Goal: Task Accomplishment & Management: Manage account settings

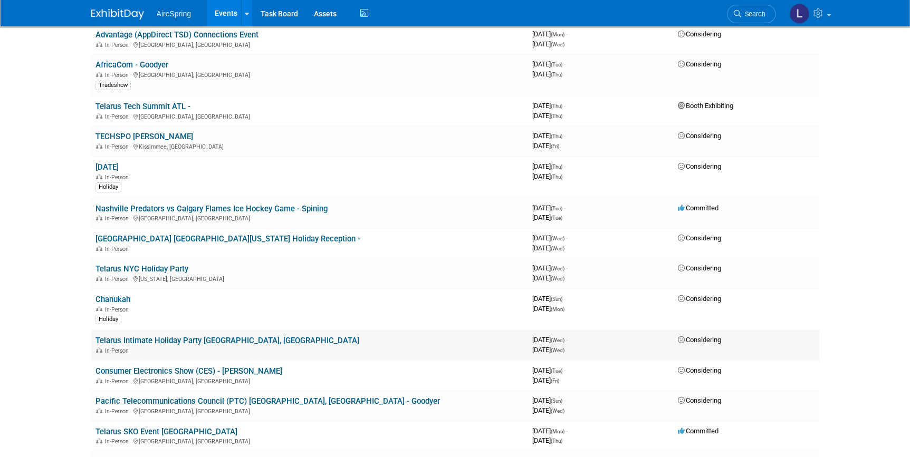
scroll to position [1942, 0]
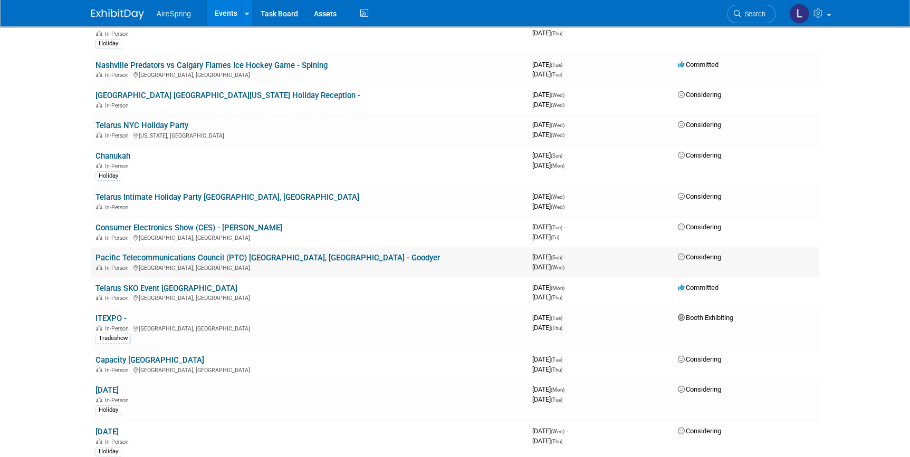
click at [187, 253] on link "Pacific Telecommunications Council (PTC) [GEOGRAPHIC_DATA], [GEOGRAPHIC_DATA] -…" at bounding box center [267, 257] width 344 height 9
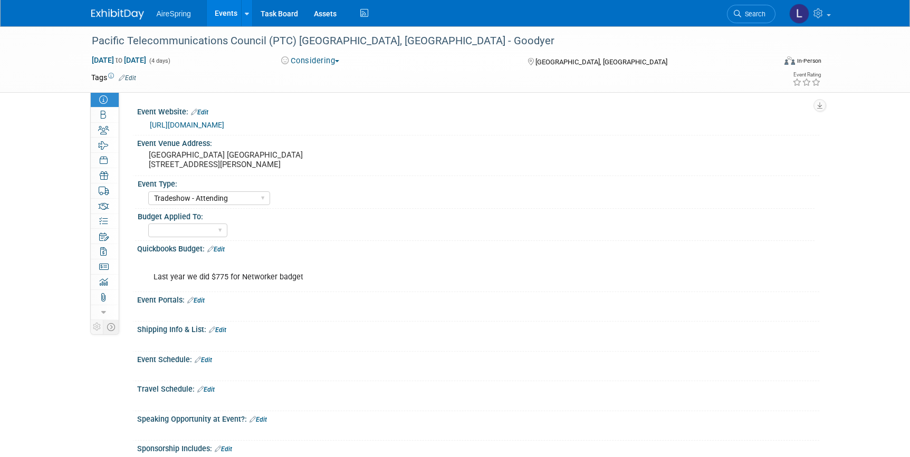
select select "Tradeshow - Attending"
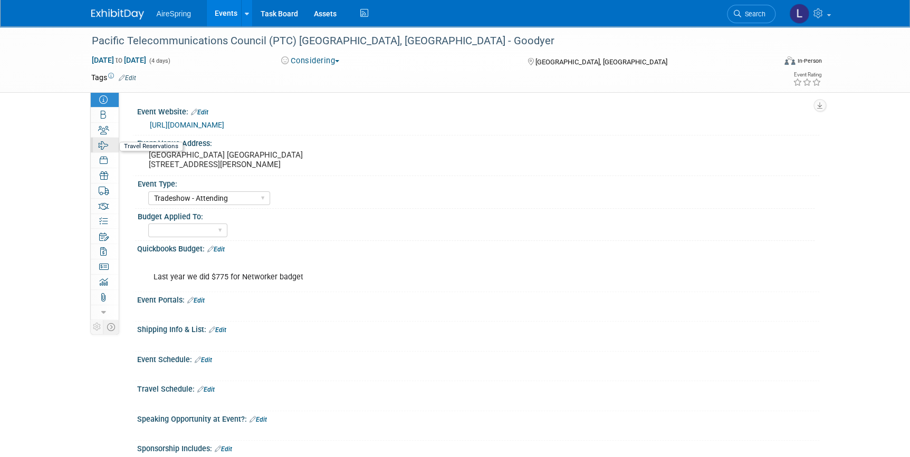
click at [101, 145] on icon at bounding box center [104, 145] width 10 height 8
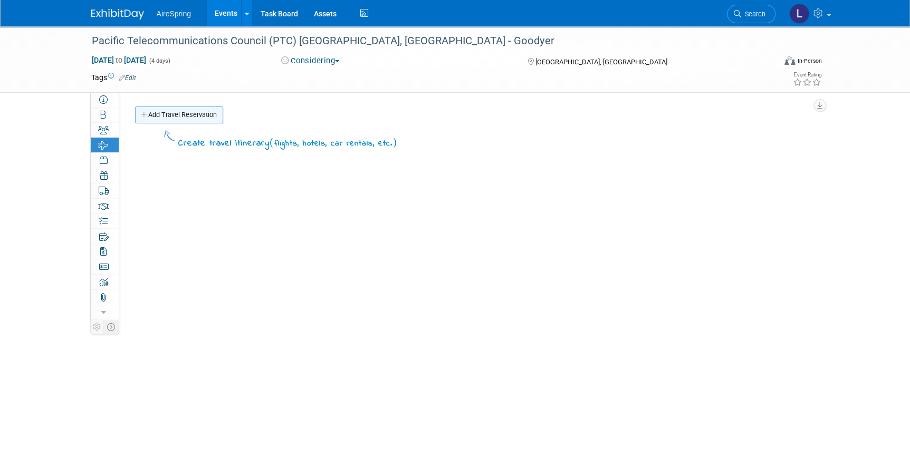
click at [184, 112] on link "Add Travel Reservation" at bounding box center [179, 115] width 88 height 17
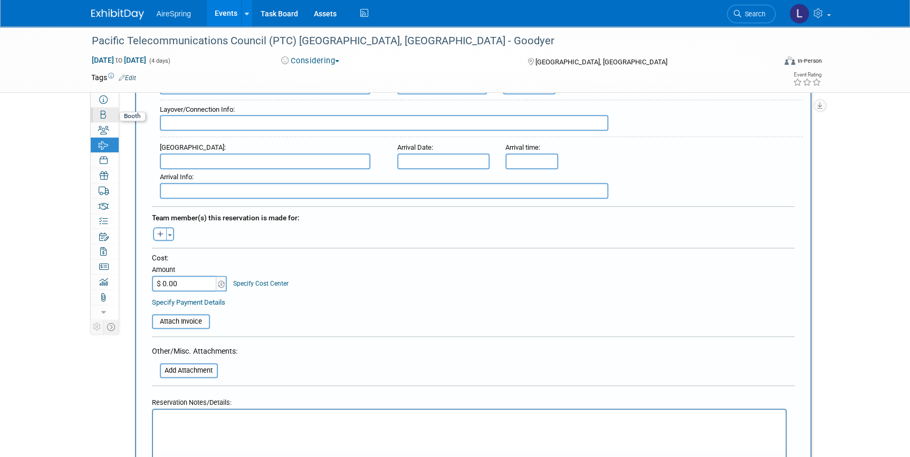
scroll to position [191, 0]
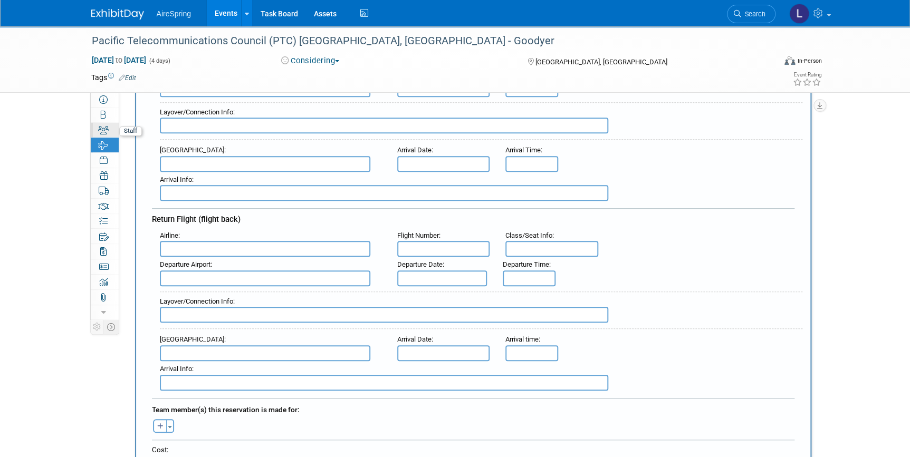
click at [103, 127] on icon at bounding box center [103, 130] width 11 height 8
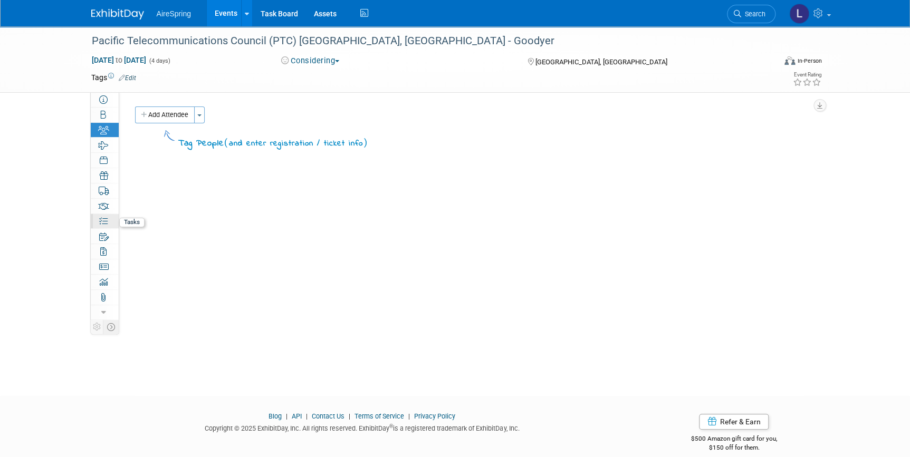
click at [106, 219] on icon at bounding box center [103, 221] width 8 height 8
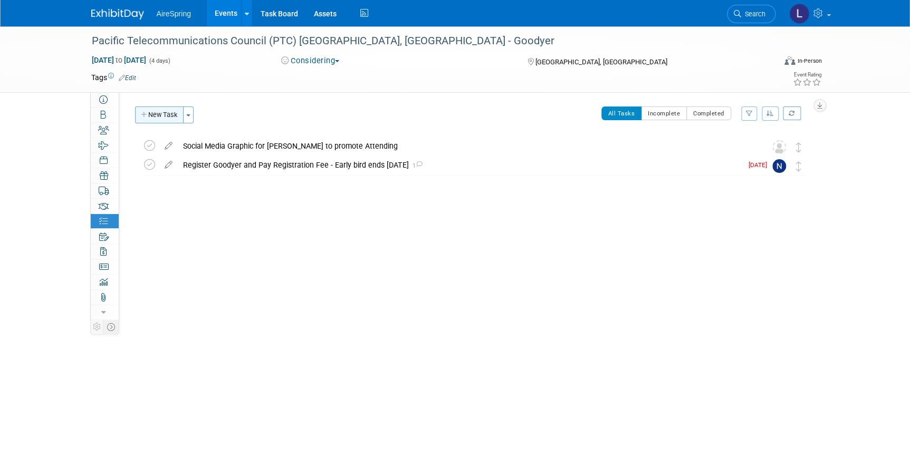
click at [166, 116] on button "New Task" at bounding box center [159, 115] width 49 height 17
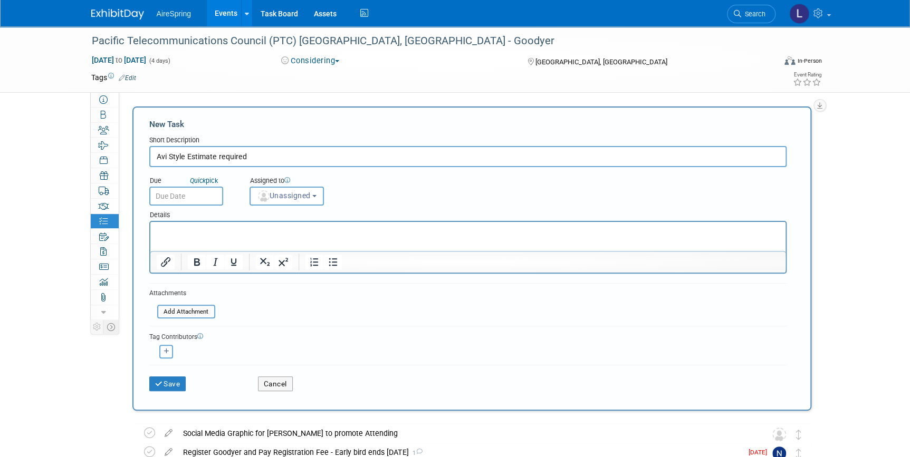
type input "Avi Style Estimate required"
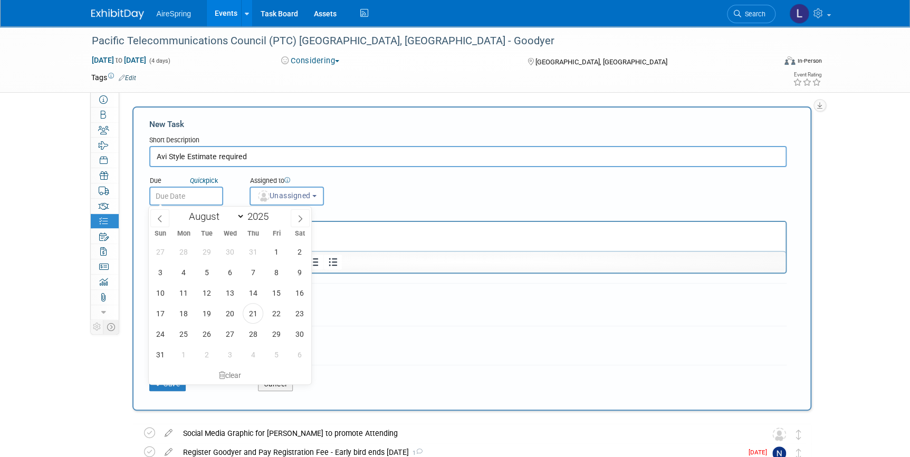
click at [211, 195] on input "text" at bounding box center [186, 196] width 74 height 19
click at [274, 311] on span "22" at bounding box center [276, 313] width 21 height 21
type input "Aug 22, 2025"
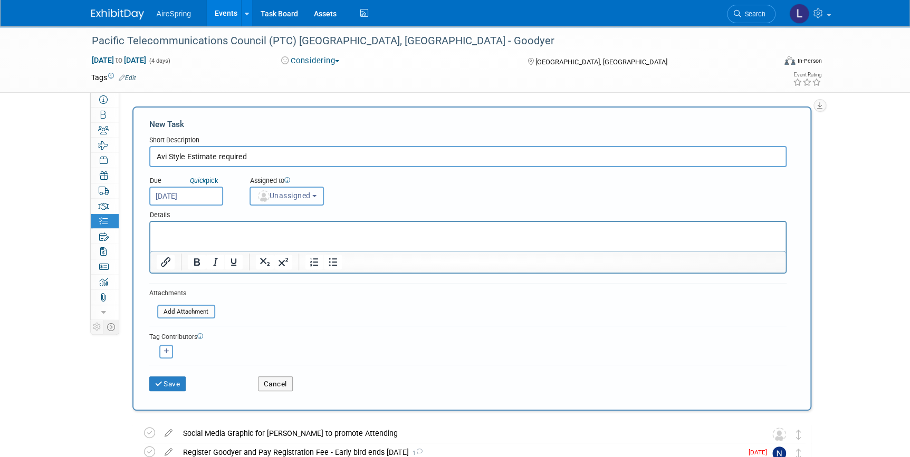
click at [302, 195] on span "Unassigned" at bounding box center [284, 195] width 54 height 8
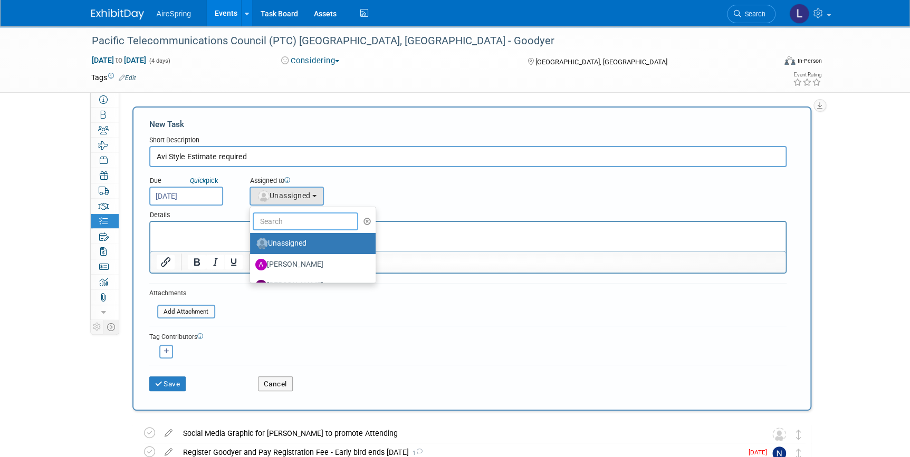
click at [295, 223] on input "text" at bounding box center [305, 222] width 105 height 18
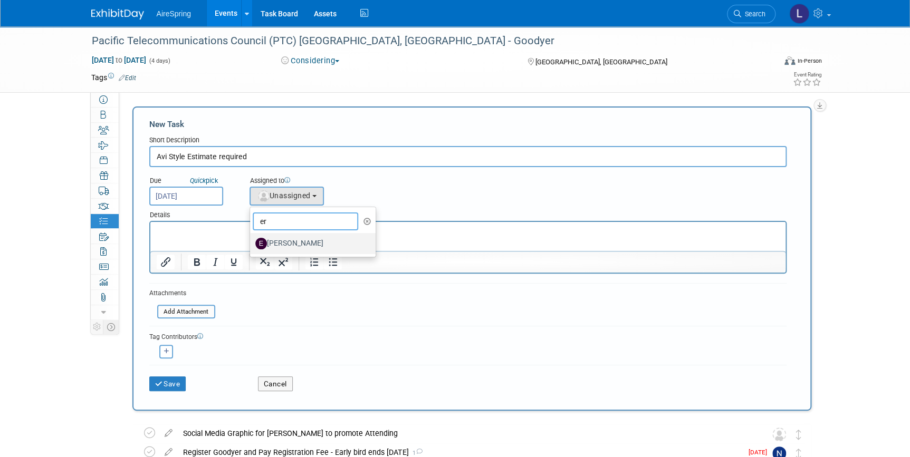
type input "er"
click at [297, 243] on label "erica arjona" at bounding box center [310, 243] width 110 height 17
click at [252, 243] on input "erica arjona" at bounding box center [248, 242] width 7 height 7
select select "ee927d6a-6932-484d-b61a-f41f65bcf1ce"
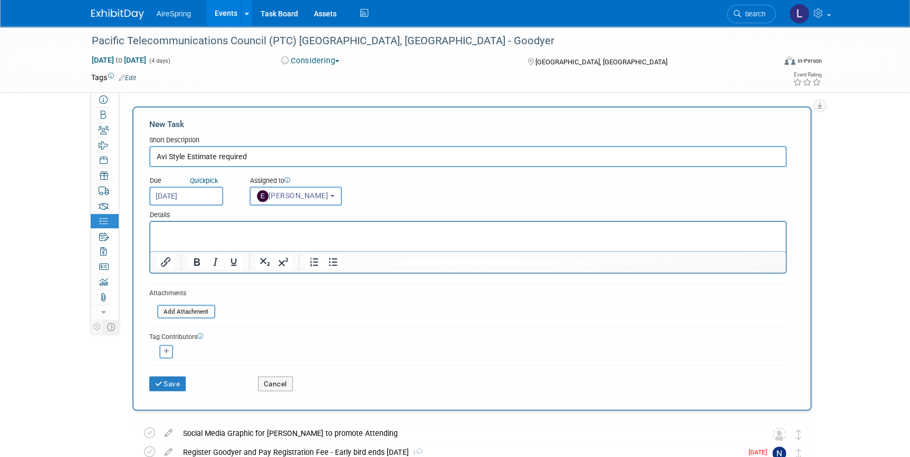
click at [189, 236] on p "Rich Text Area. Press ALT-0 for help." at bounding box center [467, 231] width 623 height 11
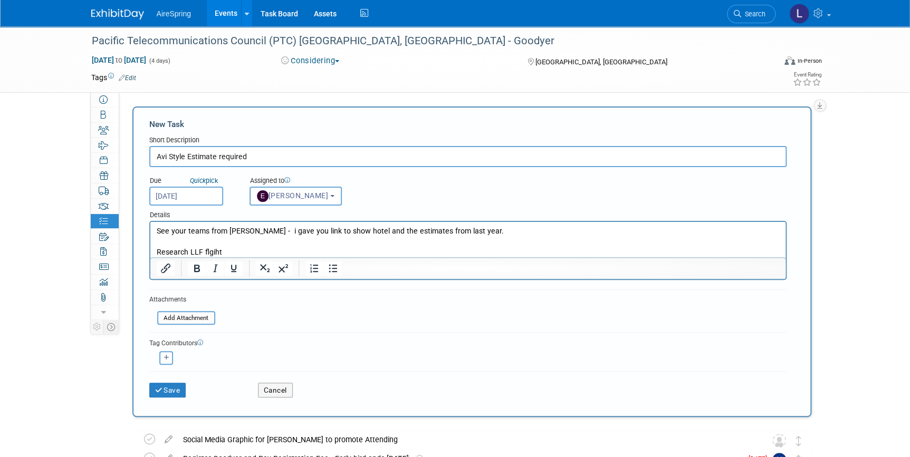
click at [304, 245] on p "Rich Text Area. Press ALT-0 for help." at bounding box center [467, 242] width 623 height 11
click at [304, 244] on p "Rich Text Area. Press ALT-0 for help." at bounding box center [467, 242] width 623 height 11
drag, startPoint x: 300, startPoint y: 246, endPoint x: 291, endPoint y: 248, distance: 9.1
click at [299, 247] on body "See your teams from Lisa - i gave you link to show hotel and the estimates from…" at bounding box center [468, 241] width 624 height 31
click at [290, 247] on p "Research LLF flgiht" at bounding box center [467, 252] width 623 height 11
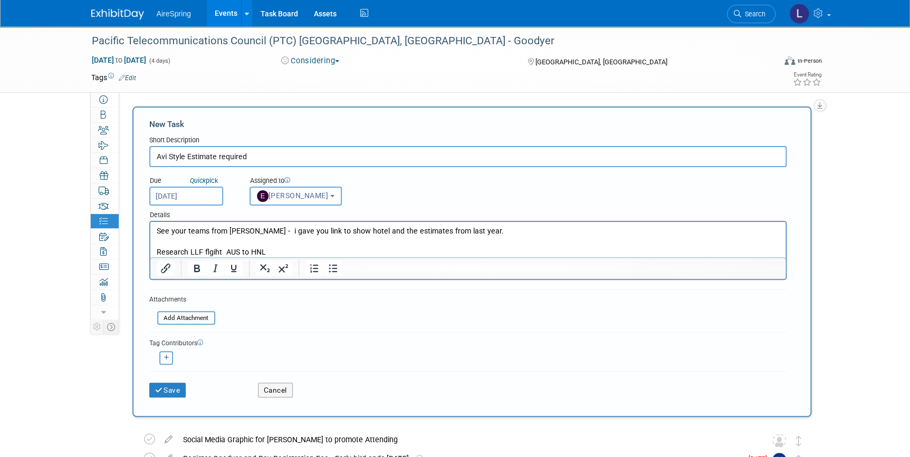
click at [344, 156] on input "Avi Style Estimate required" at bounding box center [467, 156] width 637 height 21
click at [322, 257] on html "See your teams from Lisa - i gave you link to show hotel and the estimates from…" at bounding box center [467, 239] width 635 height 35
click at [217, 252] on p "Research LLF flgiht AUS to HNL -" at bounding box center [467, 252] width 623 height 11
click at [315, 257] on p "Research LLF flight AUS to HNL -" at bounding box center [467, 252] width 623 height 11
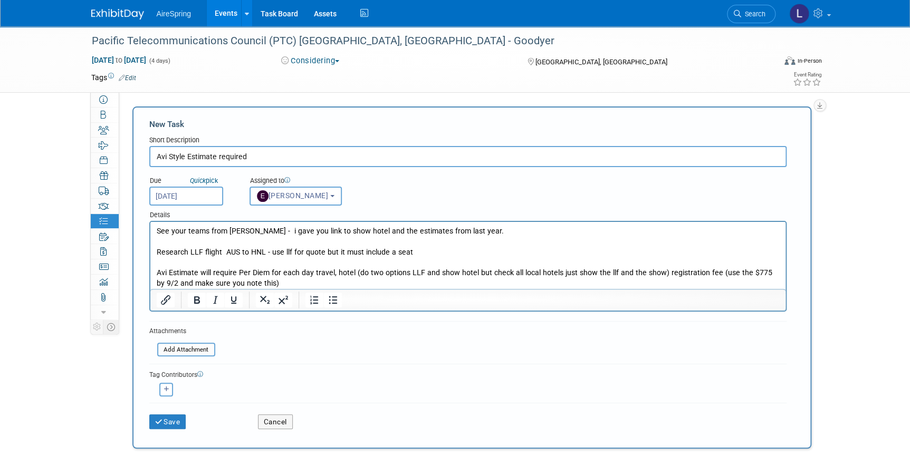
click at [238, 274] on p "Avi Estimate will require Per Diem for each day travel, hotel (do two options L…" at bounding box center [467, 278] width 623 height 21
click at [301, 281] on p "Avi Estimate will require LLF flight, Per Diem for each day travel, hotel (do t…" at bounding box center [467, 278] width 623 height 21
click at [397, 254] on p "Research LLF flight AUS to HNL - use llf for quote but it must include a seat" at bounding box center [467, 252] width 623 height 11
click at [437, 245] on p "Rich Text Area. Press ALT-0 for help." at bounding box center [467, 242] width 623 height 11
click at [440, 254] on p "Research LLF flight AUS to HNL - use llf for quote but it must include a seat" at bounding box center [467, 252] width 623 height 11
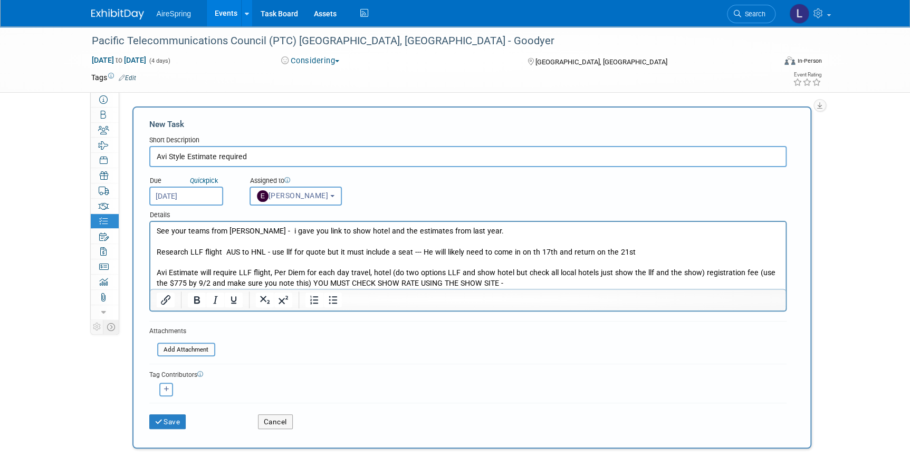
click at [646, 252] on p "Research LLF flight AUS to HNL - use llf for quote but it must include a seat -…" at bounding box center [467, 252] width 623 height 11
drag, startPoint x: 646, startPoint y: 252, endPoint x: 414, endPoint y: 252, distance: 232.1
click at [414, 252] on p "Research LLF flight AUS to HNL - use llf for quote but it must include a seat -…" at bounding box center [467, 252] width 623 height 11
click at [190, 299] on icon "Bold" at bounding box center [196, 300] width 13 height 13
click at [198, 298] on icon "Bold" at bounding box center [197, 299] width 6 height 7
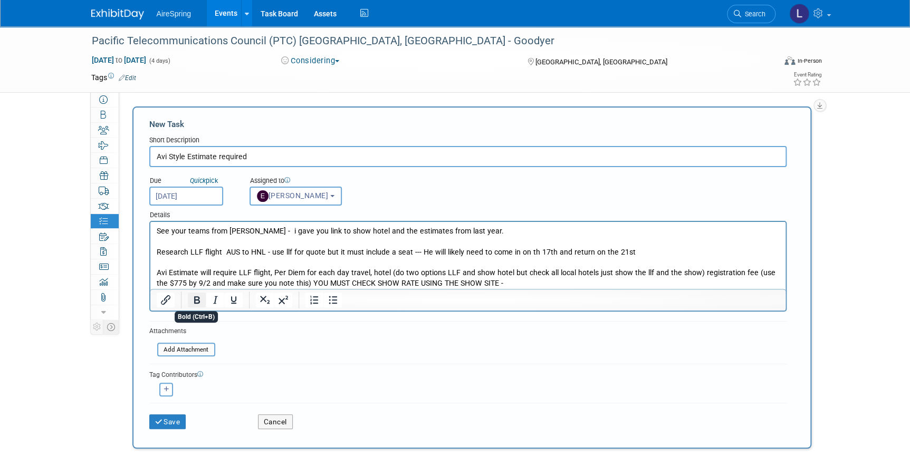
click at [198, 298] on icon "Bold" at bounding box center [197, 299] width 6 height 7
click at [254, 270] on p "Avi Estimate will require LLF flight, Per Diem for each day travel, hotel (do t…" at bounding box center [467, 278] width 623 height 21
click at [631, 253] on p "Research LLF flight AUS to HNL - use llf for quote but it must include a seat -…" at bounding box center [467, 252] width 623 height 11
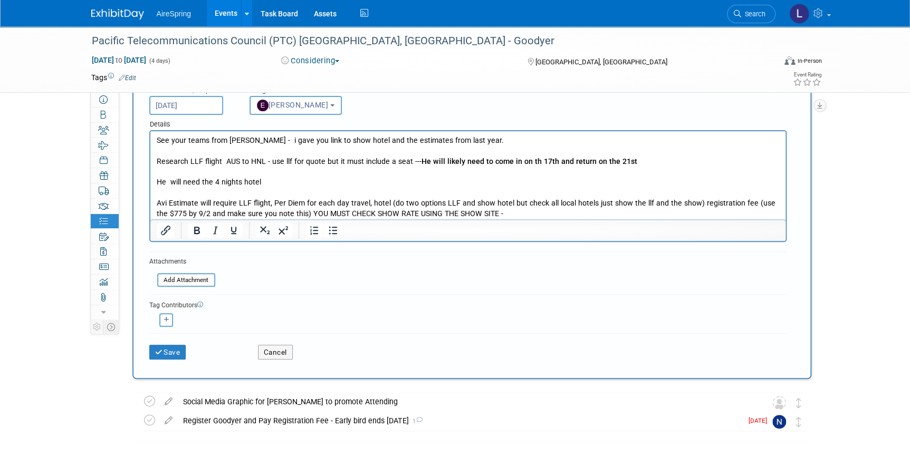
scroll to position [43, 0]
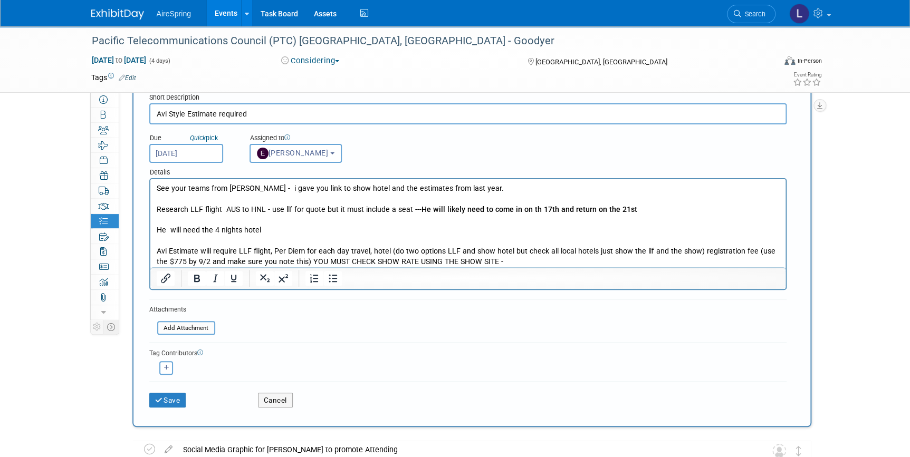
click at [515, 263] on p "Avi Estimate will require LLF flight, Per Diem for each day travel, hotel (do t…" at bounding box center [467, 256] width 623 height 21
click at [391, 252] on p "Avi Estimate will require LLF flight, Per Diem for each day travel, hotel (do t…" at bounding box center [467, 256] width 623 height 21
drag, startPoint x: 386, startPoint y: 251, endPoint x: 693, endPoint y: 256, distance: 307.0
click at [693, 256] on p "Avi Estimate will require LLF flight, Per Diem for each day travel, hotel (do t…" at bounding box center [467, 256] width 623 height 21
click at [678, 255] on p "Avi Estimate will require LLF flight, Per Diem for each day travel, hotel (do t…" at bounding box center [467, 256] width 623 height 21
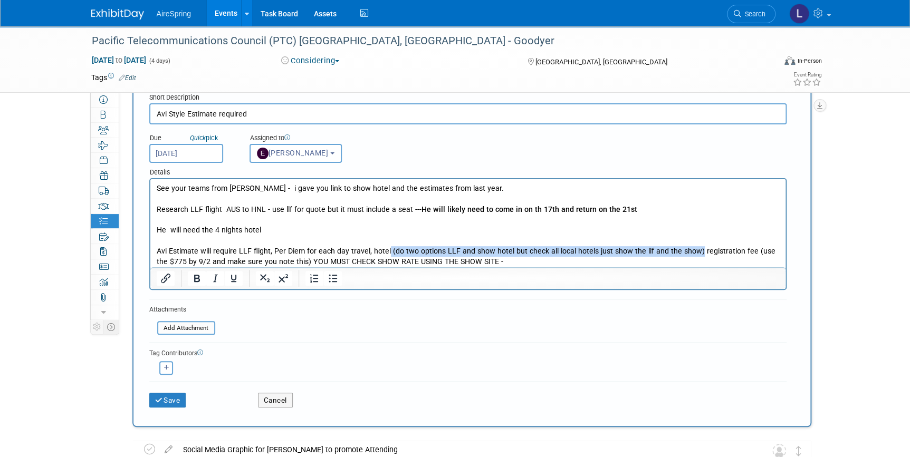
drag, startPoint x: 691, startPoint y: 251, endPoint x: 384, endPoint y: 249, distance: 307.5
click at [384, 249] on p "Avi Estimate will require LLF flight, Per Diem for each day travel, hotel (do t…" at bounding box center [467, 256] width 623 height 21
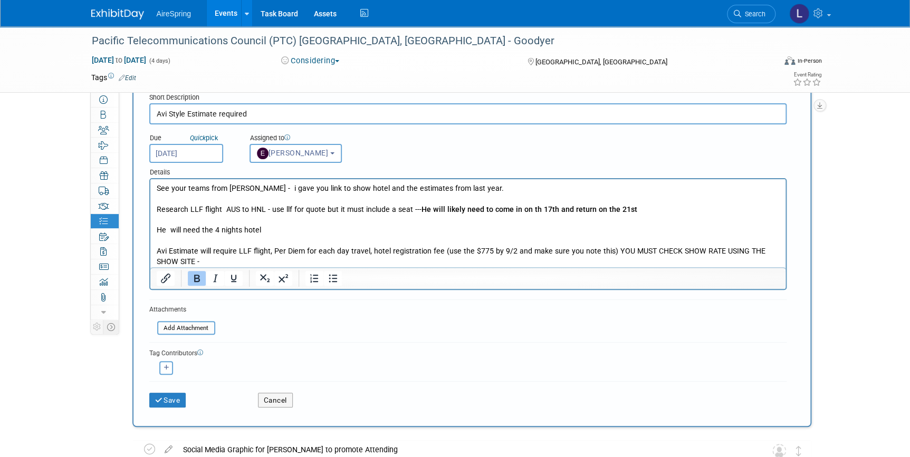
click at [360, 225] on body "See your teams from Lisa - i gave you link to show hotel and the estimates from…" at bounding box center [468, 226] width 624 height 84
click at [391, 222] on p "Rich Text Area. Press ALT-0 for help." at bounding box center [467, 220] width 623 height 11
click at [390, 225] on p "He will need the 4 nights hotel" at bounding box center [467, 230] width 623 height 11
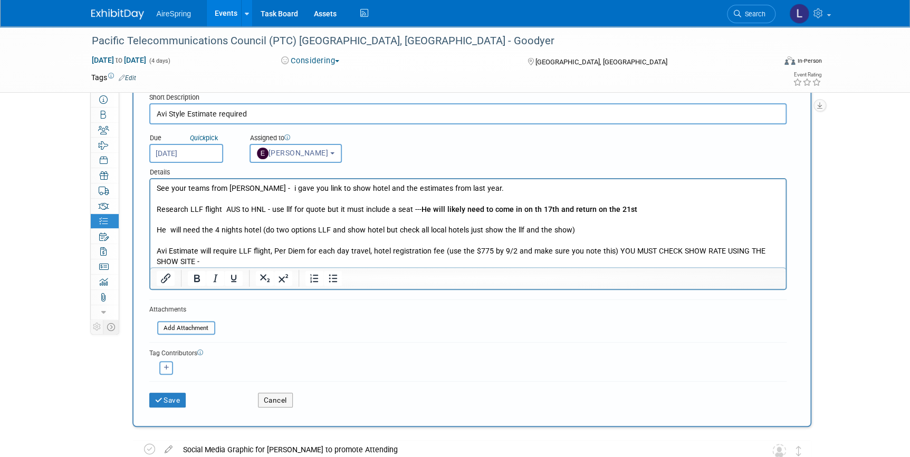
click at [569, 227] on p "He will need the 4 nights hotel (do two options LLF and show hotel but check al…" at bounding box center [467, 230] width 623 height 11
click at [364, 234] on p "He will need the 4 nights hotel (do two options LLF and show hotel but check al…" at bounding box center [467, 230] width 623 height 11
drag, startPoint x: 358, startPoint y: 230, endPoint x: 347, endPoint y: 229, distance: 11.7
click at [347, 229] on p "He will need the 4 nights hotel (do two options LLF and show hotel but check al…" at bounding box center [467, 230] width 623 height 11
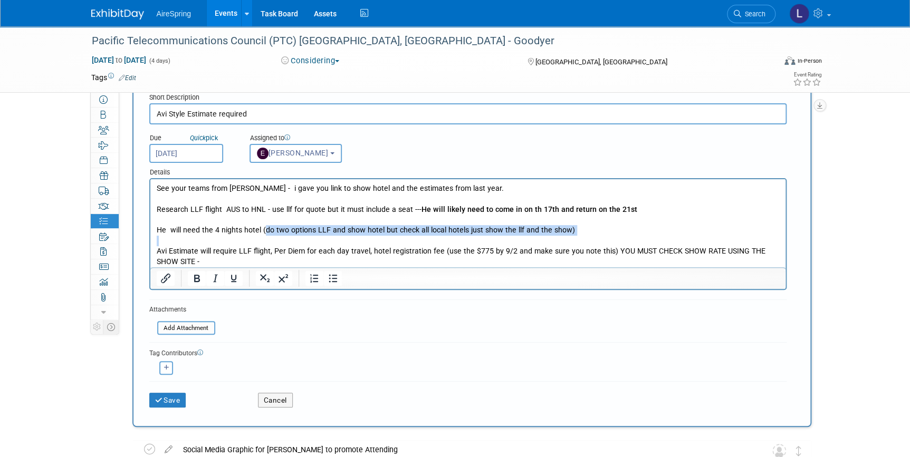
drag, startPoint x: 263, startPoint y: 227, endPoint x: 574, endPoint y: 239, distance: 311.4
click at [574, 239] on body "See your teams from Lisa - i gave you link to show hotel and the estimates from…" at bounding box center [468, 226] width 624 height 84
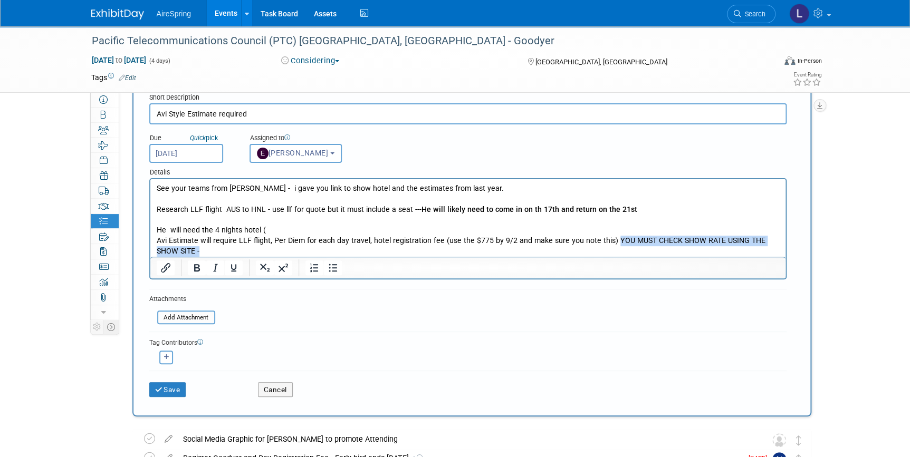
drag, startPoint x: 608, startPoint y: 242, endPoint x: 610, endPoint y: 249, distance: 7.2
click at [610, 249] on p "Avi Estimate will require LLF flight, Per Diem for each day travel, hotel regis…" at bounding box center [467, 246] width 623 height 21
click at [453, 229] on p "He will need the 4 nights hotel (" at bounding box center [467, 230] width 623 height 11
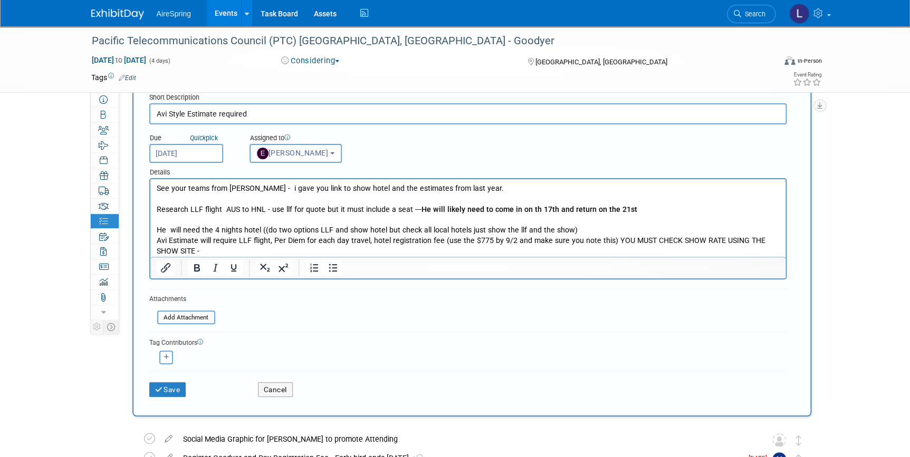
click at [427, 236] on p "Avi Estimate will require LLF flight, Per Diem for each day travel, hotel regis…" at bounding box center [467, 246] width 623 height 21
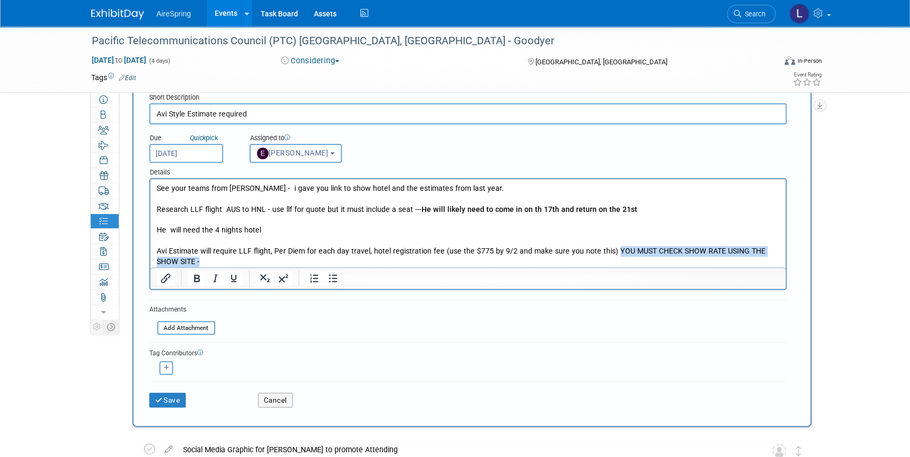
drag, startPoint x: 607, startPoint y: 251, endPoint x: 609, endPoint y: 259, distance: 8.2
click at [609, 259] on p "Avi Estimate will require LLF flight, Per Diem for each day travel, hotel regis…" at bounding box center [467, 256] width 623 height 21
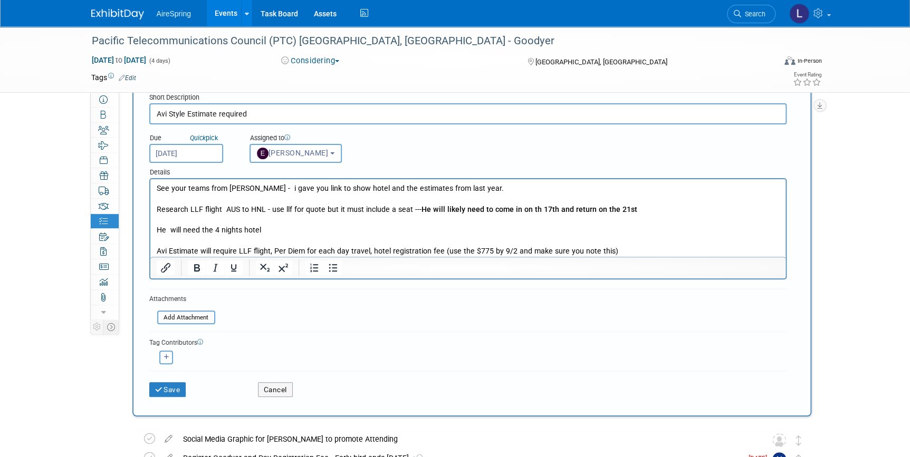
click at [520, 233] on p "He will need the 4 nights hotel" at bounding box center [467, 230] width 623 height 11
click at [644, 254] on p "Avi Estimate will require LLF flight, Per Diem for each day travel, hotel regis…" at bounding box center [467, 251] width 623 height 11
click at [532, 227] on p "He will need the 4 nights hotel - MAKE SURE YOU HAVE THE SHOW RATE from the sho…" at bounding box center [467, 230] width 623 height 11
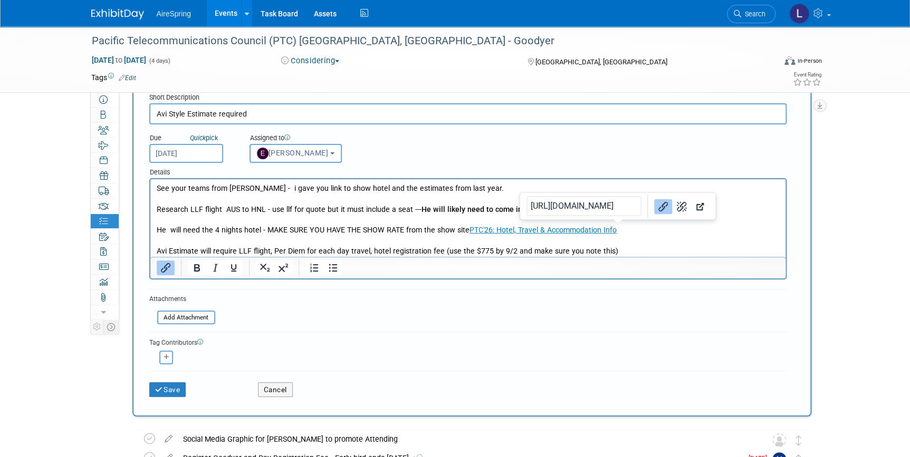
click at [666, 225] on p "He will need the 4 nights hotel - MAKE SURE YOU HAVE THE SHOW RATE from the sho…" at bounding box center [467, 230] width 623 height 11
click at [663, 230] on p "He will need the 4 nights hotel - MAKE SURE YOU HAVE THE SHOW RATE from the sho…" at bounding box center [467, 230] width 623 height 11
click at [661, 233] on p "He will need the 4 nights hotel - MAKE SURE YOU HAVE THE SHOW RATE from the sho…" at bounding box center [467, 230] width 623 height 11
click at [652, 233] on p "He will need the 4 nights hotel - MAKE SURE YOU HAVE THE SHOW RATE from the sho…" at bounding box center [467, 230] width 623 height 11
click at [427, 237] on p "Rich Text Area. Press ALT-0 for help." at bounding box center [467, 241] width 623 height 11
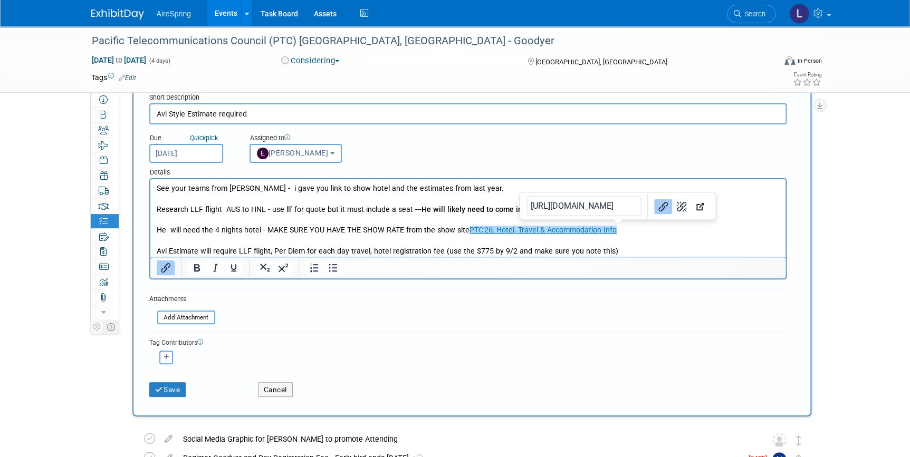
click at [626, 228] on p "He will need the 4 nights hotel - MAKE SURE YOU HAVE THE SHOW RATE from the sho…" at bounding box center [467, 230] width 623 height 11
click at [273, 244] on p "Rich Text Area. Press ALT-0 for help." at bounding box center [467, 241] width 623 height 11
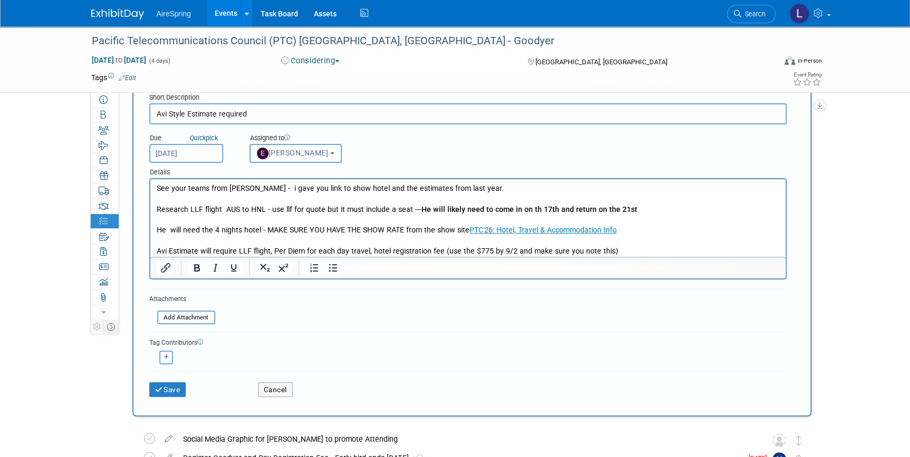
click at [700, 238] on p "Rich Text Area. Press ALT-0 for help." at bounding box center [467, 241] width 623 height 11
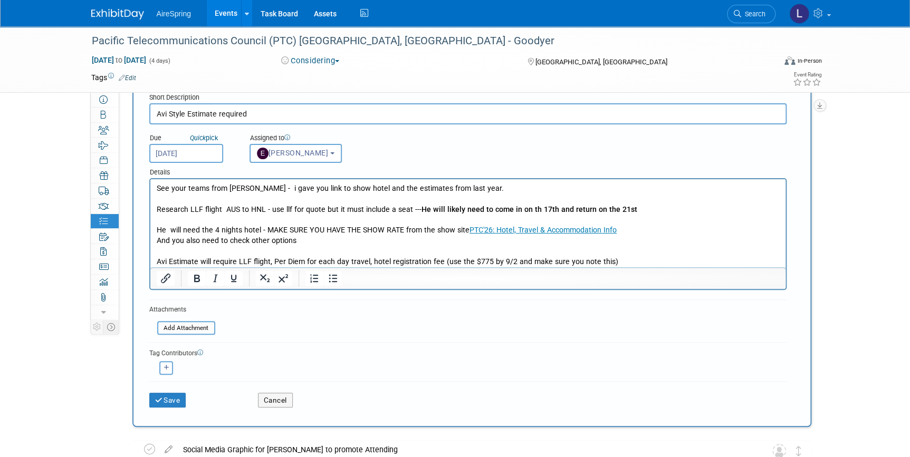
click at [312, 261] on p "Avi Estimate will require LLF flight, Per Diem for each day travel, hotel regis…" at bounding box center [467, 262] width 623 height 11
drag, startPoint x: 313, startPoint y: 262, endPoint x: 344, endPoint y: 265, distance: 31.3
click at [344, 265] on p "Avi Estimate will require LLF flight, Per Diem for each day travel, hotel regis…" at bounding box center [467, 262] width 623 height 11
click at [309, 261] on p "Avi Estimate will require LLF flight, Per Diem for each day travel, hotel regis…" at bounding box center [467, 262] width 623 height 11
drag, startPoint x: 306, startPoint y: 261, endPoint x: 363, endPoint y: 263, distance: 56.5
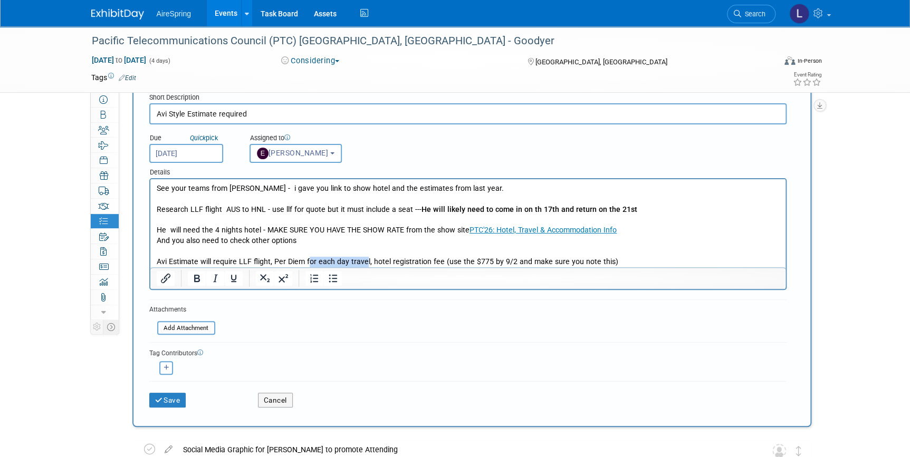
click at [363, 263] on p "Avi Estimate will require LLF flight, Per Diem for each day travel, hotel regis…" at bounding box center [467, 262] width 623 height 11
drag, startPoint x: 322, startPoint y: 259, endPoint x: 342, endPoint y: 252, distance: 21.4
click at [324, 259] on p "Avi Estimate will require LLF flight, Per Diem , hotel registration fee (use th…" at bounding box center [467, 262] width 623 height 11
click at [614, 256] on p "Rich Text Area. Press ALT-0 for help." at bounding box center [467, 251] width 623 height 11
click at [608, 263] on p "Avi Estimate will require LLF flight, Per Diem , hotel, registration fee (use t…" at bounding box center [467, 262] width 623 height 11
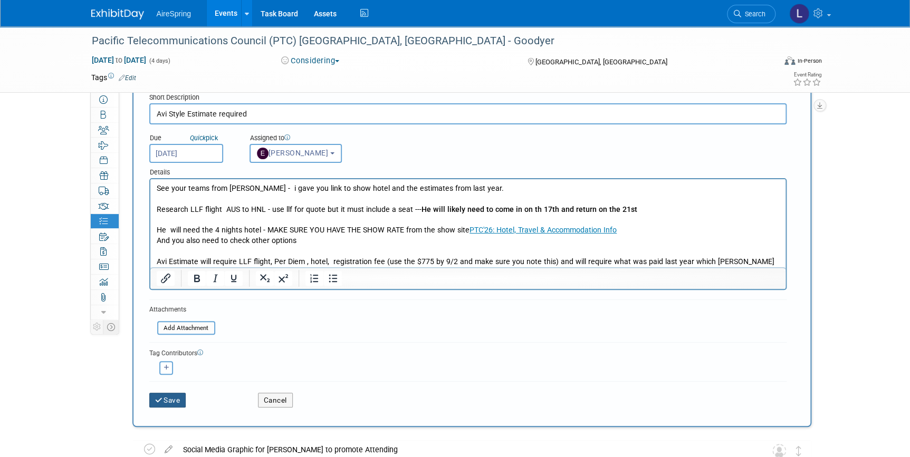
click at [179, 399] on button "Save" at bounding box center [167, 400] width 37 height 15
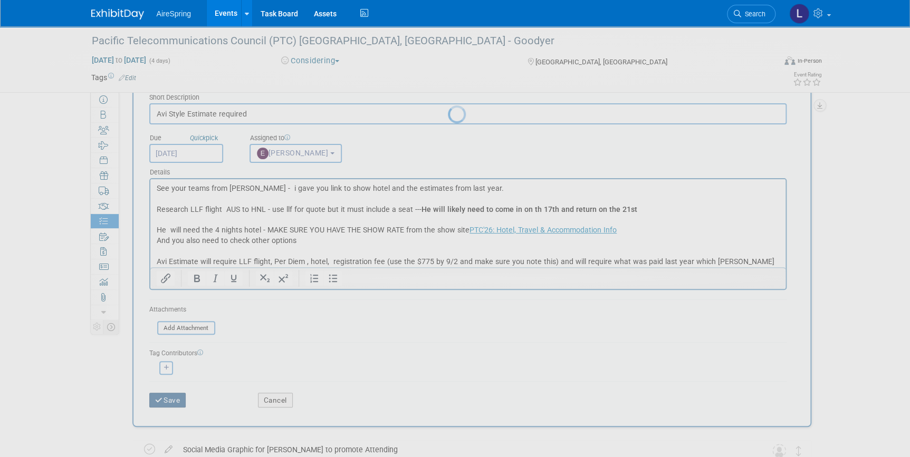
scroll to position [0, 0]
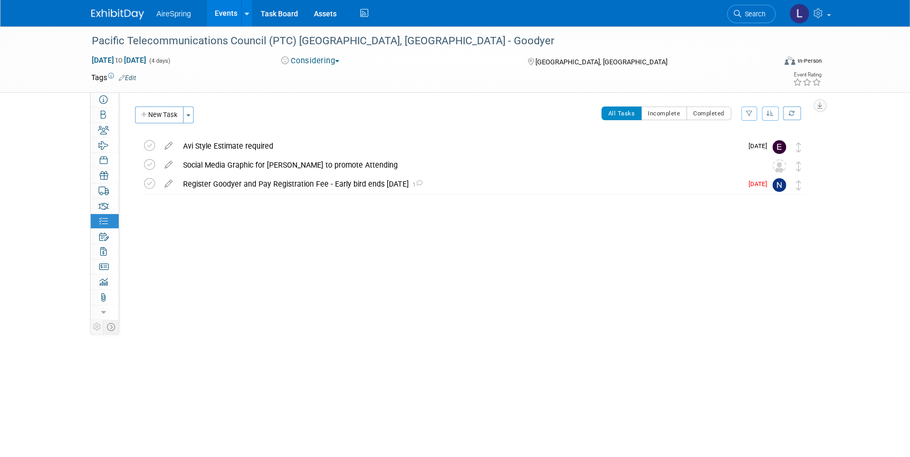
click at [244, 145] on div "Avi Style Estimate required" at bounding box center [460, 146] width 564 height 18
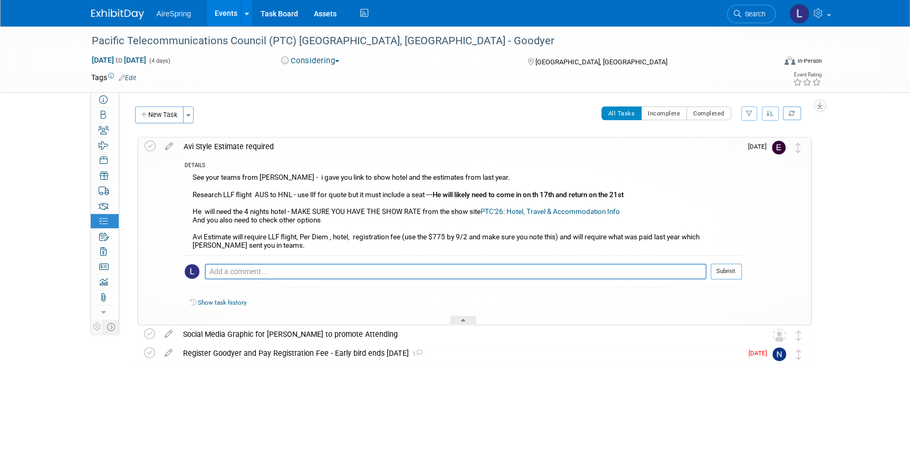
click at [26, 293] on div "Pacific Telecommunications Council (PTC) Honolulu, HI - Goodyer Jan 18, 2026 to…" at bounding box center [455, 226] width 910 height 401
click at [104, 105] on link "Event Information" at bounding box center [105, 99] width 28 height 15
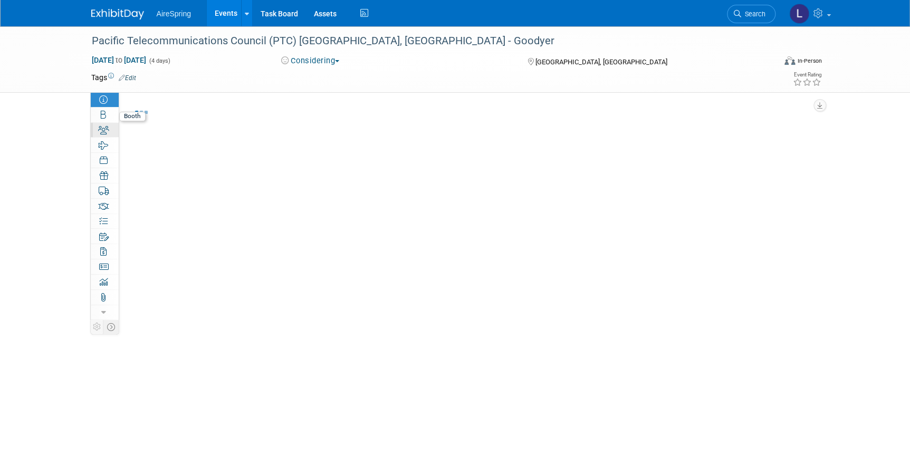
select select "Tradeshow - Attending"
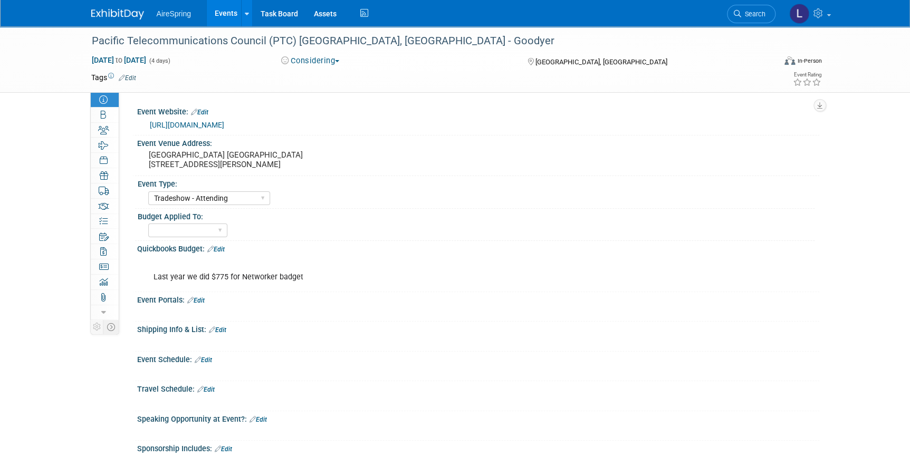
click at [223, 248] on link "Edit" at bounding box center [215, 249] width 17 height 7
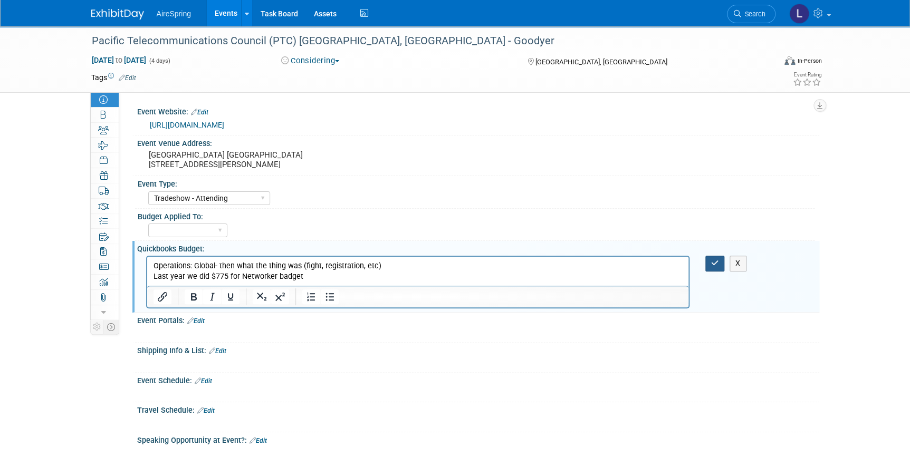
click at [713, 263] on icon "button" at bounding box center [715, 262] width 8 height 7
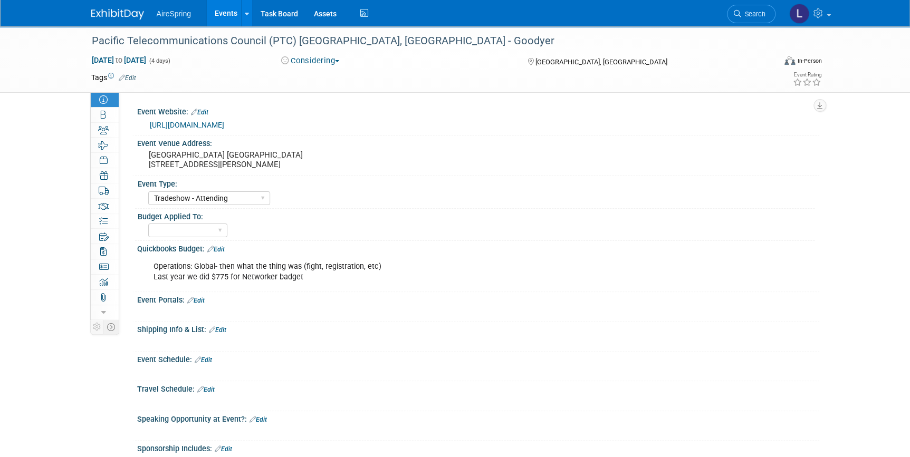
click at [204, 353] on div "Event Schedule: Edit" at bounding box center [478, 359] width 682 height 14
click at [212, 361] on link "Edit" at bounding box center [203, 360] width 17 height 7
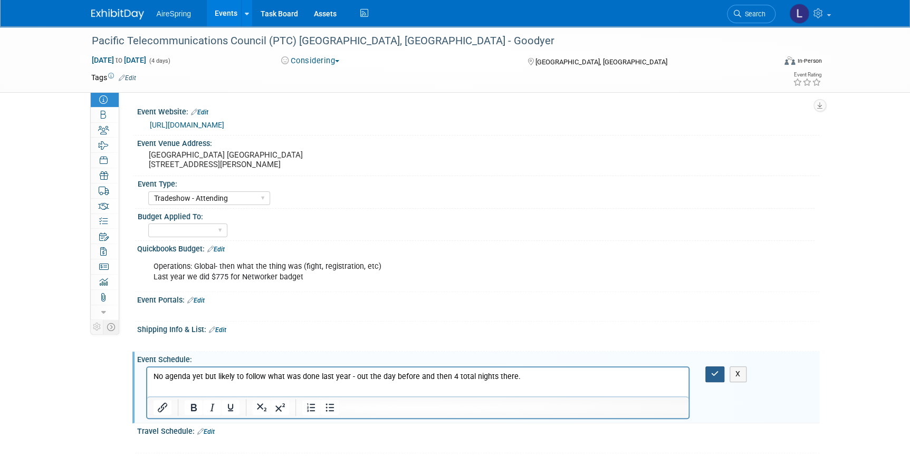
click at [718, 378] on button "button" at bounding box center [715, 374] width 20 height 15
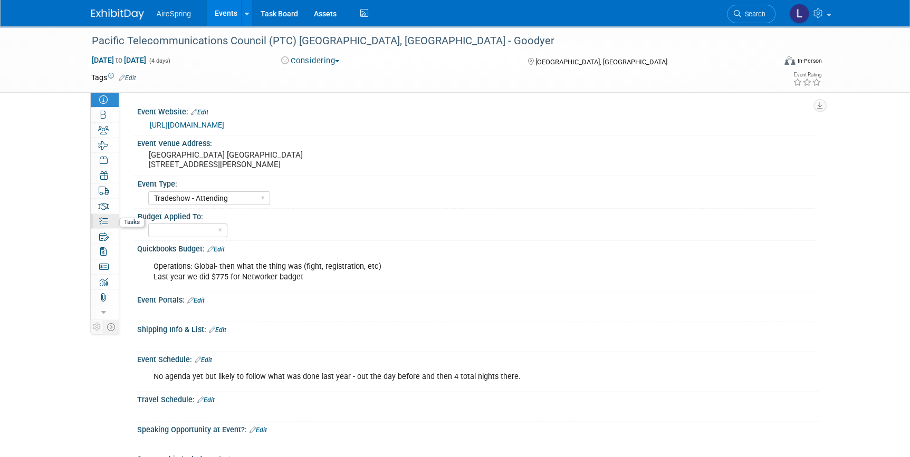
click at [100, 221] on icon at bounding box center [103, 221] width 8 height 8
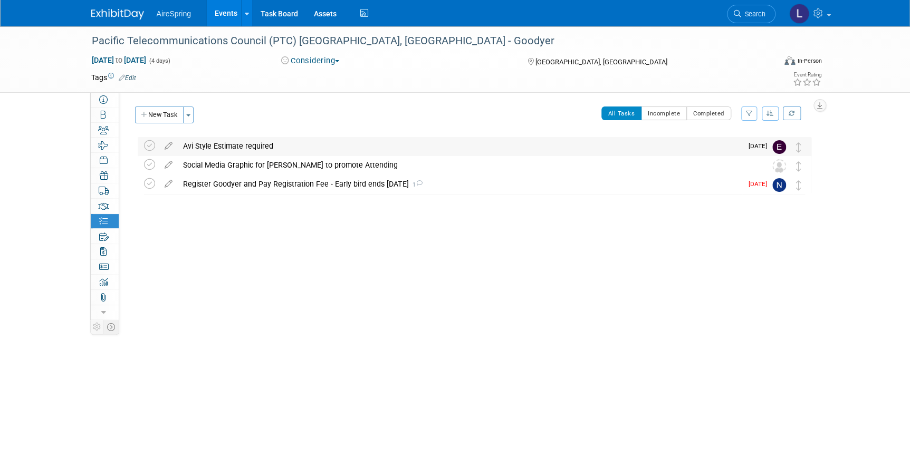
click at [217, 145] on div "Avi Style Estimate required" at bounding box center [460, 146] width 564 height 18
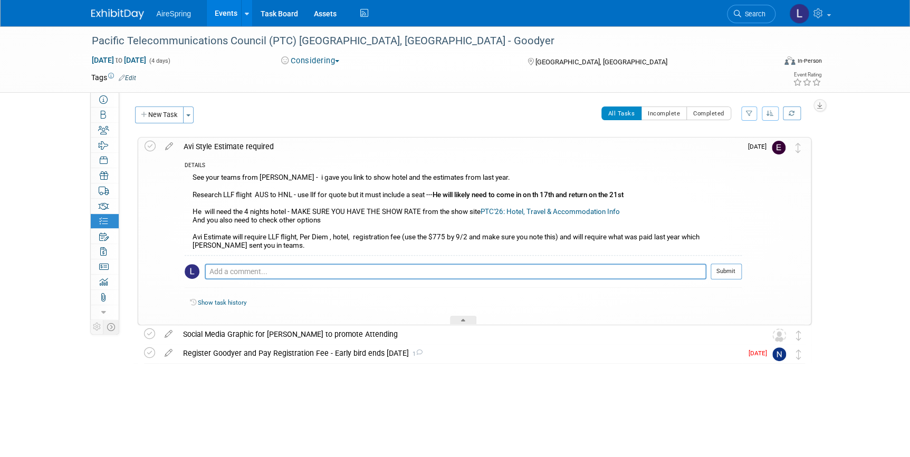
click at [223, 188] on div "See your teams from Lisa - i gave you link to show hotel and the estimates from…" at bounding box center [463, 213] width 557 height 84
click at [257, 193] on div "See your teams from Lisa - i gave you link to show hotel and the estimates from…" at bounding box center [463, 213] width 557 height 84
click at [261, 193] on div "See your teams from Lisa - i gave you link to show hotel and the estimates from…" at bounding box center [463, 213] width 557 height 84
click at [171, 141] on icon at bounding box center [169, 144] width 18 height 13
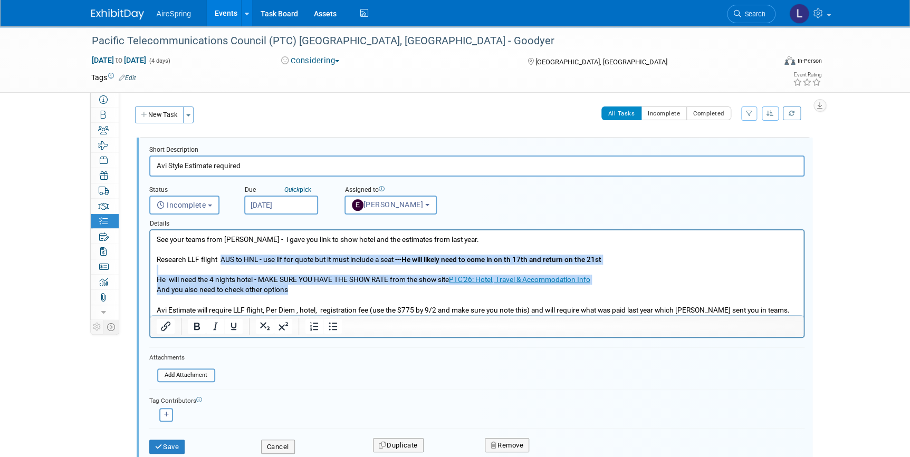
drag, startPoint x: 223, startPoint y: 257, endPoint x: 295, endPoint y: 294, distance: 81.1
click at [295, 294] on p "See your teams from Lisa - i gave you link to show hotel and the estimates from…" at bounding box center [476, 275] width 641 height 81
copy p "AUS to HNL - use llf for quote but it must include a seat --- He will likely ne…"
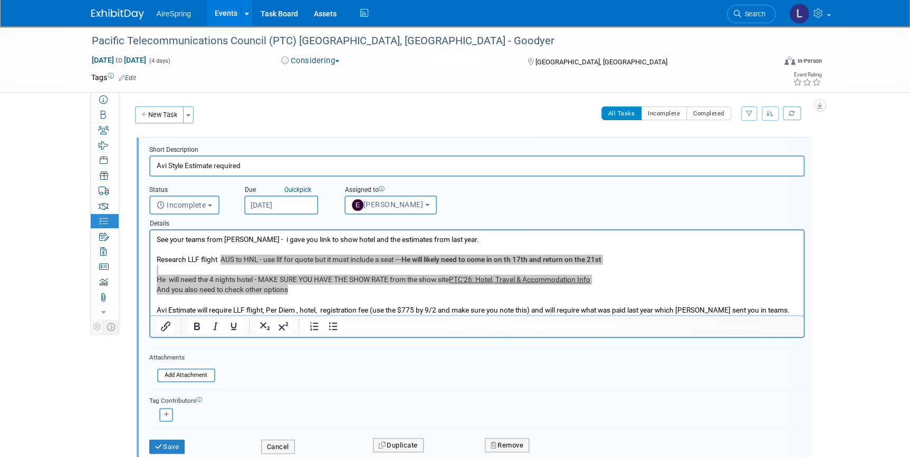
click at [168, 8] on li "AireSpring" at bounding box center [182, 9] width 50 height 15
click at [103, 102] on icon at bounding box center [103, 99] width 8 height 8
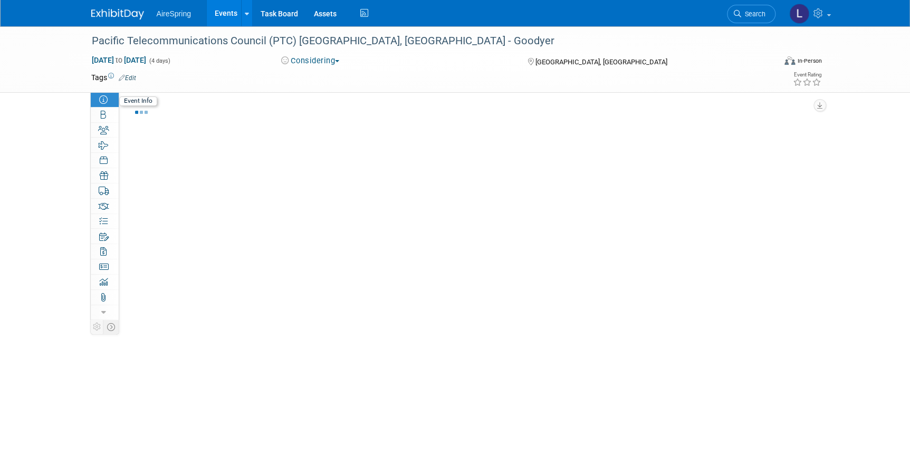
select select "Tradeshow - Attending"
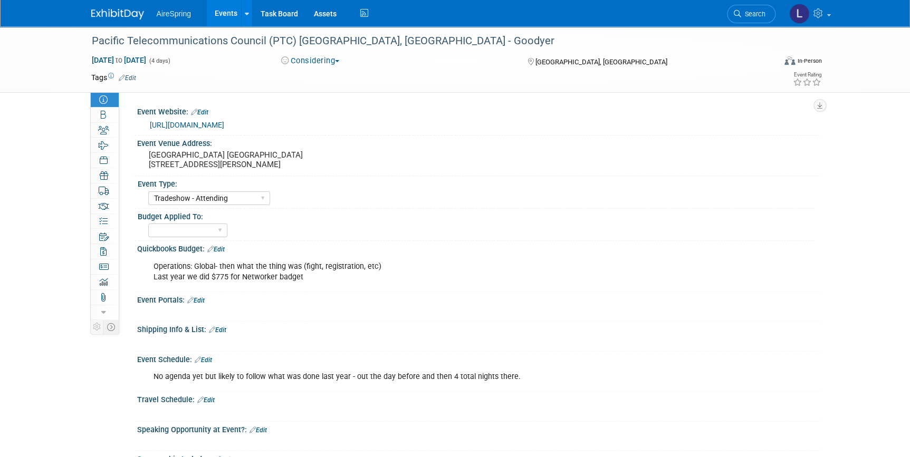
click at [239, 373] on div "No agenda yet but likely to follow what was done last year - out the day before…" at bounding box center [417, 377] width 543 height 21
click at [210, 357] on link "Edit" at bounding box center [203, 360] width 17 height 7
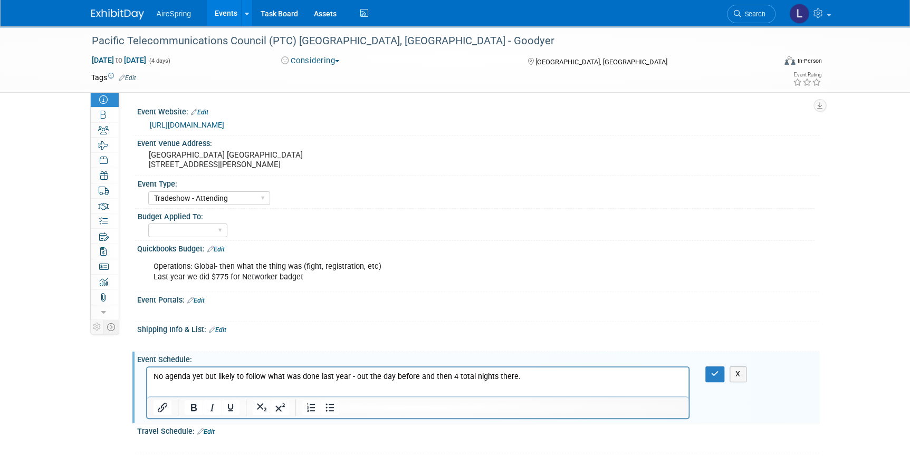
drag, startPoint x: 100, startPoint y: 351, endPoint x: 105, endPoint y: 353, distance: 5.5
click at [100, 351] on div "Event Information Event Info Booth Booth 0 Staff 0 Staff 0 Travel Reservations …" at bounding box center [455, 334] width 744 height 617
click at [708, 373] on button "button" at bounding box center [715, 374] width 20 height 15
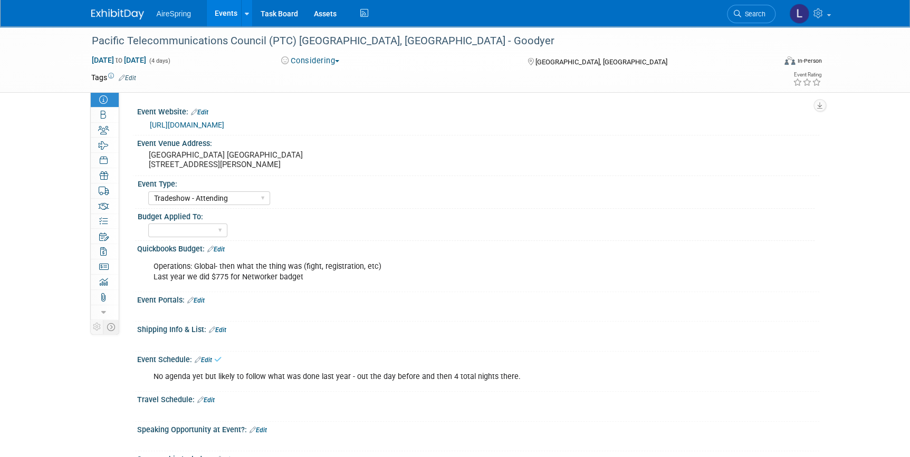
click at [216, 397] on div "Travel Schedule: Edit" at bounding box center [478, 399] width 682 height 14
click at [212, 400] on link "Edit" at bounding box center [205, 400] width 17 height 7
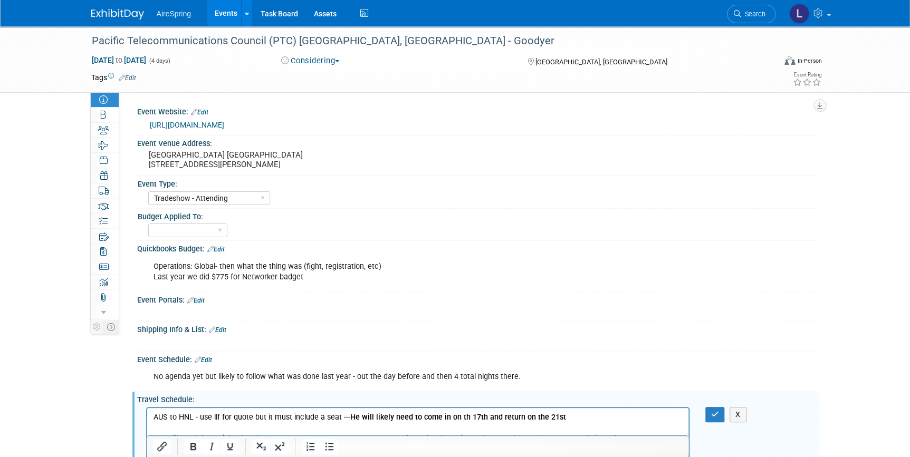
scroll to position [17, 0]
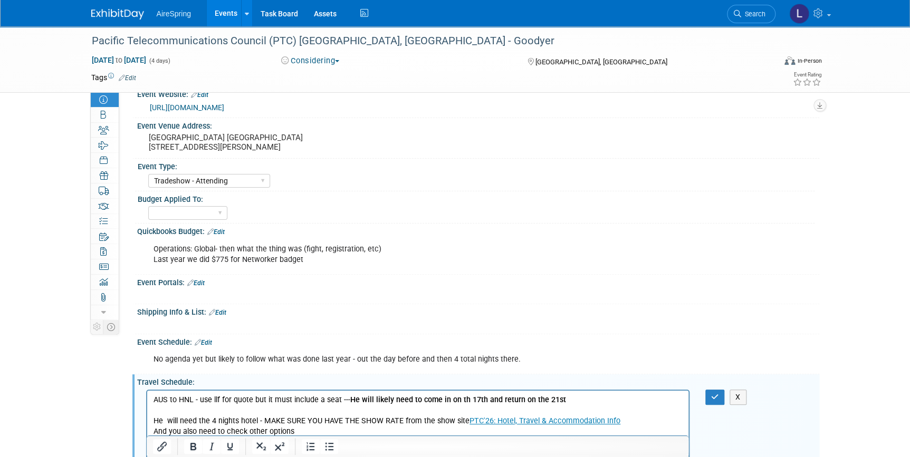
click at [72, 368] on div "Pacific Telecommunications Council (PTC) Honolulu, HI - Goodyer Jan 18, 2026 to…" at bounding box center [455, 354] width 910 height 691
click at [714, 396] on icon "button" at bounding box center [715, 396] width 8 height 7
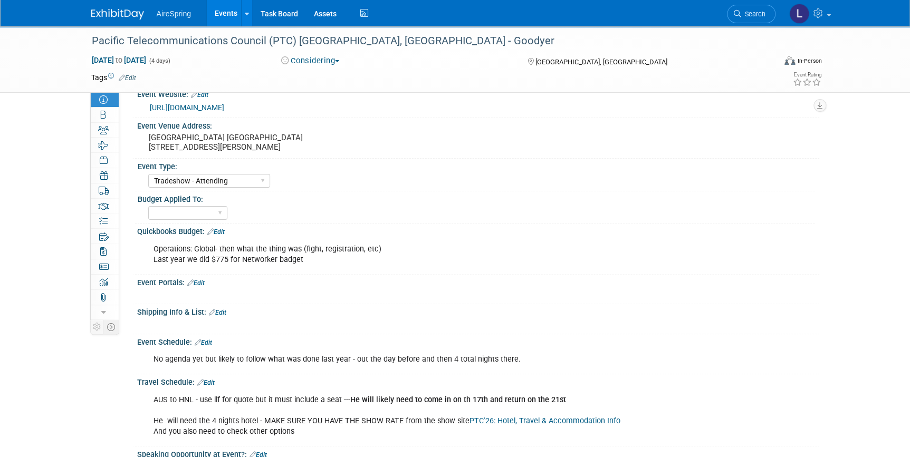
scroll to position [0, 0]
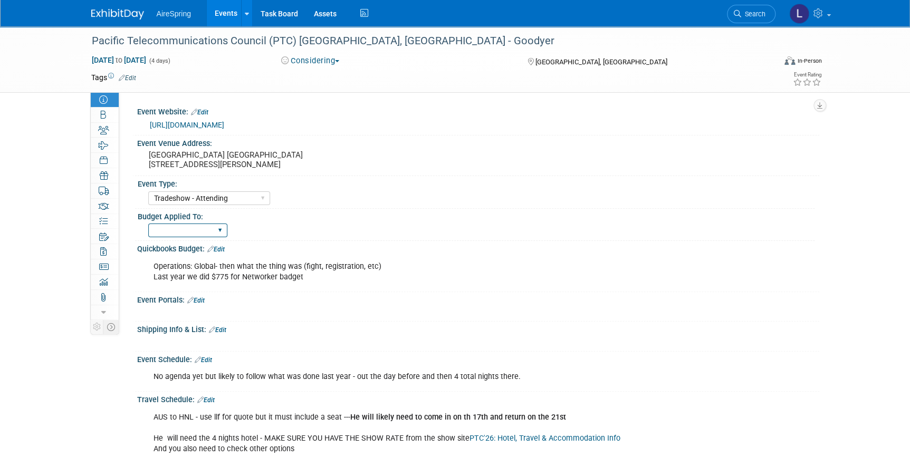
click at [220, 235] on select "Marketing Sales Operations Customer" at bounding box center [187, 231] width 79 height 14
select select "Operations"
click at [148, 224] on select "Marketing Sales Operations Customer" at bounding box center [187, 231] width 79 height 14
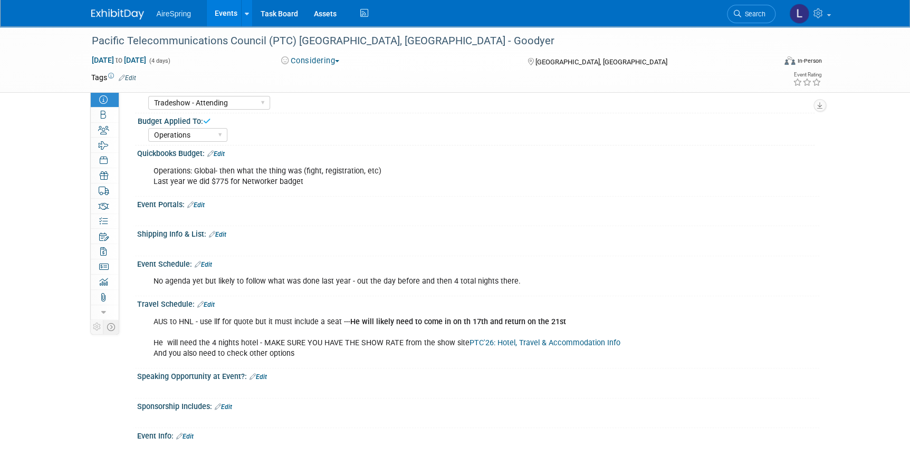
scroll to position [215, 0]
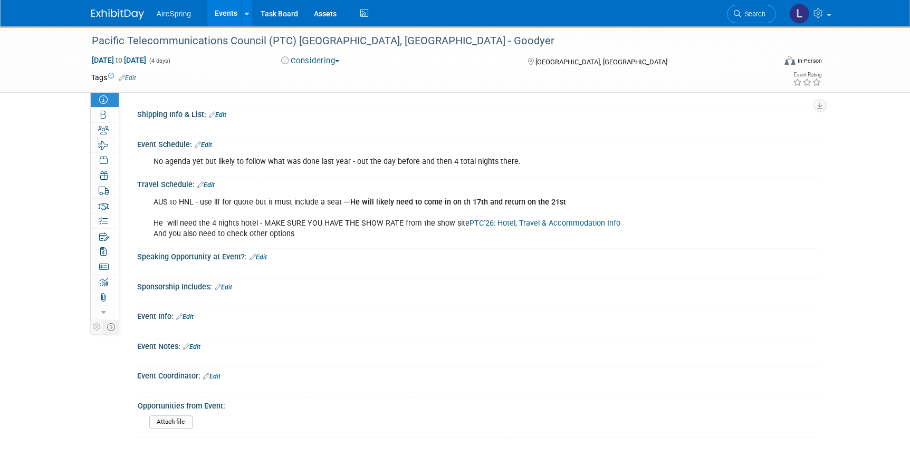
click at [200, 343] on link "Edit" at bounding box center [191, 346] width 17 height 7
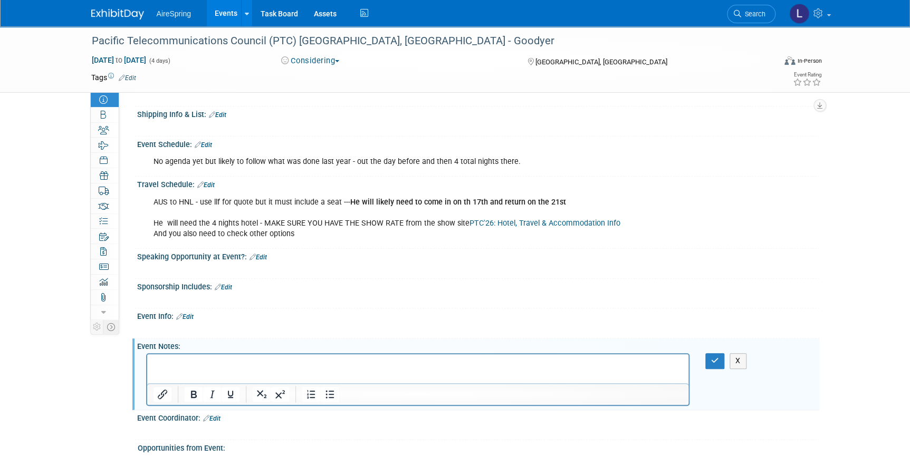
scroll to position [0, 0]
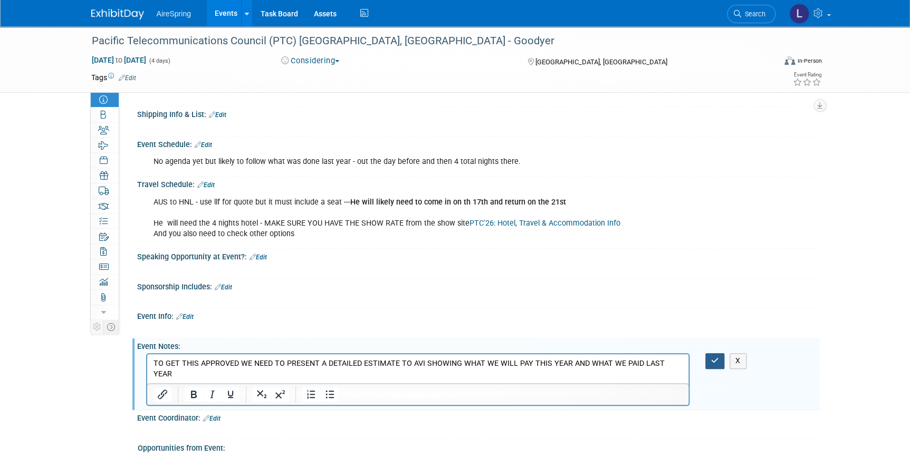
click at [716, 361] on icon "button" at bounding box center [715, 360] width 8 height 7
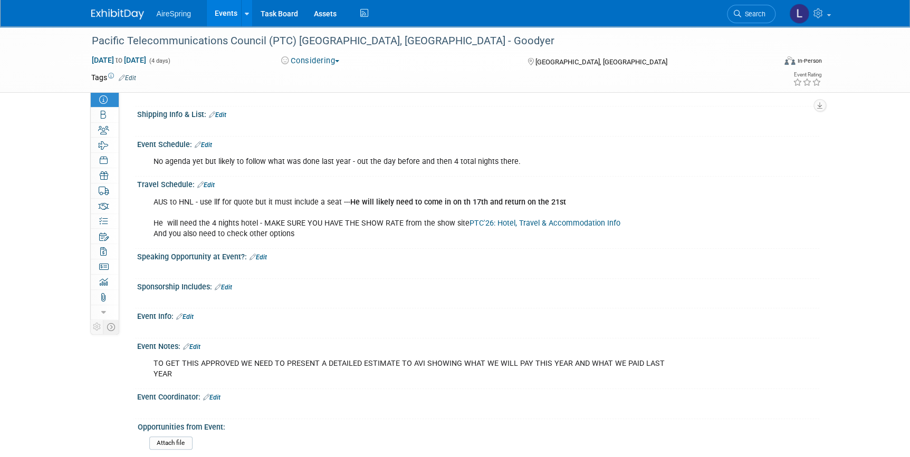
click at [102, 10] on img at bounding box center [117, 14] width 53 height 11
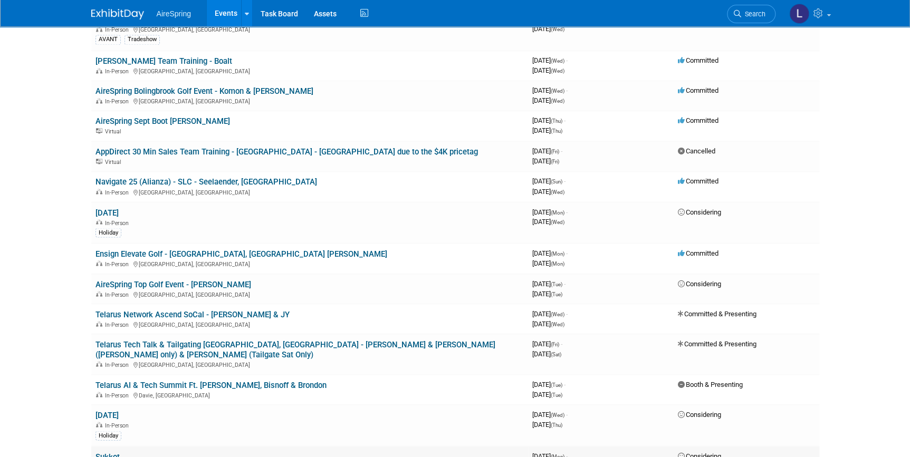
scroll to position [1007, 0]
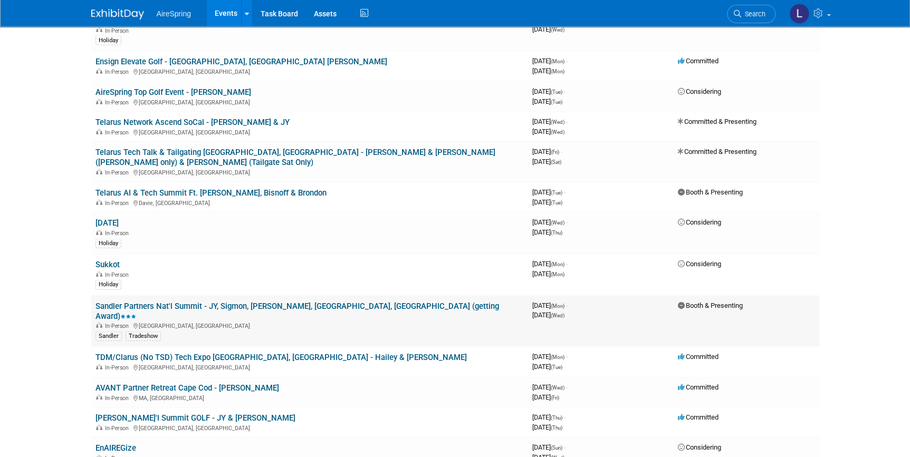
click at [253, 302] on link "Sandler Partners Nat'l Summit - JY, Sigmon, [PERSON_NAME], [GEOGRAPHIC_DATA], […" at bounding box center [296, 312] width 403 height 20
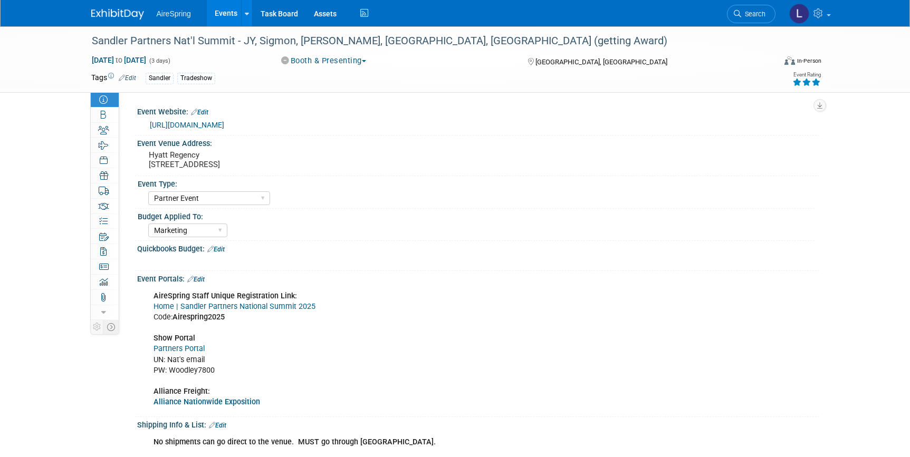
select select "Partner Event"
select select "Marketing"
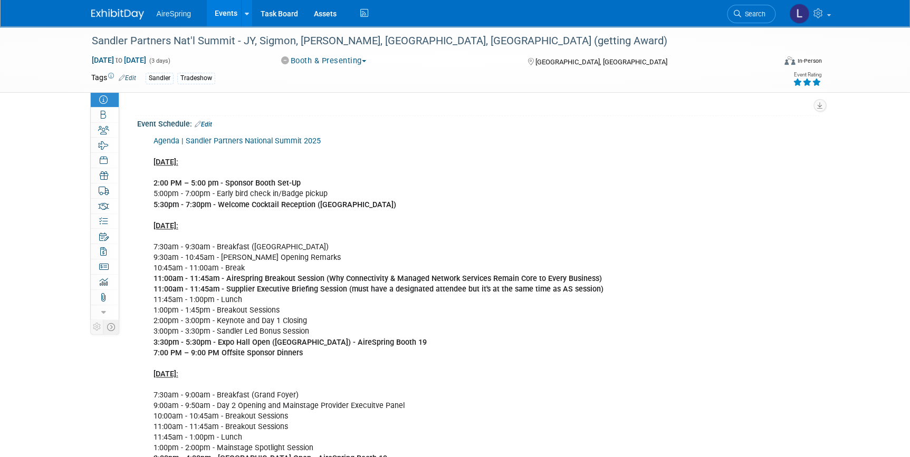
scroll to position [671, 0]
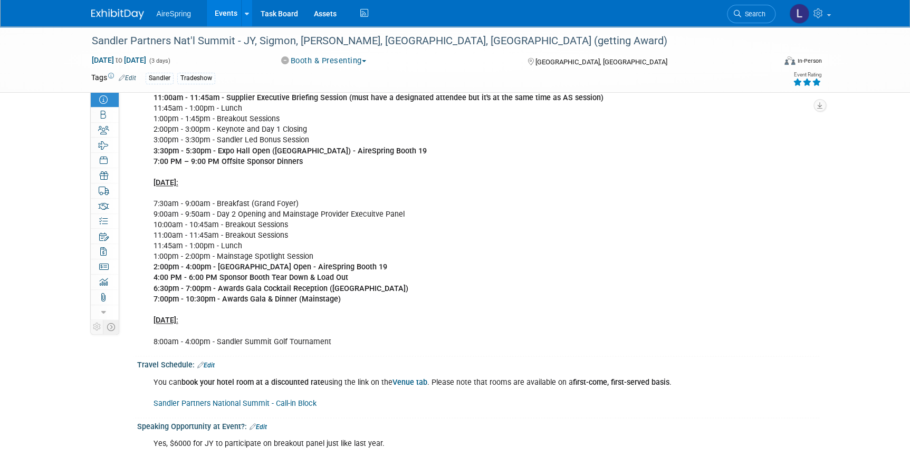
click at [254, 406] on div "You can book your hotel room at a discounted rate using the link on the Venue t…" at bounding box center [417, 393] width 543 height 42
click at [255, 403] on link "Sandler Partners National Summit - Call-in Block" at bounding box center [234, 403] width 163 height 9
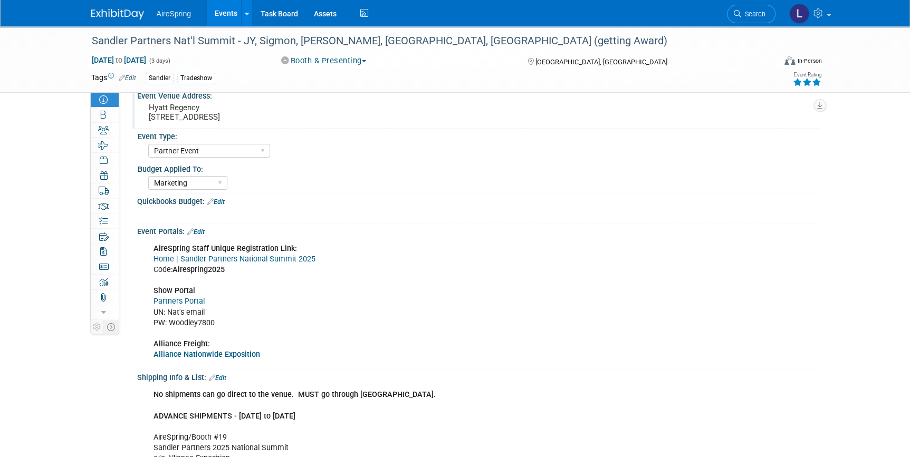
scroll to position [0, 0]
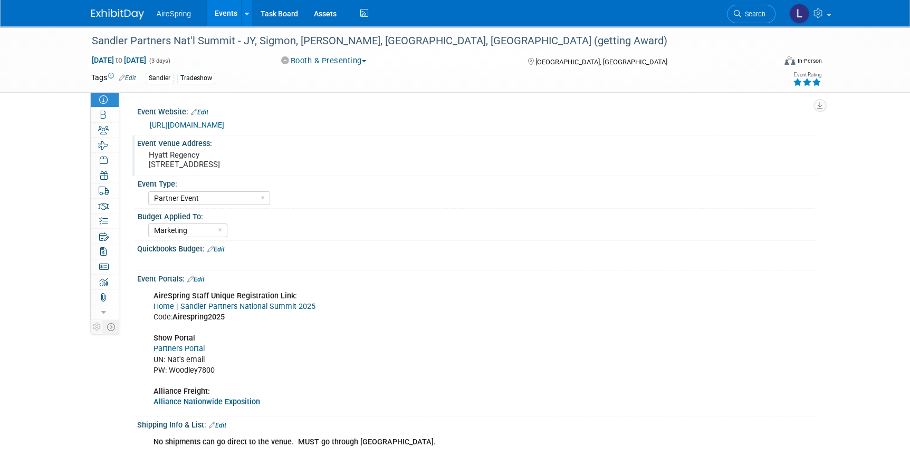
drag, startPoint x: 352, startPoint y: 162, endPoint x: 149, endPoint y: 170, distance: 203.7
click at [149, 170] on div "Hyatt Regency 21500 E Pacific Coast Hwy., Huntington Beach, CA 92648" at bounding box center [279, 160] width 268 height 24
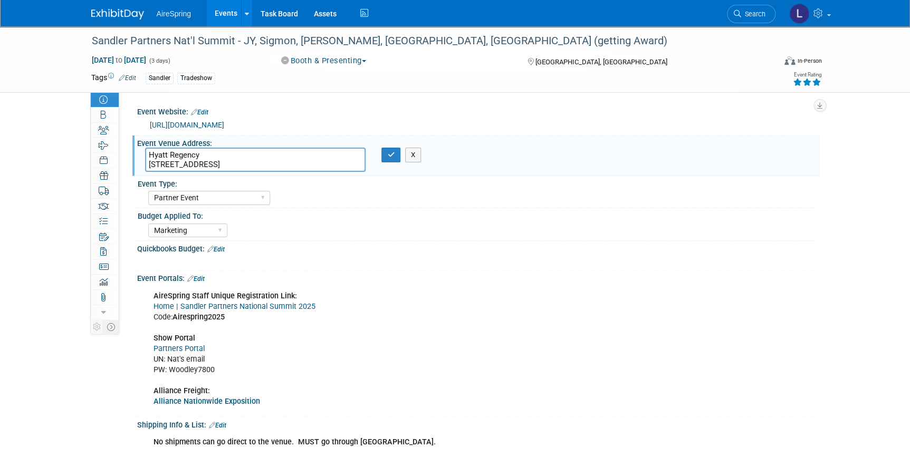
drag, startPoint x: 351, startPoint y: 166, endPoint x: 148, endPoint y: 159, distance: 202.6
click at [148, 159] on textarea "Hyatt Regency 21500 E Pacific Coast Hwy., Huntington Beach, CA 92648" at bounding box center [255, 160] width 221 height 24
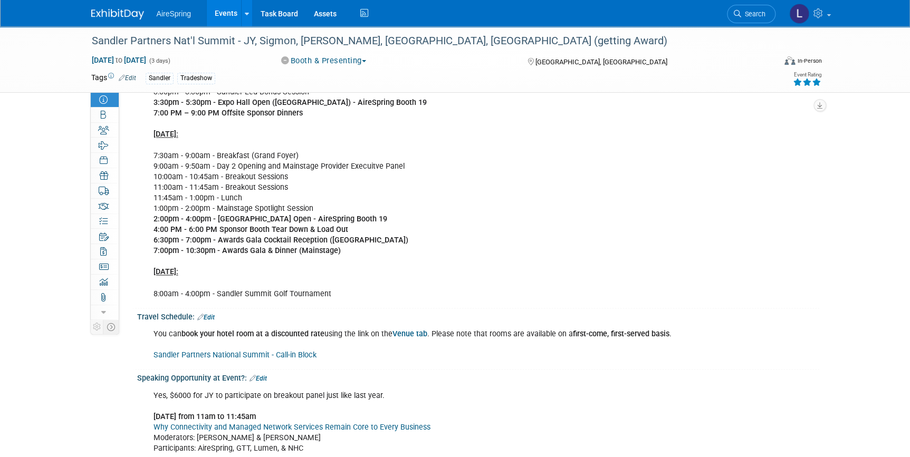
scroll to position [767, 0]
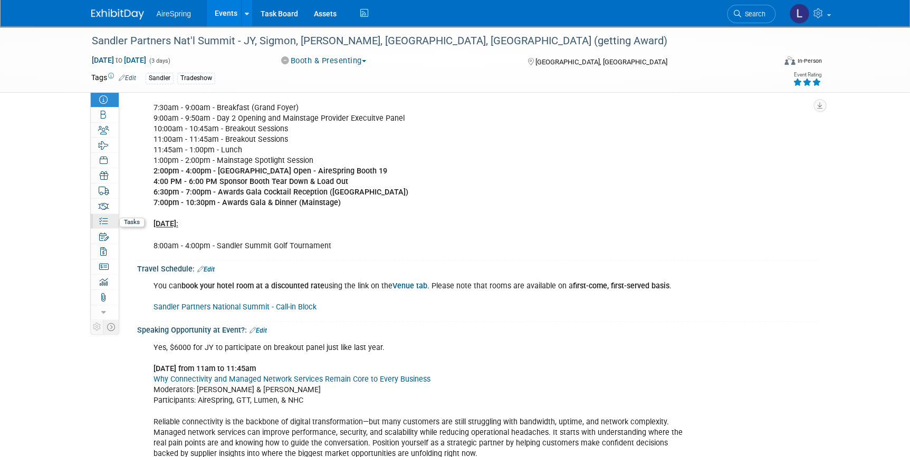
click at [108, 219] on link "46% Tasks 46%" at bounding box center [105, 221] width 28 height 15
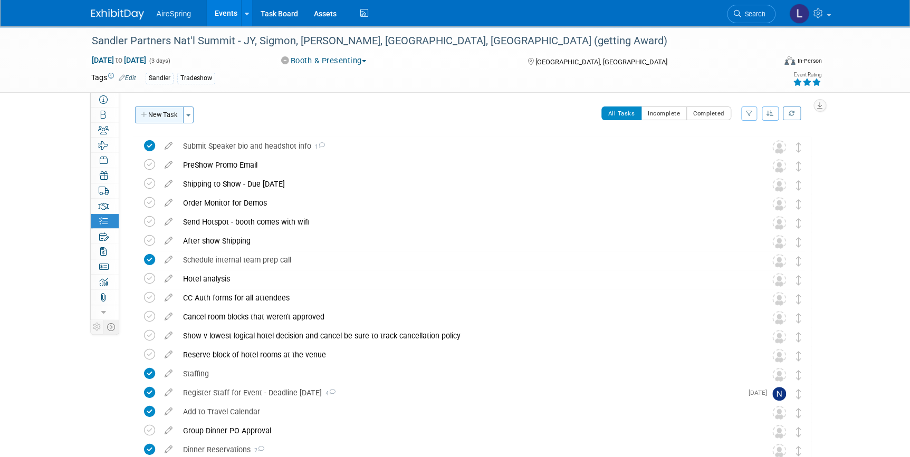
click at [171, 114] on button "New Task" at bounding box center [159, 115] width 49 height 17
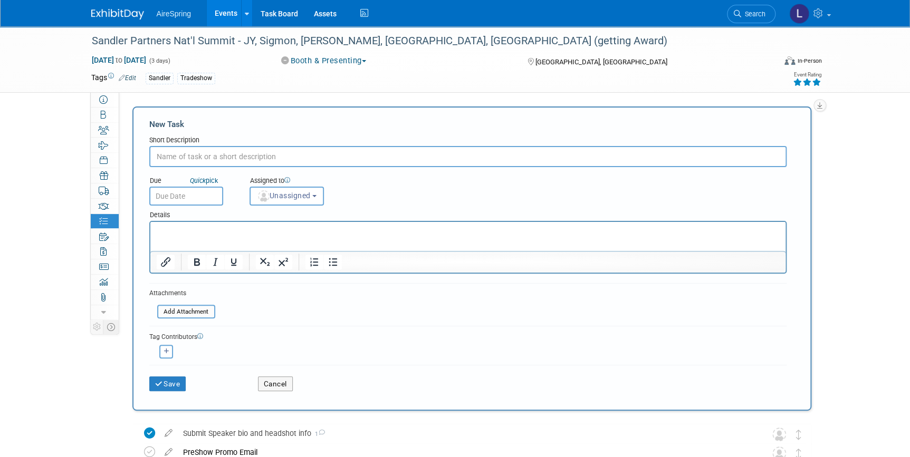
click at [237, 235] on p "Rich Text Area. Press ALT-0 for help." at bounding box center [467, 231] width 623 height 11
click at [729, 311] on form "New Task Short Description Due Quick pick Unassigned" at bounding box center [471, 259] width 645 height 280
click at [177, 313] on input "file" at bounding box center [152, 312] width 126 height 12
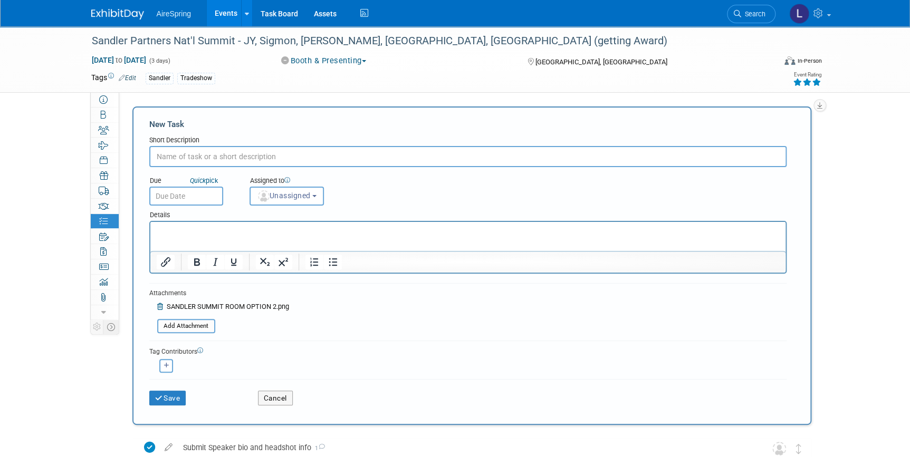
click at [338, 160] on input "text" at bounding box center [467, 156] width 637 height 21
type input "o"
type input "s"
type input "Secure option two rooms"
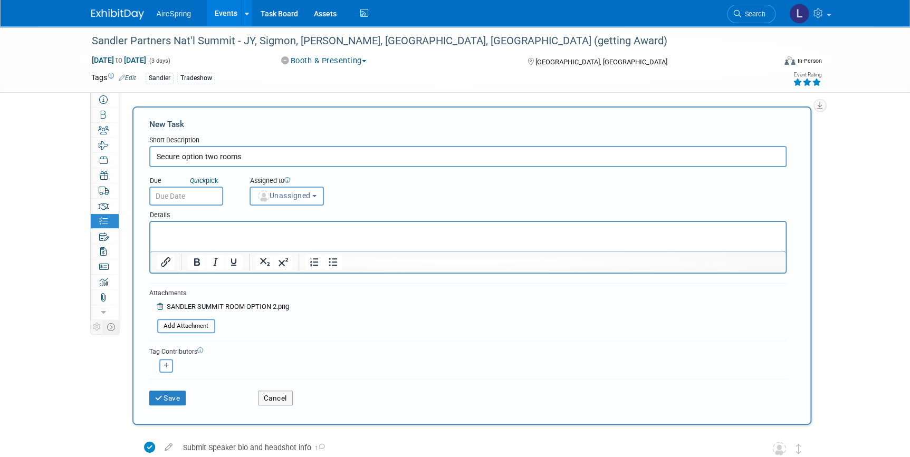
click at [293, 201] on button "Unassigned" at bounding box center [286, 196] width 75 height 19
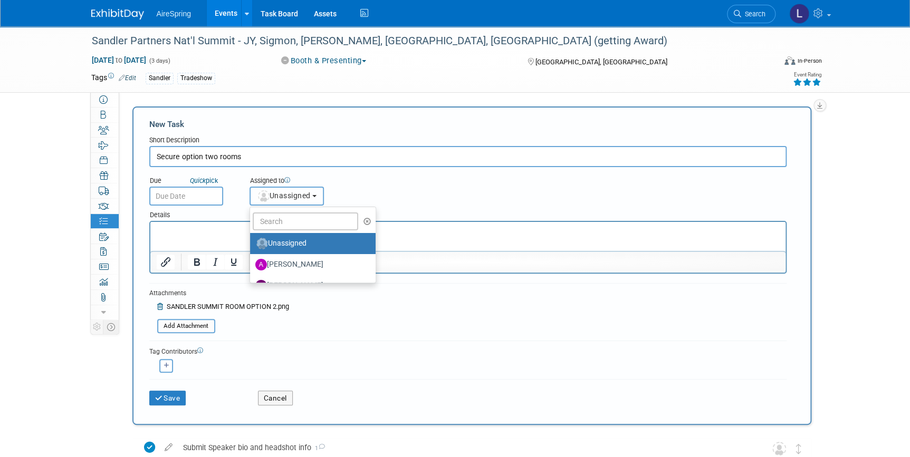
scroll to position [47, 0]
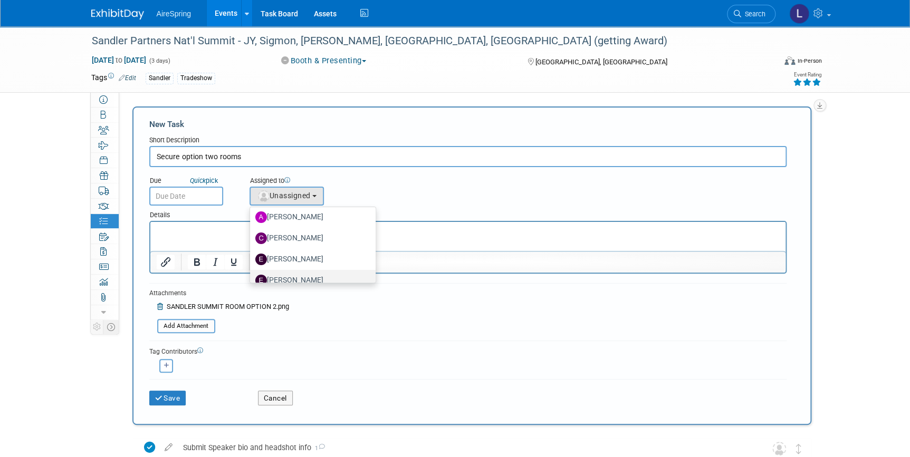
click at [298, 275] on label "erica arjona" at bounding box center [310, 280] width 110 height 17
click at [252, 276] on input "erica arjona" at bounding box center [248, 279] width 7 height 7
select select "ee927d6a-6932-484d-b61a-f41f65bcf1ce"
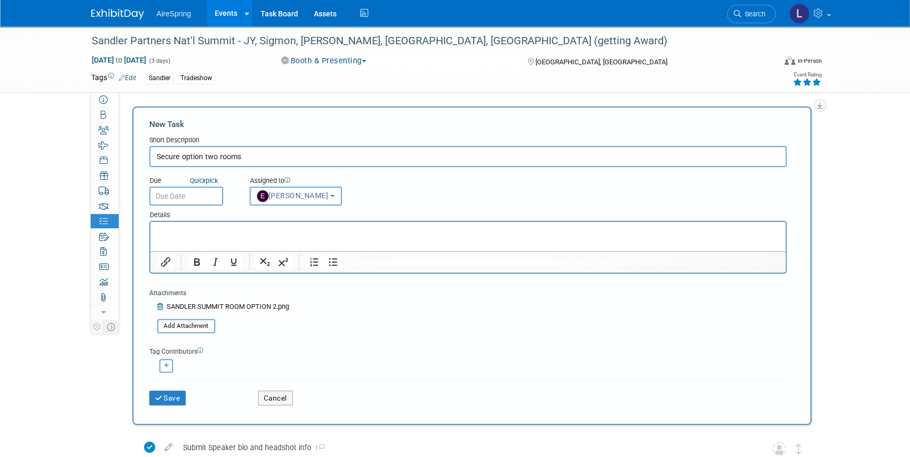
click at [195, 198] on input "text" at bounding box center [186, 196] width 74 height 19
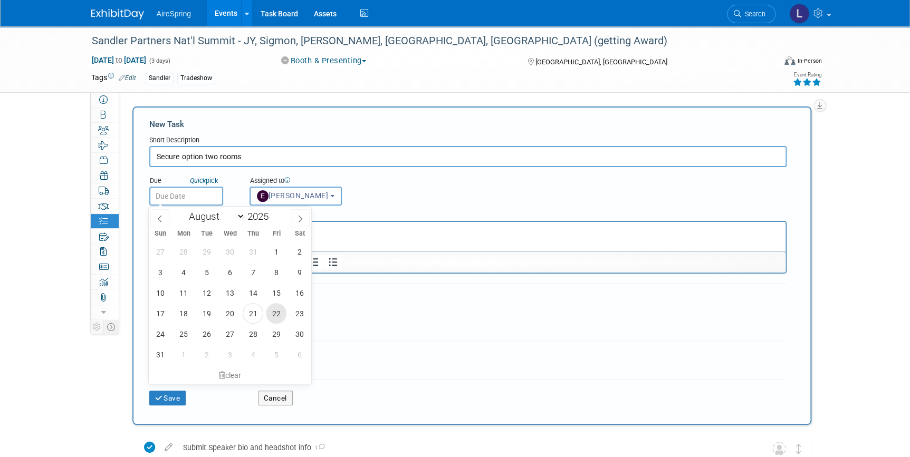
click at [276, 318] on span "22" at bounding box center [276, 313] width 21 height 21
type input "Aug 22, 2025"
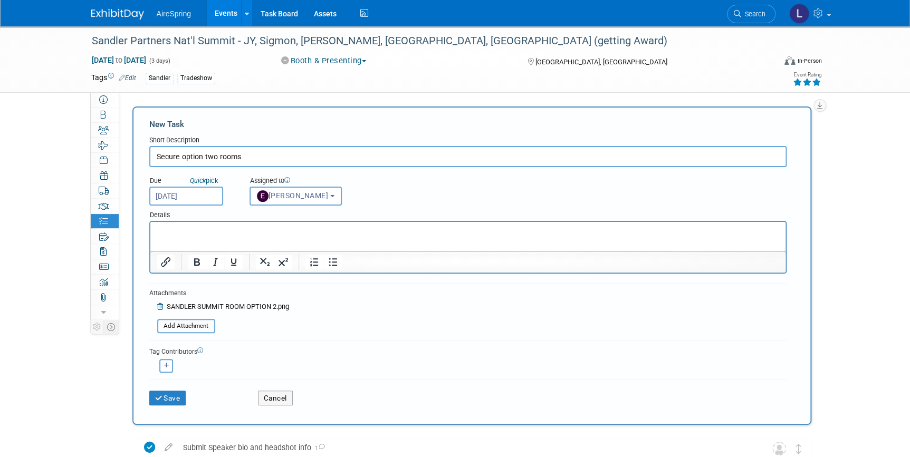
click at [180, 231] on p "Rich Text Area. Press ALT-0 for help." at bounding box center [467, 231] width 623 height 11
click at [180, 230] on p "Rich Text Area. Press ALT-0 for help." at bounding box center [467, 231] width 623 height 11
click at [172, 393] on button "Save" at bounding box center [167, 398] width 37 height 15
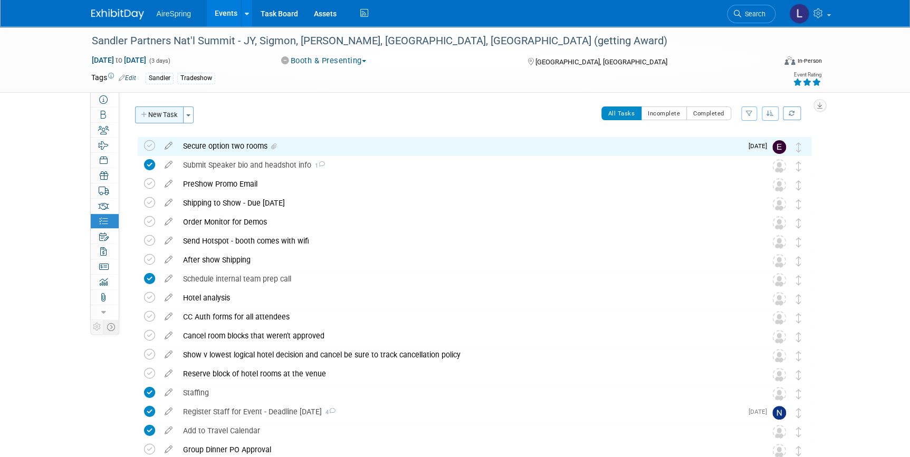
click at [172, 107] on button "New Task" at bounding box center [159, 115] width 49 height 17
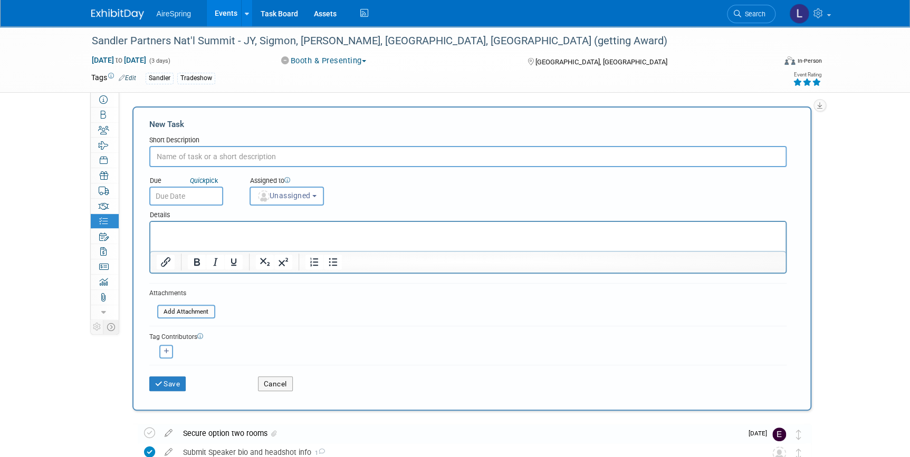
scroll to position [0, 0]
click at [197, 157] on input "text" at bounding box center [467, 156] width 637 height 21
click at [205, 132] on form "New Task Short Description check Engine to see if cheaper rooms can be found th…" at bounding box center [471, 259] width 645 height 280
click at [483, 160] on input "check Engine to see if cheaper rooms can be found than the option 2 lisa found …" at bounding box center [467, 156] width 637 height 21
click at [476, 156] on input "check Engine to see if cheaper rooms can be found than the option 2 lisa found …" at bounding box center [467, 156] width 637 height 21
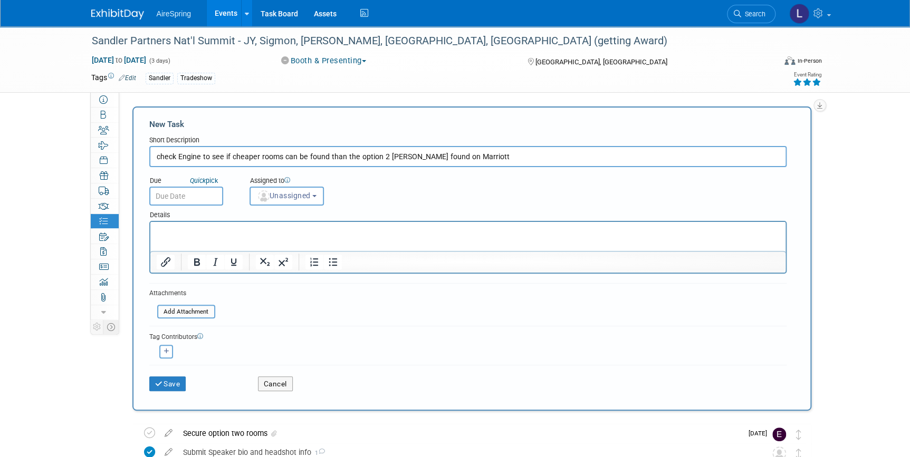
type input "check Engine to see if cheaper rooms can be found than the option 2 lisa found …"
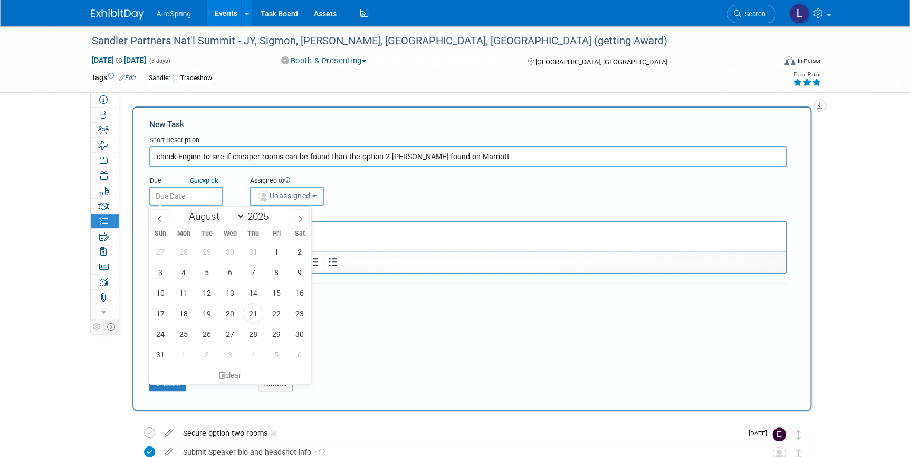
click at [187, 190] on input "text" at bounding box center [186, 196] width 74 height 19
click at [275, 310] on span "22" at bounding box center [276, 313] width 21 height 21
type input "Aug 22, 2025"
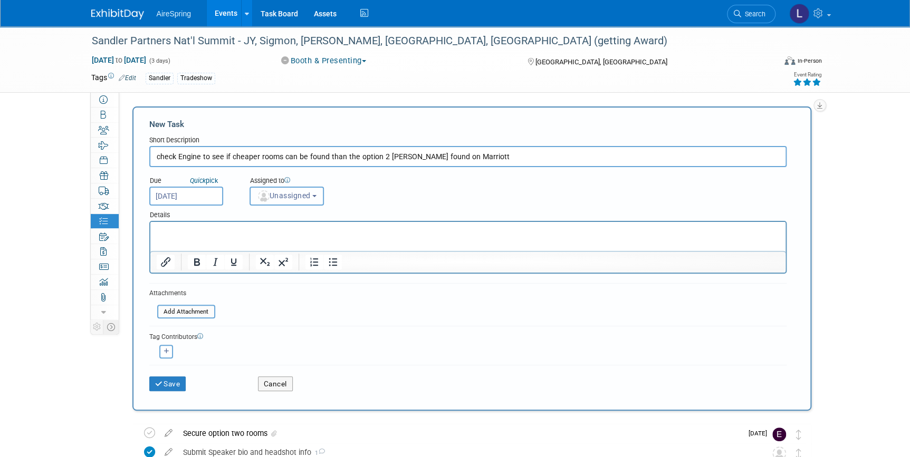
click at [300, 196] on span "Unassigned" at bounding box center [284, 195] width 54 height 8
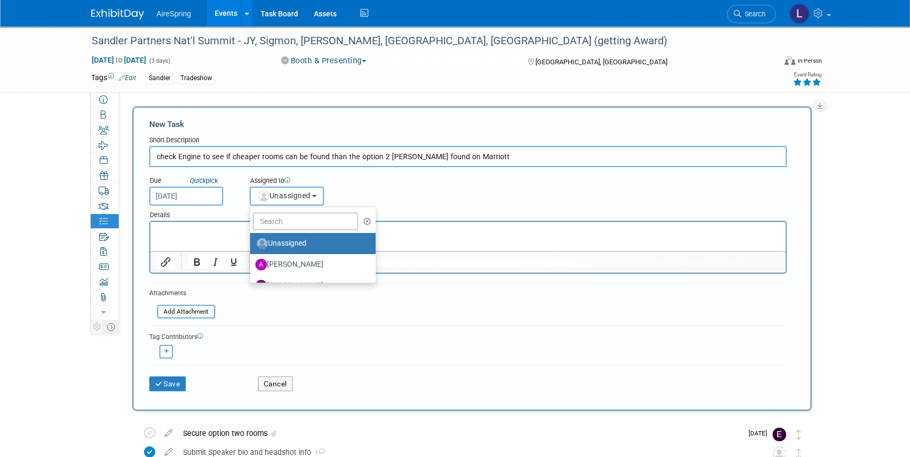
scroll to position [47, 0]
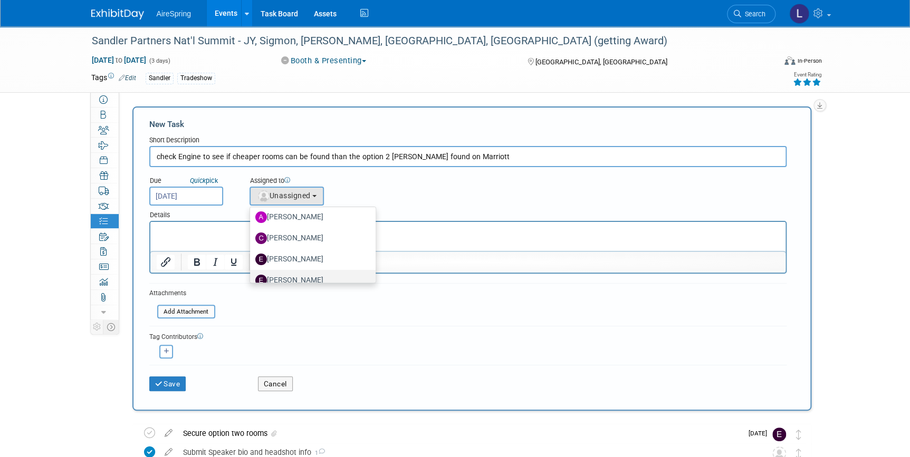
click at [291, 277] on label "[PERSON_NAME]" at bounding box center [310, 280] width 110 height 17
click at [252, 277] on input "[PERSON_NAME]" at bounding box center [248, 279] width 7 height 7
select select "ee927d6a-6932-484d-b61a-f41f65bcf1ce"
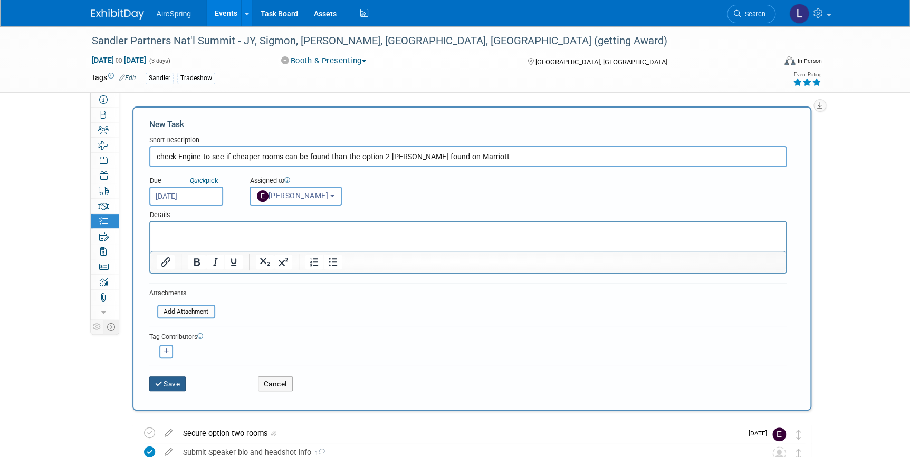
click at [159, 381] on icon "submit" at bounding box center [159, 384] width 9 height 7
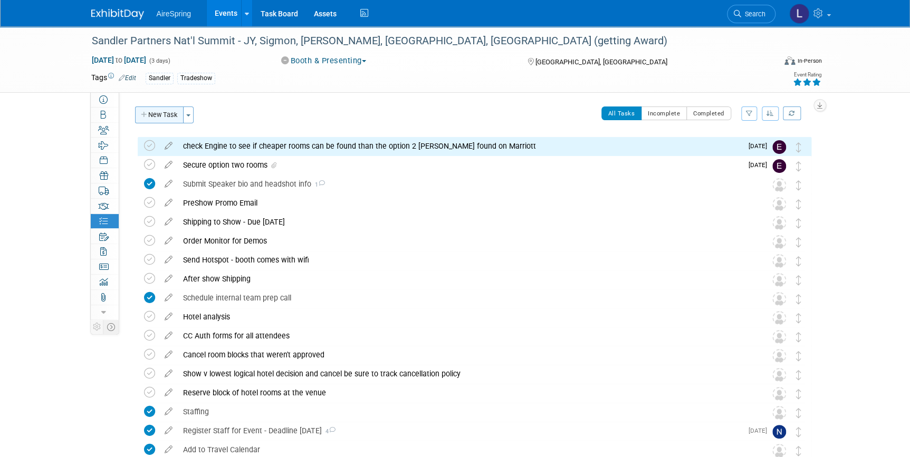
click at [170, 113] on button "New Task" at bounding box center [159, 115] width 49 height 17
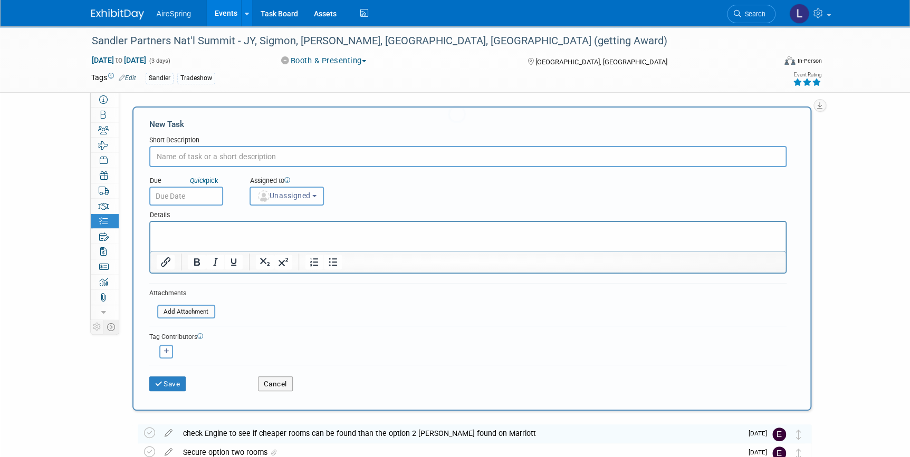
scroll to position [0, 0]
click at [190, 158] on input "text" at bounding box center [467, 156] width 637 height 21
drag, startPoint x: 443, startPoint y: 151, endPoint x: 430, endPoint y: 151, distance: 13.2
click at [430, 151] on input "secure show hotel rooms (provided they can be cancelled) for all attendees at r…" at bounding box center [467, 156] width 637 height 21
click at [478, 153] on input "secure show hotel rooms (provided they can be cancelled) for all attendees at r…" at bounding box center [467, 156] width 637 height 21
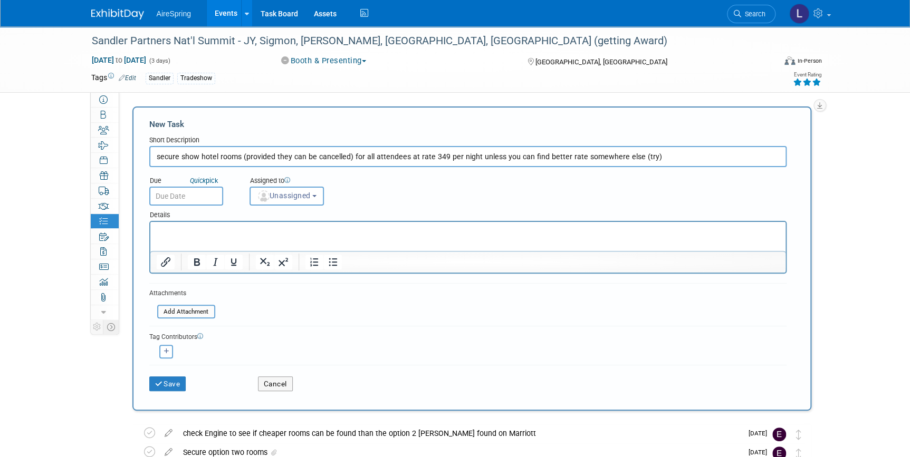
type input "secure show hotel rooms (provided they can be cancelled) for all attendees at r…"
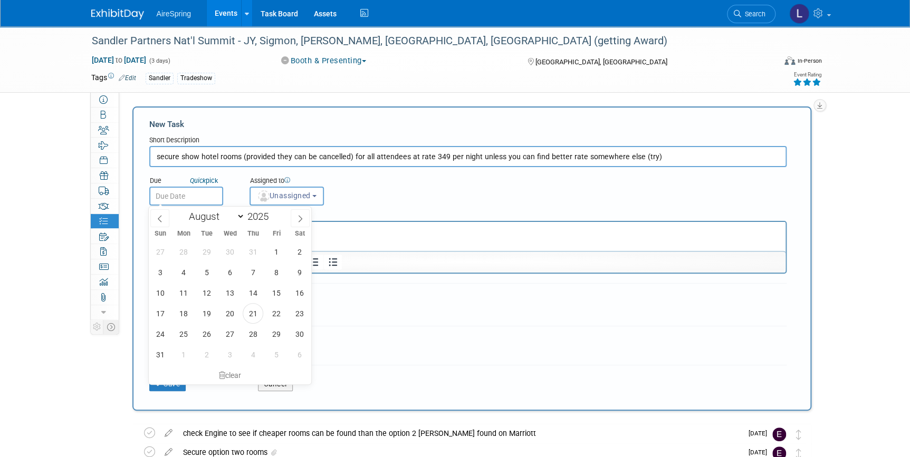
click at [205, 198] on input "text" at bounding box center [186, 196] width 74 height 19
click at [276, 314] on span "22" at bounding box center [276, 313] width 21 height 21
type input "[DATE]"
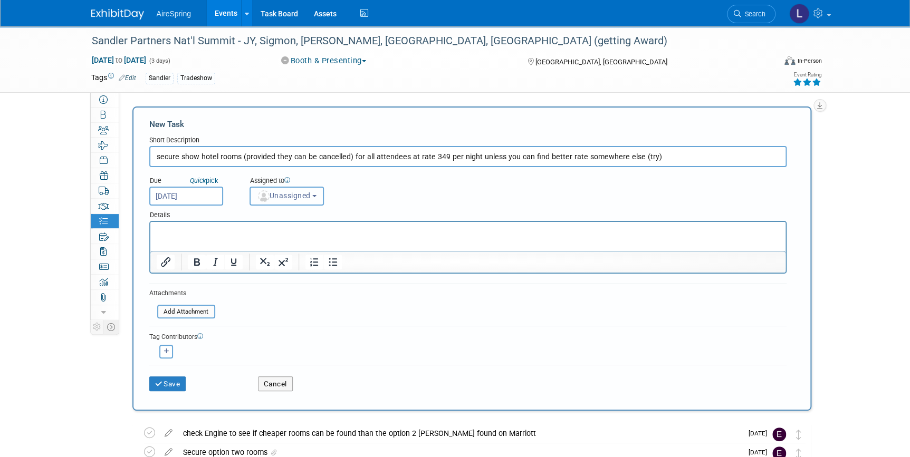
click at [275, 194] on span "Unassigned" at bounding box center [284, 195] width 54 height 8
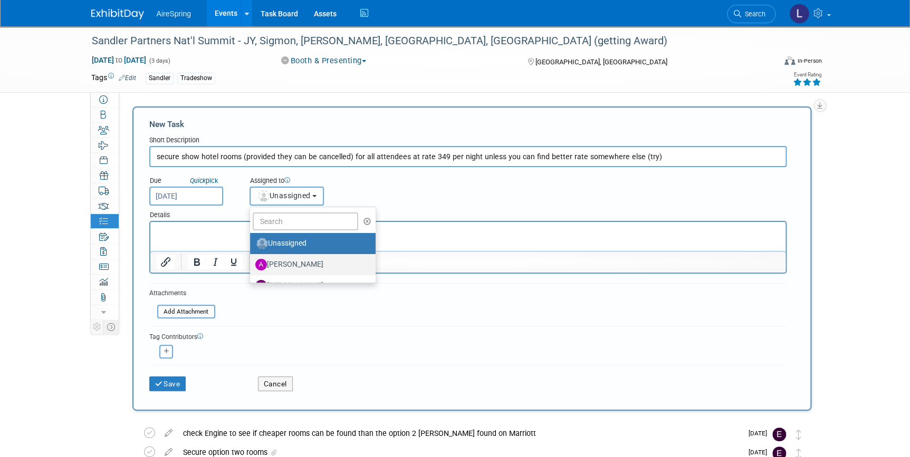
scroll to position [47, 0]
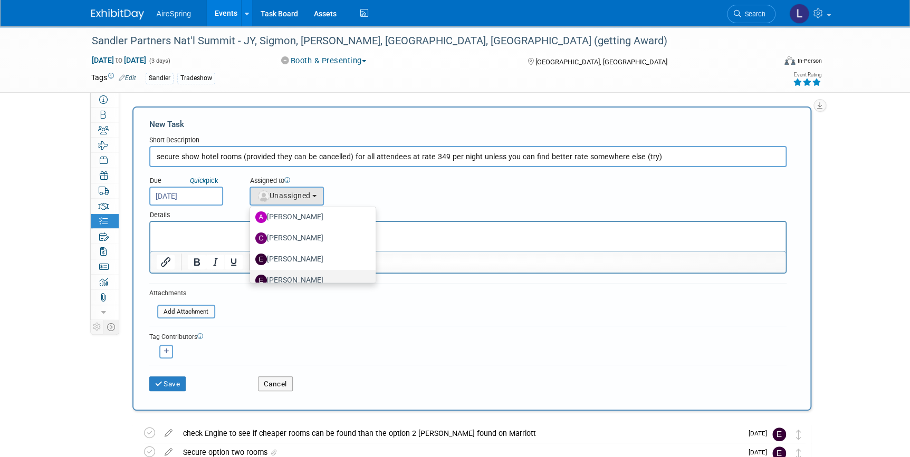
click at [302, 275] on label "[PERSON_NAME]" at bounding box center [310, 280] width 110 height 17
click at [252, 276] on input "[PERSON_NAME]" at bounding box center [248, 279] width 7 height 7
select select "ee927d6a-6932-484d-b61a-f41f65bcf1ce"
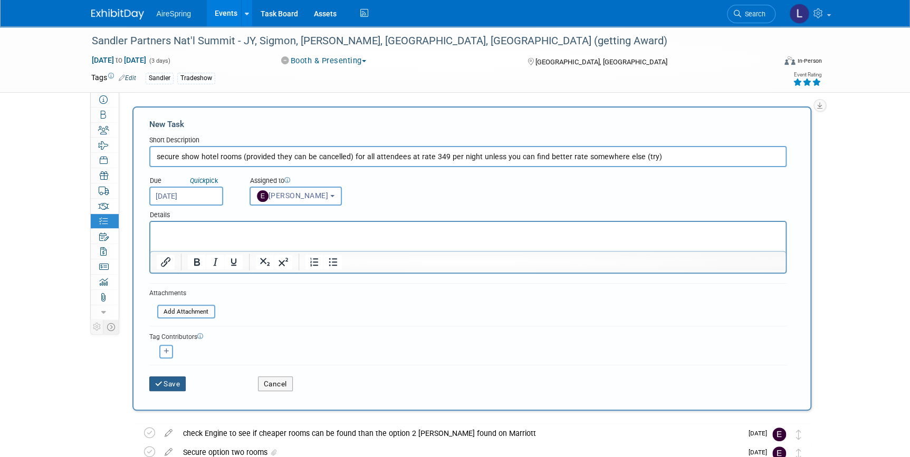
click at [177, 381] on button "Save" at bounding box center [167, 384] width 37 height 15
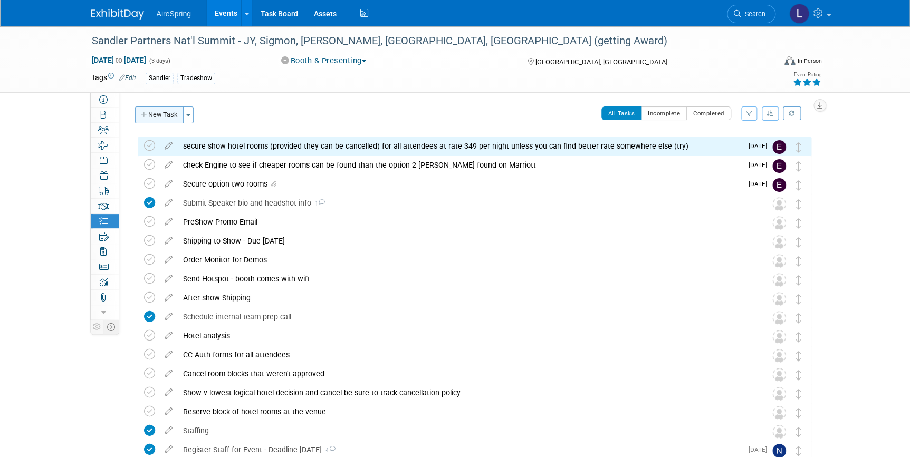
click at [169, 111] on button "New Task" at bounding box center [159, 115] width 49 height 17
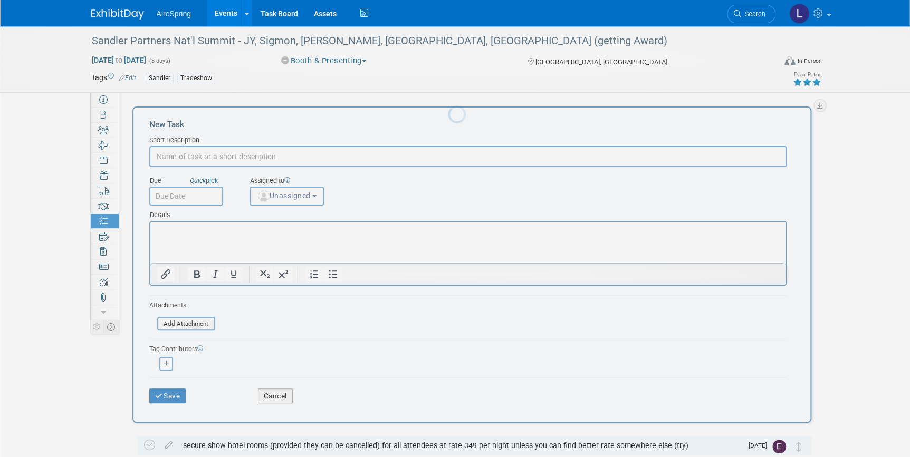
scroll to position [0, 0]
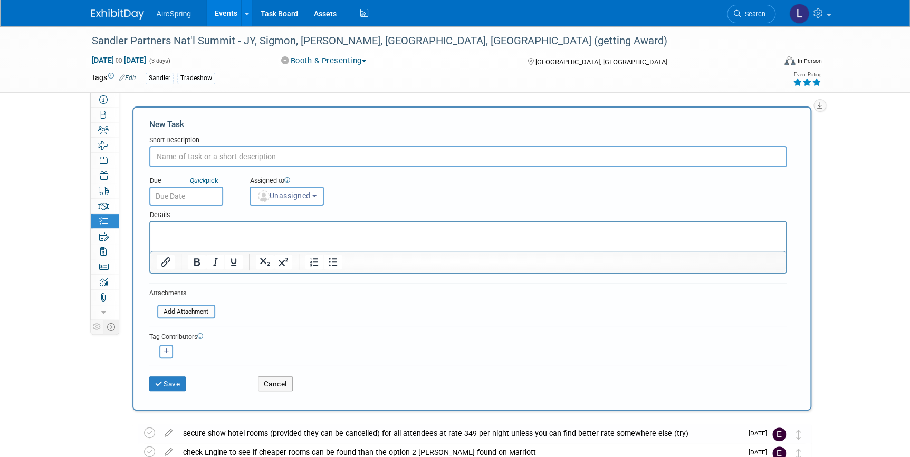
click at [206, 154] on input "text" at bounding box center [467, 156] width 637 height 21
type input "Evaluate how many days [PERSON_NAME] and [PERSON_NAME] need hotel for"
click at [182, 388] on button "Save" at bounding box center [167, 384] width 37 height 15
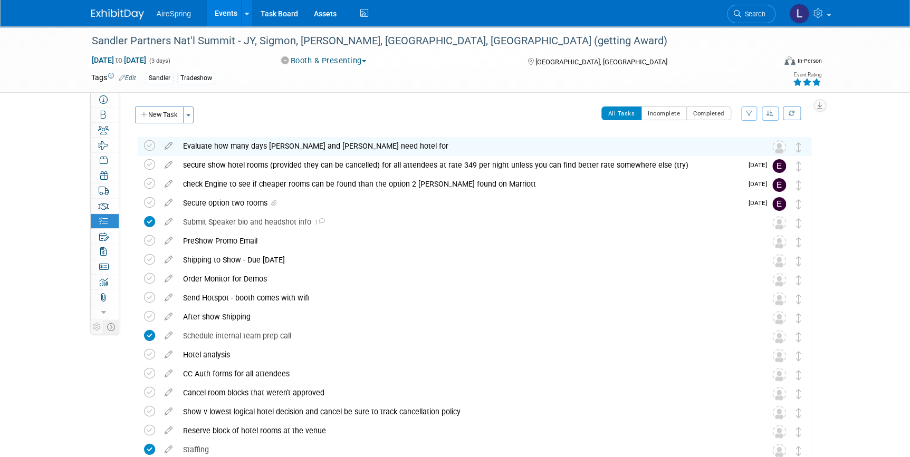
click at [248, 146] on div "Evaluate how many days [PERSON_NAME] and [PERSON_NAME] need hotel for" at bounding box center [464, 146] width 573 height 18
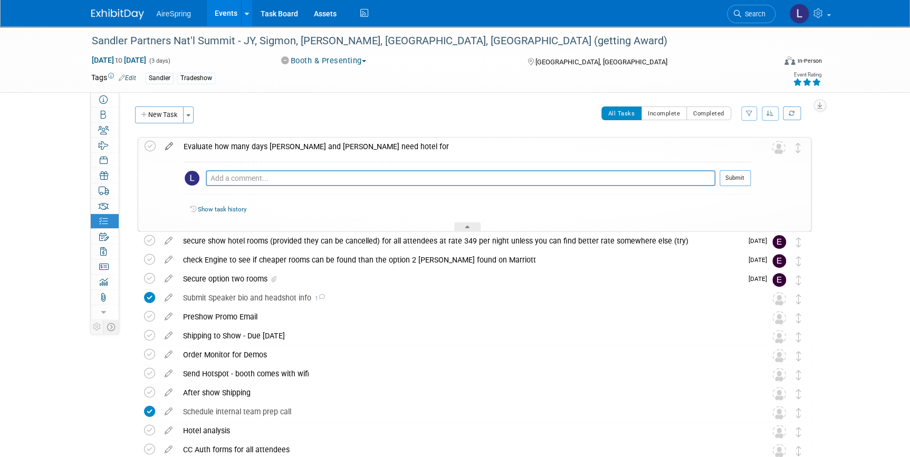
click at [172, 147] on icon at bounding box center [169, 144] width 18 height 13
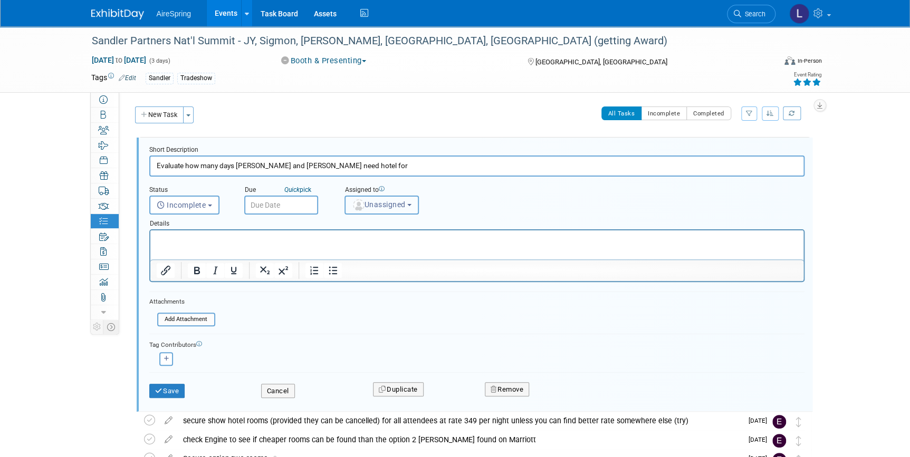
click at [374, 200] on span "Unassigned" at bounding box center [379, 204] width 54 height 8
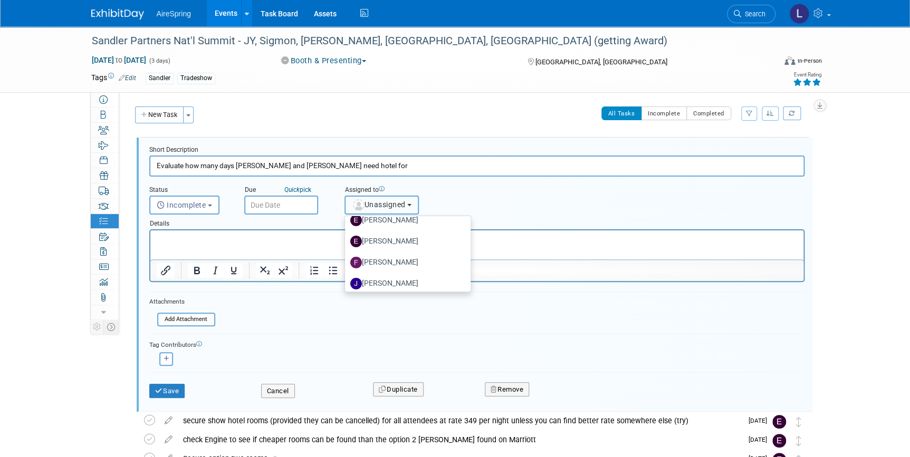
scroll to position [47, 0]
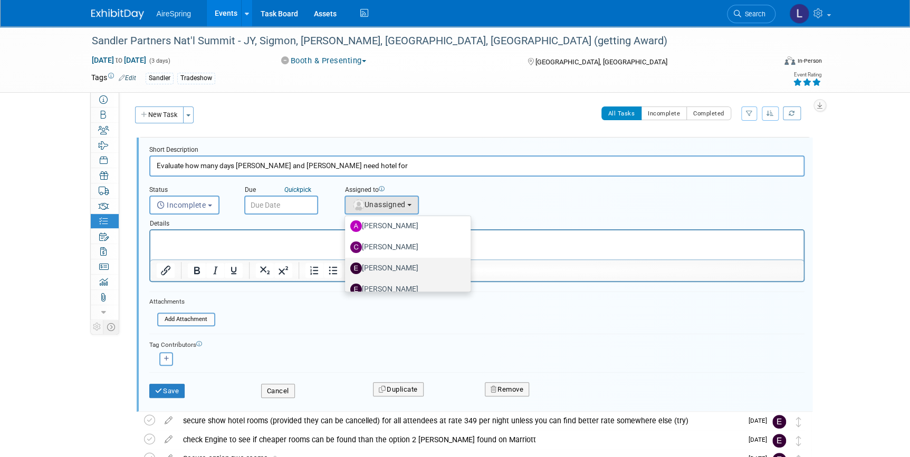
drag, startPoint x: 391, startPoint y: 262, endPoint x: 396, endPoint y: 281, distance: 20.1
click at [396, 281] on ul "Unassigned Angie Handal Christine Silvestri Ellen Cahill erica arjona Fiona McN…" at bounding box center [407, 254] width 127 height 76
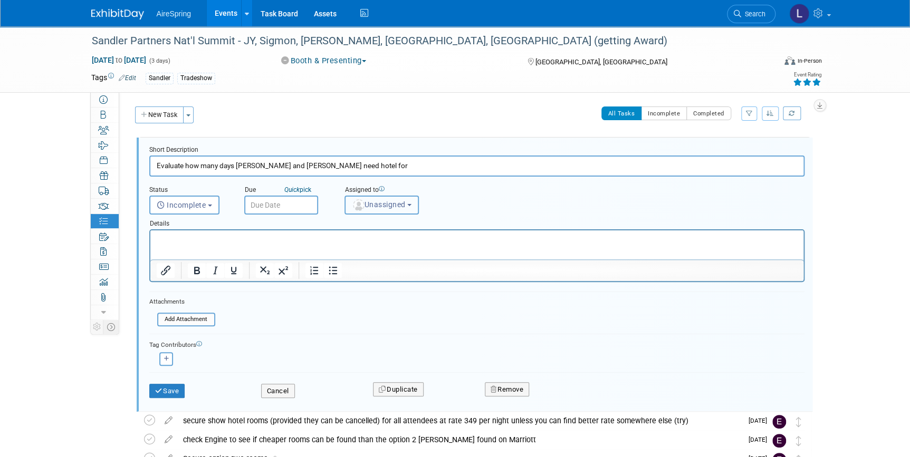
click at [394, 206] on span "Unassigned" at bounding box center [379, 204] width 54 height 8
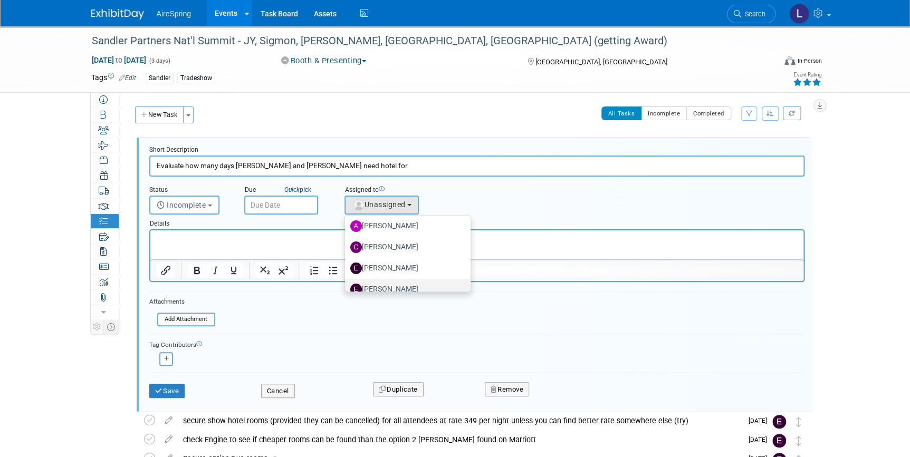
click at [392, 284] on label "[PERSON_NAME]" at bounding box center [405, 289] width 110 height 17
click at [347, 285] on input "[PERSON_NAME]" at bounding box center [343, 288] width 7 height 7
select select "ee927d6a-6932-484d-b61a-f41f65bcf1ce"
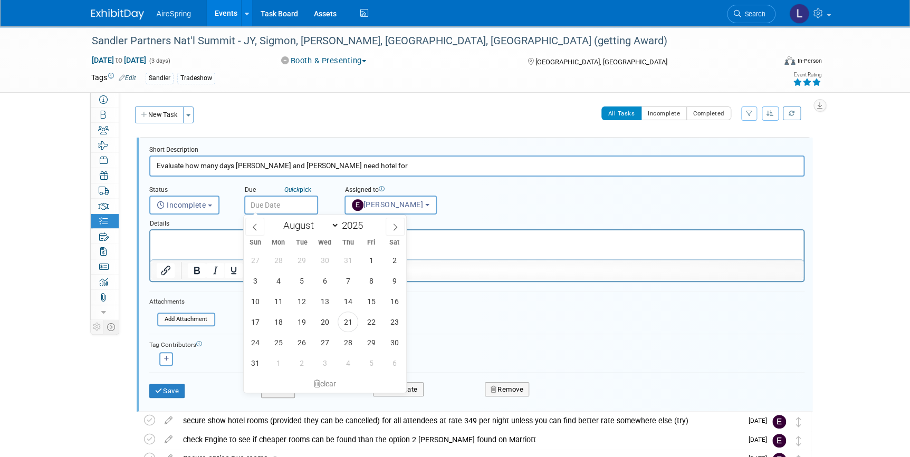
click at [301, 207] on input "text" at bounding box center [281, 205] width 74 height 19
click at [372, 318] on span "22" at bounding box center [371, 322] width 21 height 21
type input "[DATE]"
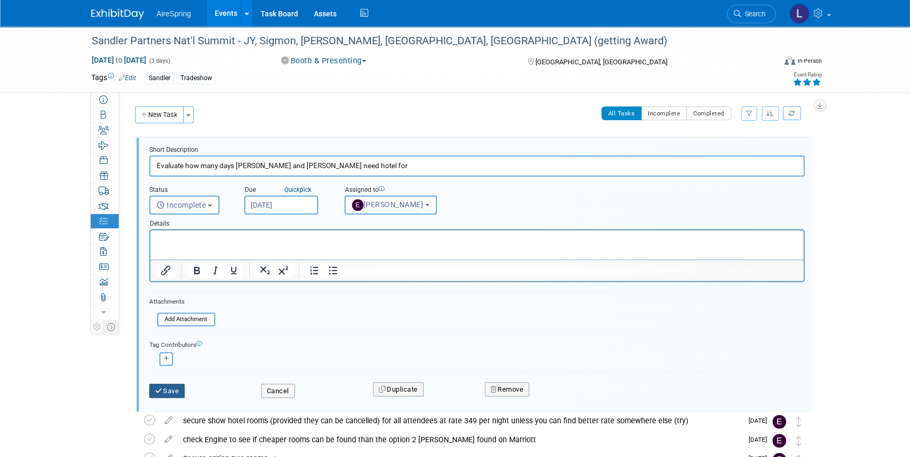
click at [170, 391] on button "Save" at bounding box center [167, 391] width 36 height 15
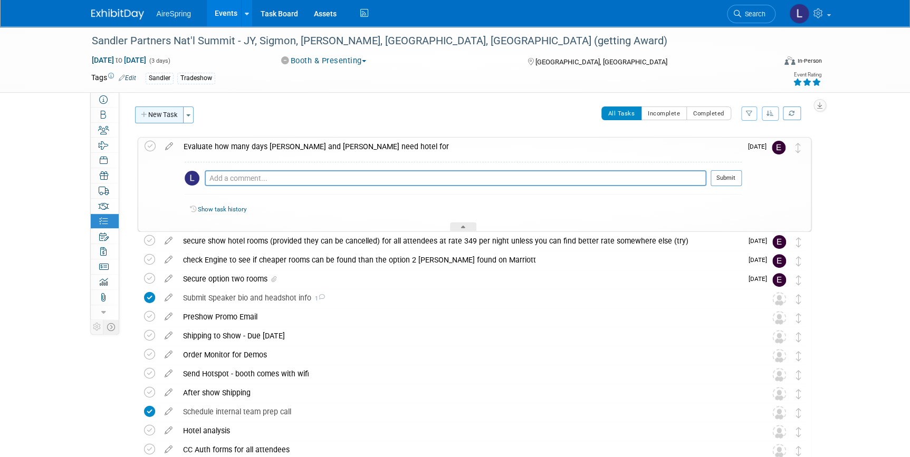
click at [158, 116] on button "New Task" at bounding box center [159, 115] width 49 height 17
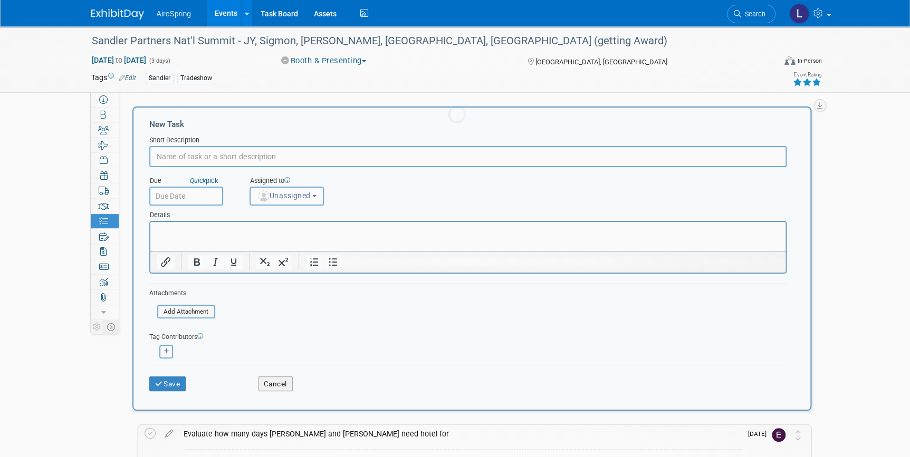
scroll to position [0, 0]
click at [178, 150] on input "text" at bounding box center [467, 156] width 637 height 21
type input "prepare spreadsheet showing options between show and other hotels for daniel to…"
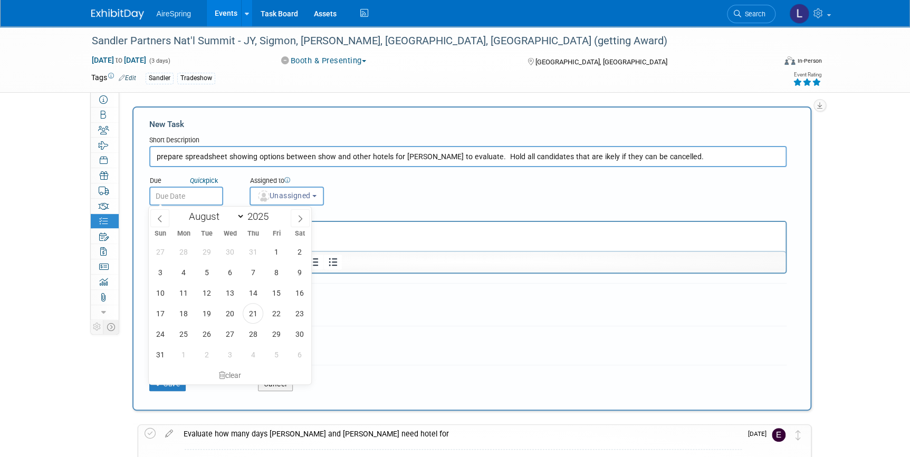
click at [177, 197] on input "text" at bounding box center [186, 196] width 74 height 19
click at [277, 311] on span "22" at bounding box center [276, 313] width 21 height 21
type input "[DATE]"
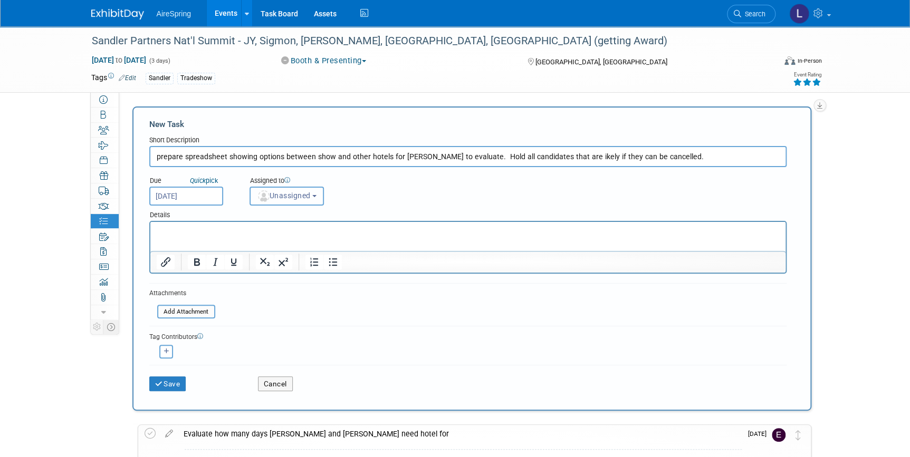
click at [295, 199] on span "Unassigned" at bounding box center [284, 195] width 54 height 8
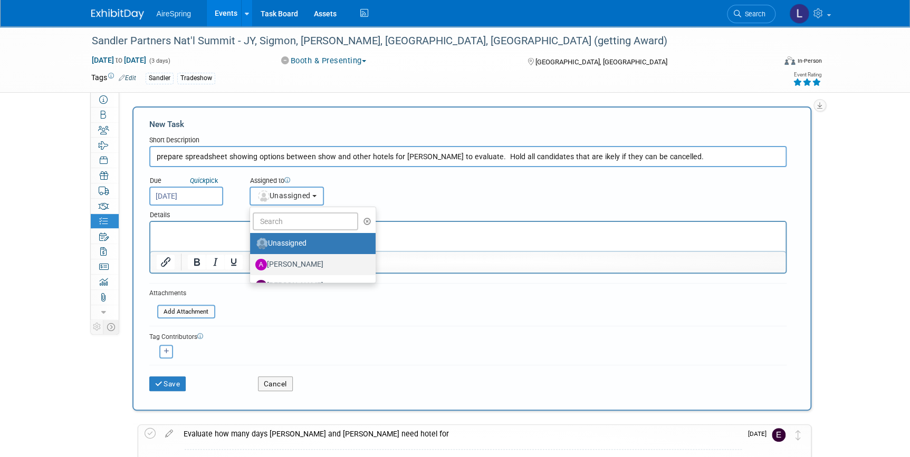
scroll to position [47, 0]
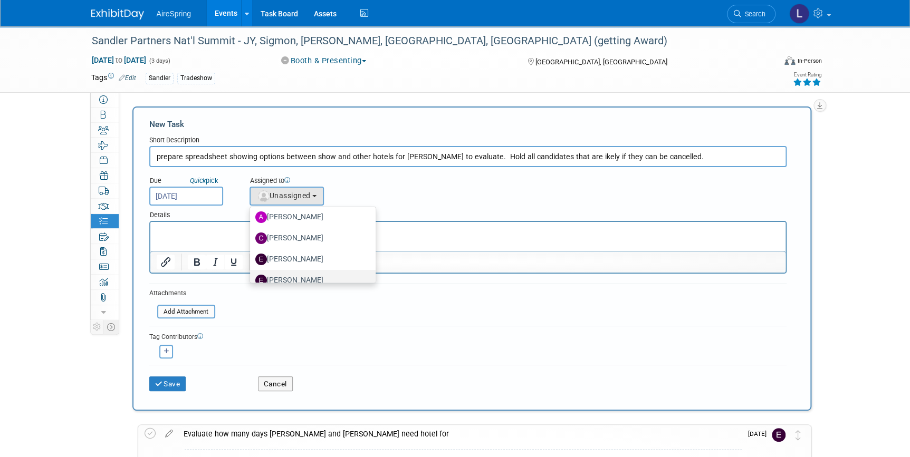
click at [307, 274] on label "[PERSON_NAME]" at bounding box center [310, 280] width 110 height 17
click at [252, 276] on input "[PERSON_NAME]" at bounding box center [248, 279] width 7 height 7
select select "ee927d6a-6932-484d-b61a-f41f65bcf1ce"
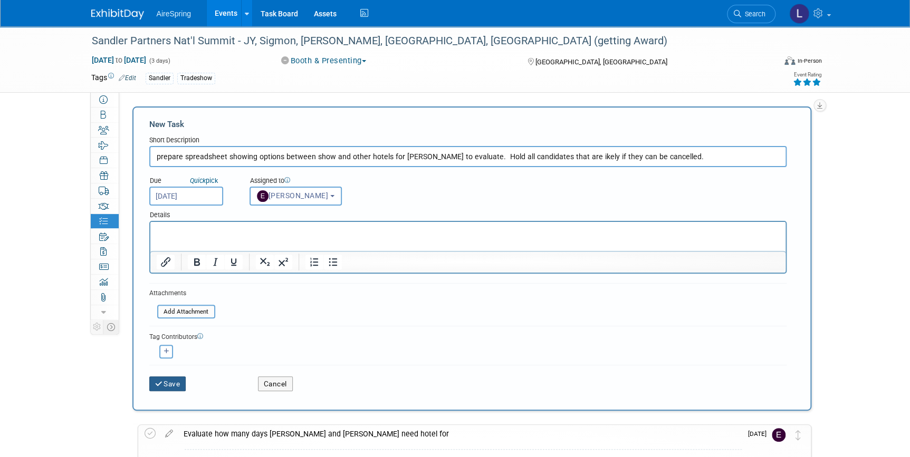
click at [152, 383] on button "Save" at bounding box center [167, 384] width 37 height 15
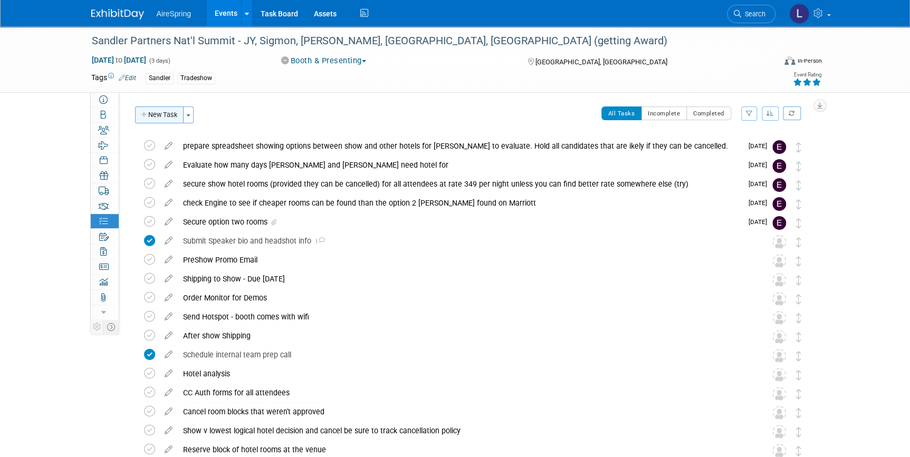
click at [166, 108] on button "New Task" at bounding box center [159, 115] width 49 height 17
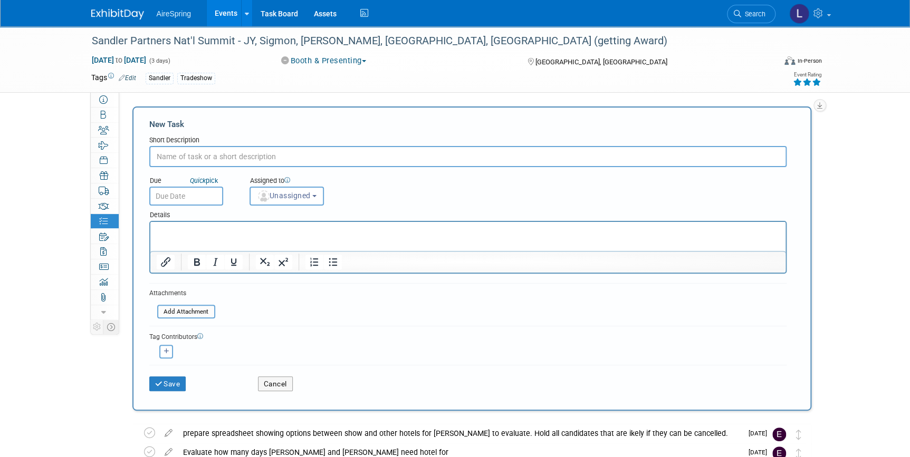
scroll to position [0, 0]
type input "Bende Flights"
click at [166, 380] on button "Save" at bounding box center [167, 384] width 37 height 15
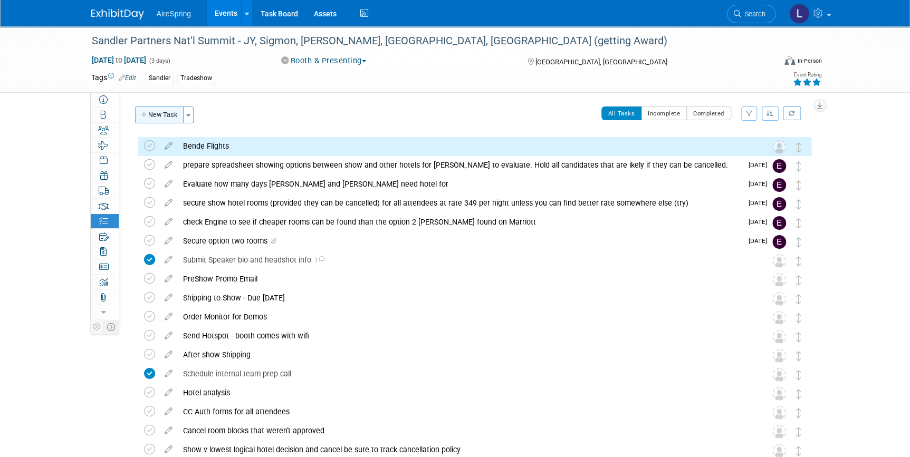
click at [169, 107] on button "New Task" at bounding box center [159, 115] width 49 height 17
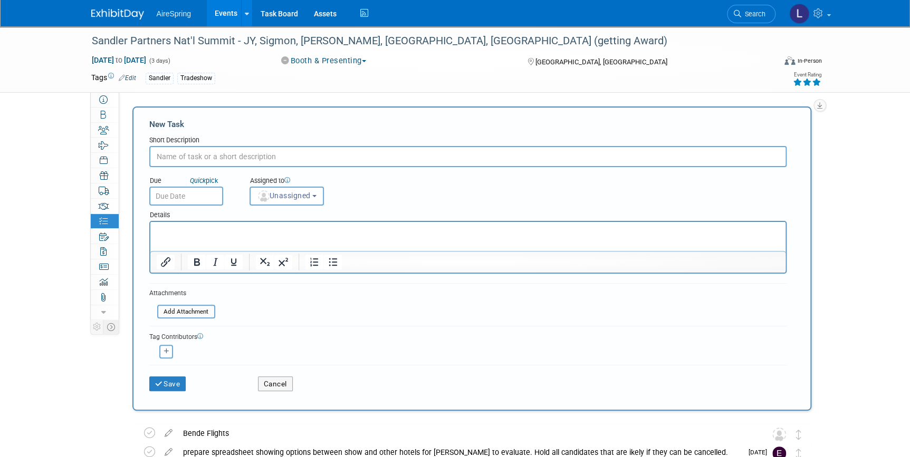
click at [195, 157] on input "text" at bounding box center [467, 156] width 637 height 21
type input "JY Flights"
click at [179, 379] on button "Save" at bounding box center [167, 384] width 37 height 15
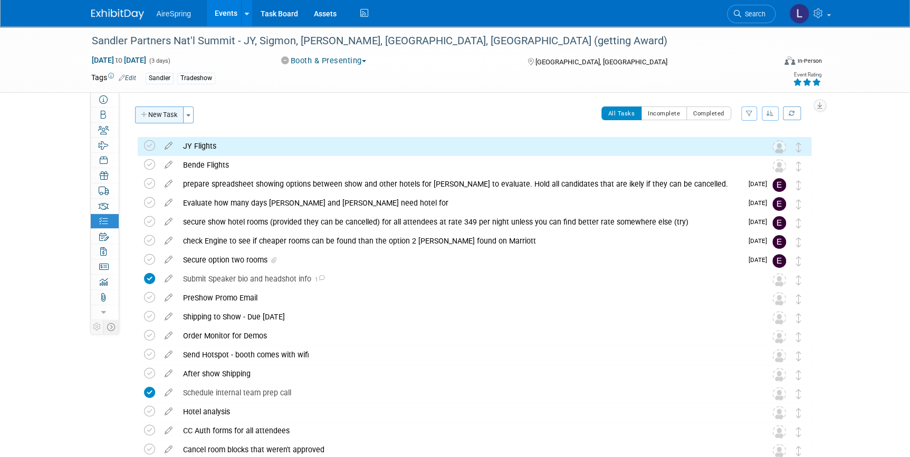
click at [166, 112] on button "New Task" at bounding box center [159, 115] width 49 height 17
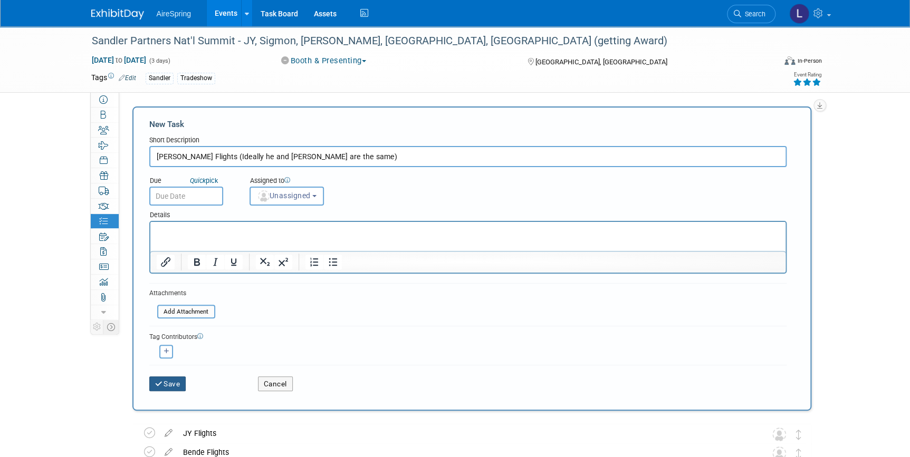
type input "[PERSON_NAME] Flights (Ideally he and [PERSON_NAME] are the same)"
click at [162, 387] on button "Save" at bounding box center [167, 384] width 37 height 15
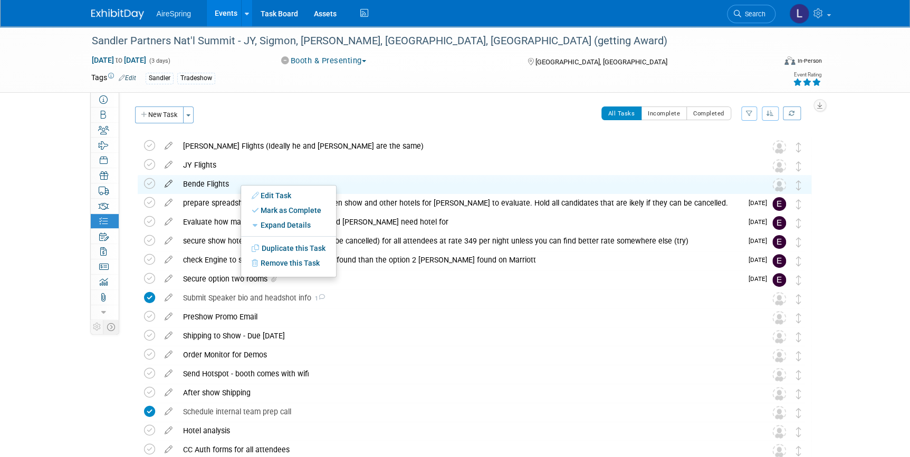
click at [164, 184] on icon at bounding box center [168, 181] width 18 height 13
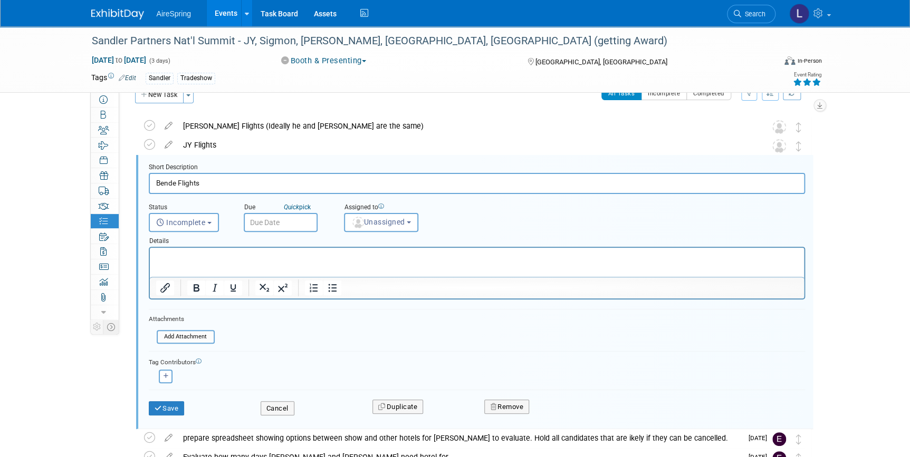
scroll to position [21, 0]
click at [164, 183] on input "Bende Flights" at bounding box center [477, 182] width 656 height 21
click at [178, 184] on input "Bende Flights" at bounding box center [477, 182] width 656 height 21
click at [174, 185] on input "Bende Flights" at bounding box center [477, 182] width 656 height 21
click at [243, 179] on input "Bender Flights" at bounding box center [477, 182] width 656 height 21
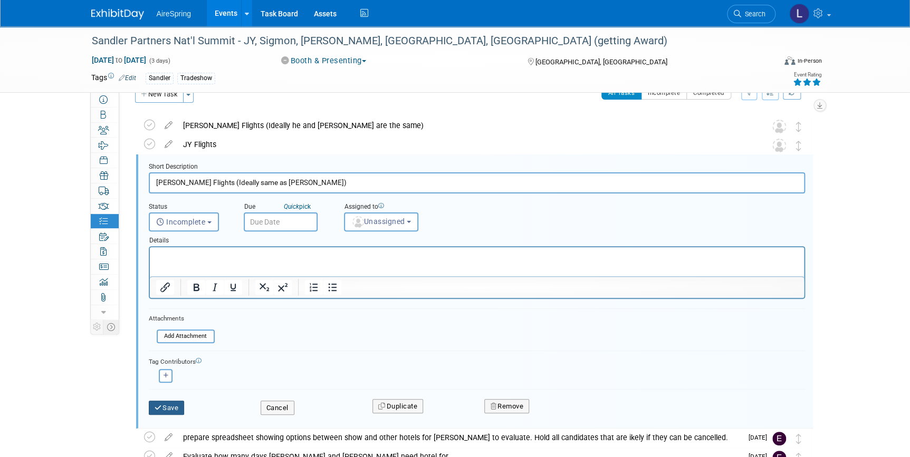
type input "[PERSON_NAME] Flights (Ideally same as [PERSON_NAME])"
click at [165, 406] on button "Save" at bounding box center [167, 408] width 36 height 15
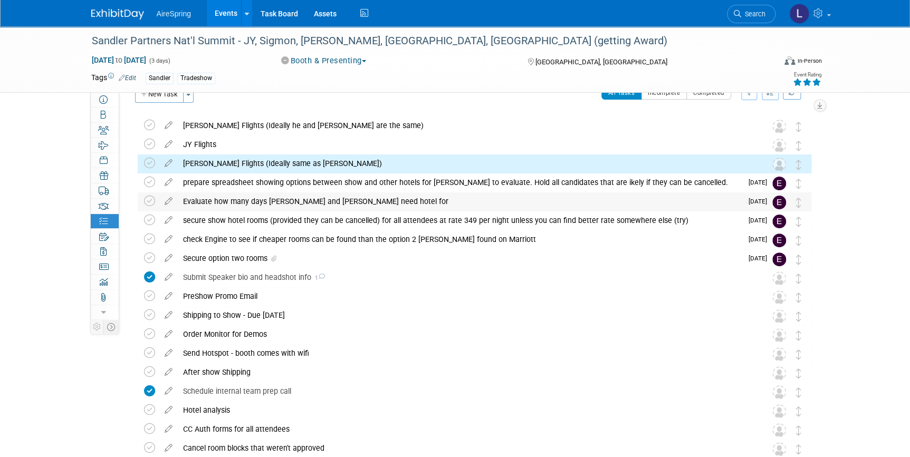
scroll to position [0, 0]
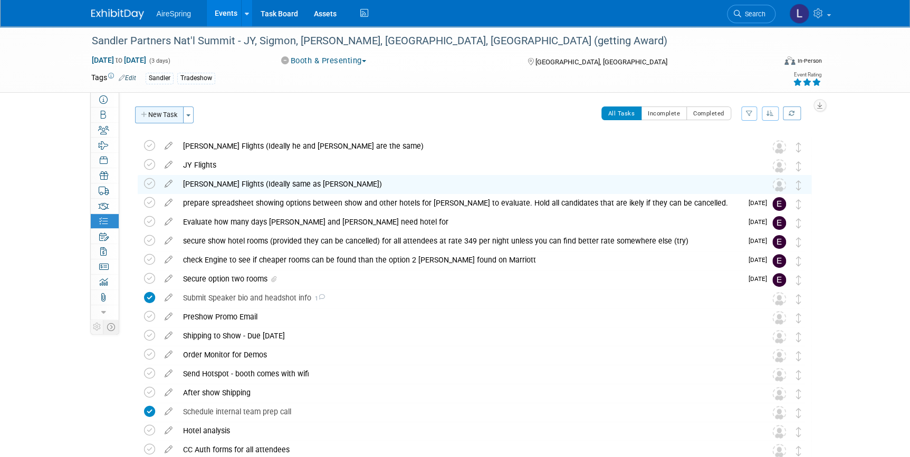
click at [162, 110] on button "New Task" at bounding box center [159, 115] width 49 height 17
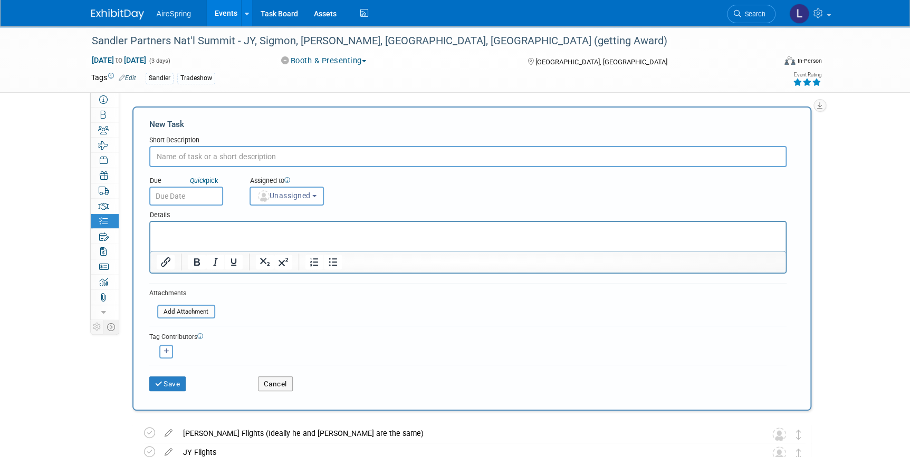
click at [178, 157] on input "text" at bounding box center [467, 156] width 637 height 21
type input "Confirm that Beavers is not attending this- that is a surprise"
click at [281, 194] on span "Unassigned" at bounding box center [284, 195] width 54 height 8
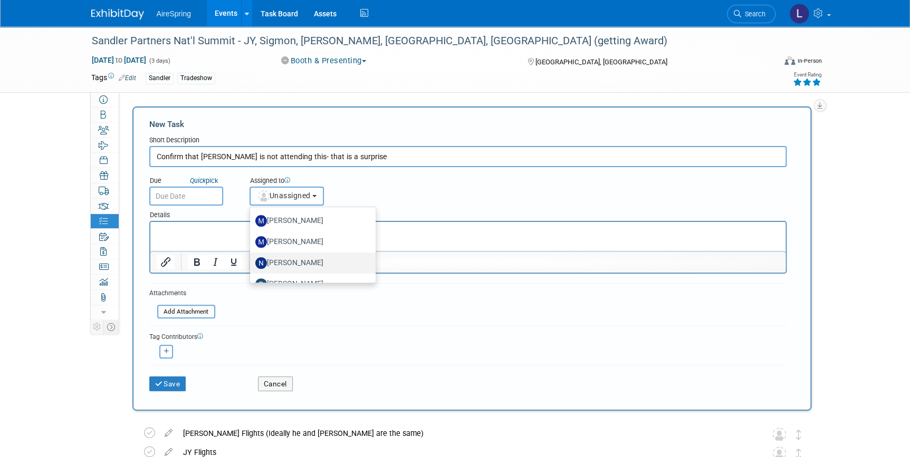
scroll to position [227, 0]
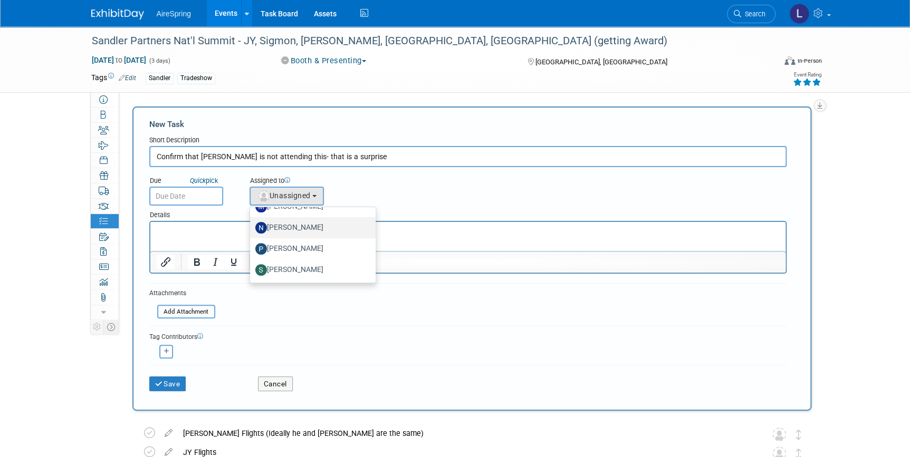
click at [293, 224] on label "[PERSON_NAME]" at bounding box center [310, 227] width 110 height 17
click at [252, 224] on input "[PERSON_NAME]" at bounding box center [248, 226] width 7 height 7
select select "cd28445e-66c1-440e-acf2-a156ad6158df"
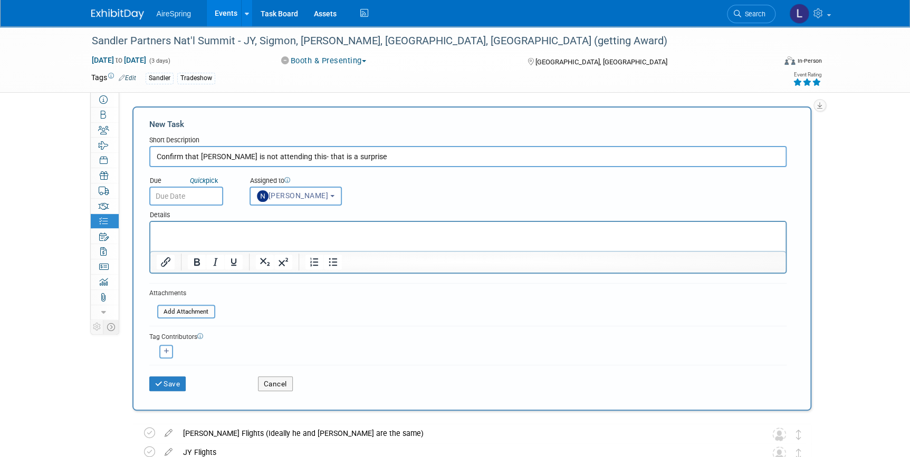
click at [199, 196] on input "text" at bounding box center [186, 196] width 74 height 19
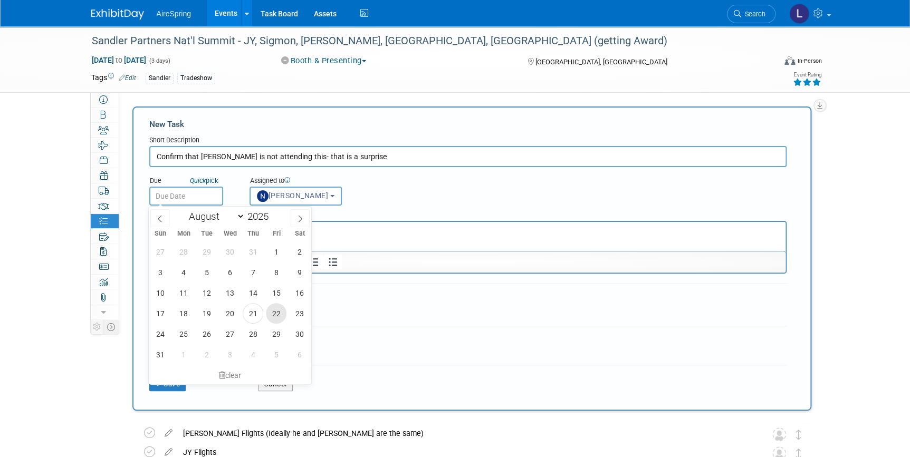
click at [272, 312] on span "22" at bounding box center [276, 313] width 21 height 21
type input "Aug 22, 2025"
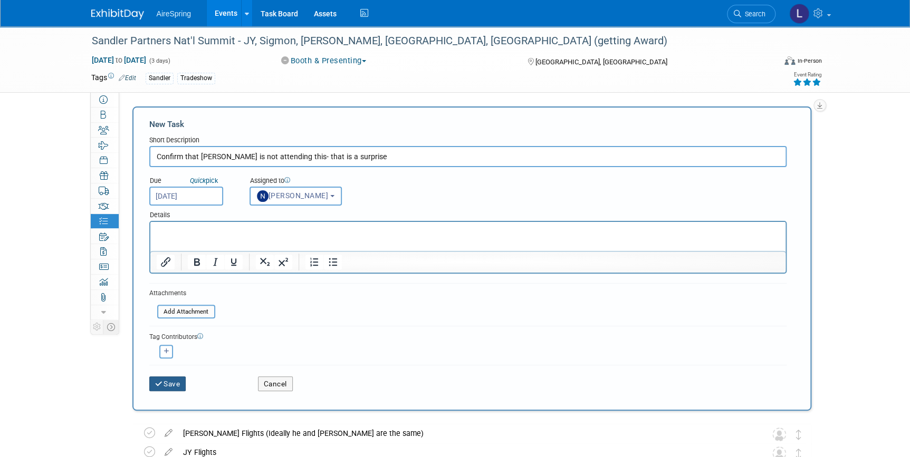
click at [165, 381] on button "Save" at bounding box center [167, 384] width 37 height 15
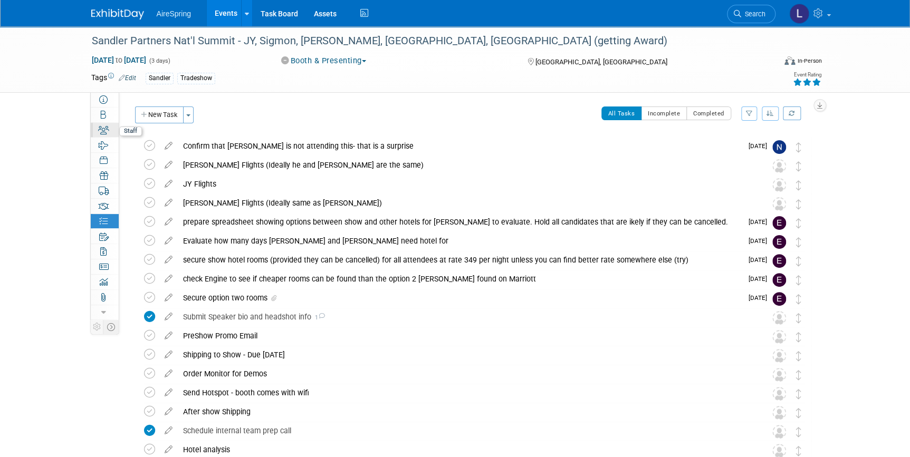
click at [98, 128] on icon at bounding box center [103, 130] width 11 height 8
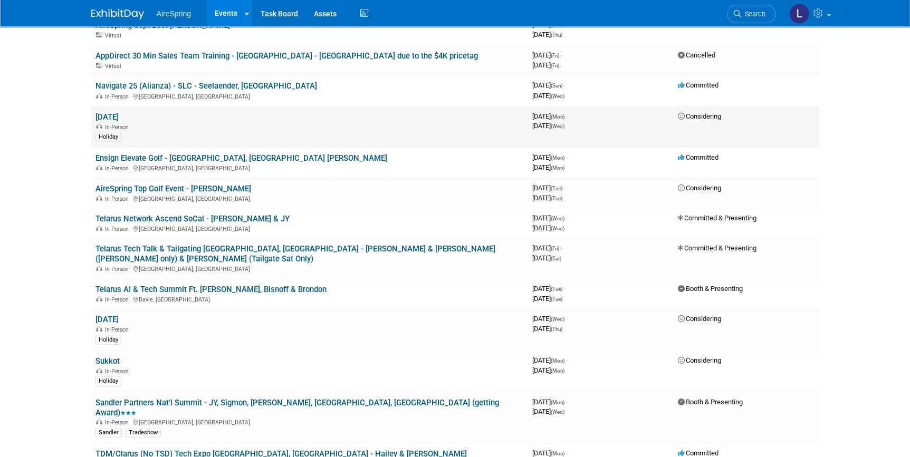
scroll to position [959, 0]
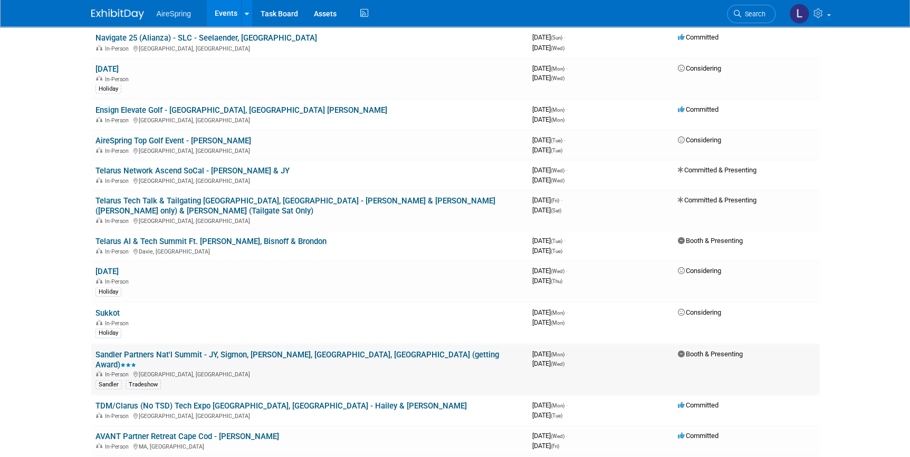
click at [293, 350] on link "Sandler Partners Nat'l Summit - JY, Sigmon, [PERSON_NAME], [GEOGRAPHIC_DATA], […" at bounding box center [296, 360] width 403 height 20
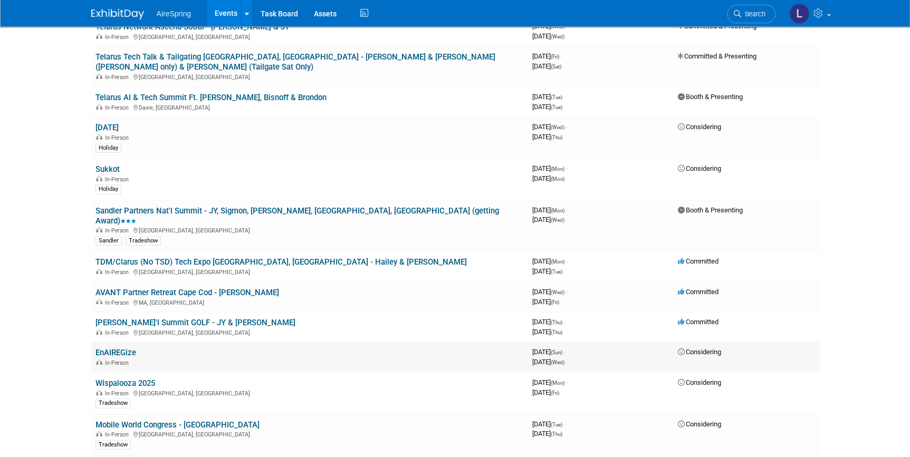
click at [680, 349] on icon at bounding box center [682, 352] width 8 height 7
click at [179, 342] on td "EnAIREGize In-Person" at bounding box center [309, 357] width 437 height 30
click at [696, 348] on span "Considering" at bounding box center [699, 352] width 43 height 8
click at [124, 360] on span "In-Person" at bounding box center [118, 363] width 27 height 7
click at [131, 348] on link "EnAIREGize" at bounding box center [115, 352] width 41 height 9
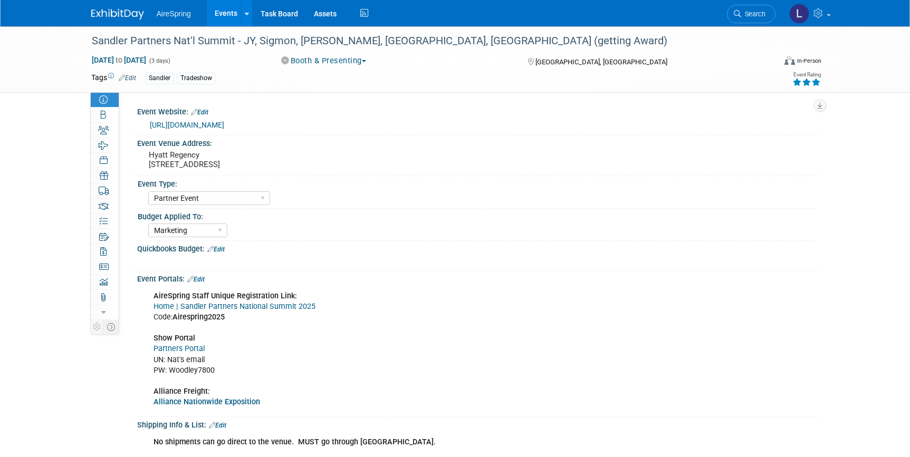
select select "Partner Event"
select select "Marketing"
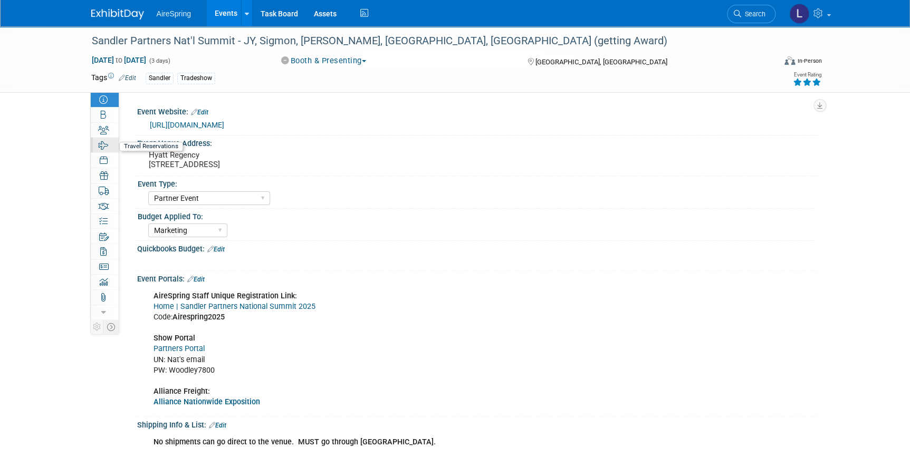
click at [99, 141] on icon at bounding box center [104, 145] width 10 height 8
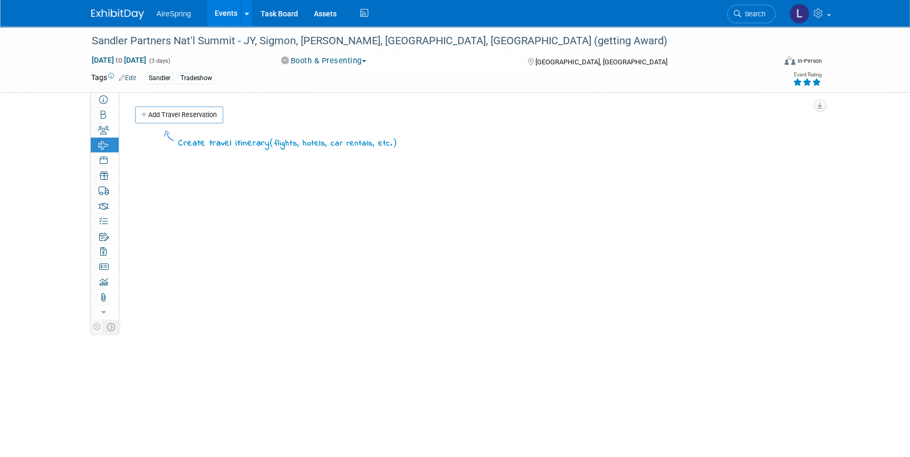
click at [268, 229] on div "Create travel itinerary ( flights, hotels, car rentals, etc. )" at bounding box center [473, 286] width 676 height 316
click at [102, 221] on icon at bounding box center [103, 221] width 8 height 8
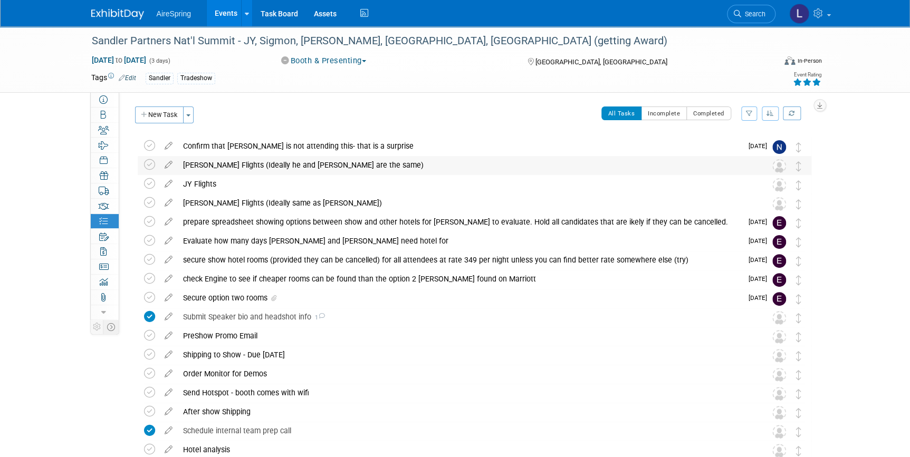
click at [225, 165] on div "[PERSON_NAME] Flights (Ideally he and [PERSON_NAME] are the same)" at bounding box center [464, 165] width 573 height 18
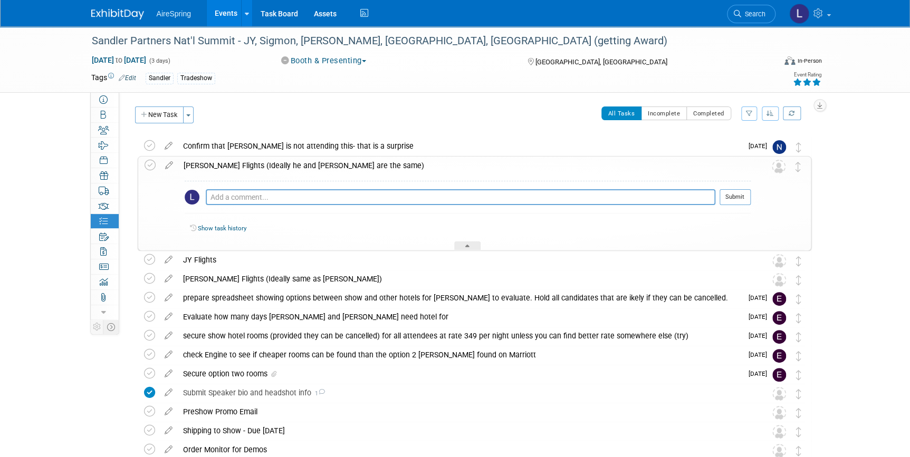
drag, startPoint x: 165, startPoint y: 164, endPoint x: 173, endPoint y: 163, distance: 7.9
click at [165, 164] on icon at bounding box center [169, 163] width 18 height 13
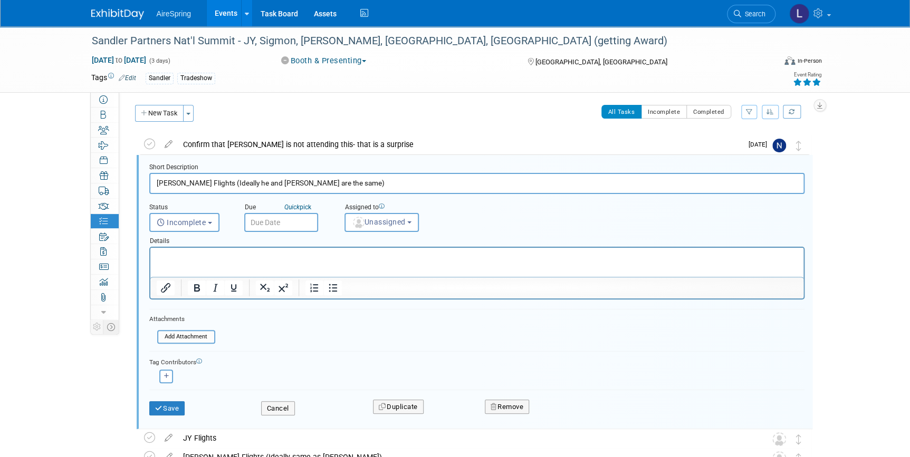
drag, startPoint x: 318, startPoint y: 184, endPoint x: 333, endPoint y: 165, distance: 24.1
click at [319, 183] on input "[PERSON_NAME] Flights (Ideally he and [PERSON_NAME] are the same)" at bounding box center [476, 183] width 655 height 21
type input "[PERSON_NAME] Flights (Ideally he and [PERSON_NAME] are the same for ob but sig…"
click at [174, 401] on button "Save" at bounding box center [167, 408] width 36 height 15
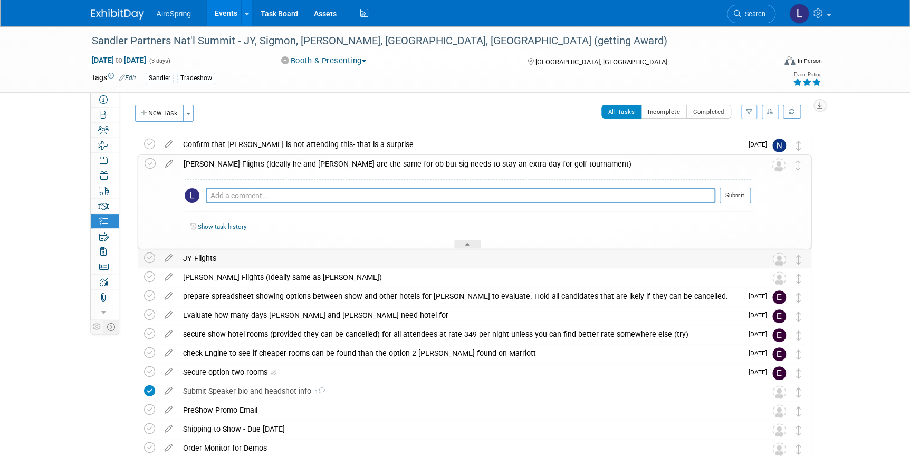
click at [210, 257] on div "JY Flights" at bounding box center [464, 258] width 573 height 18
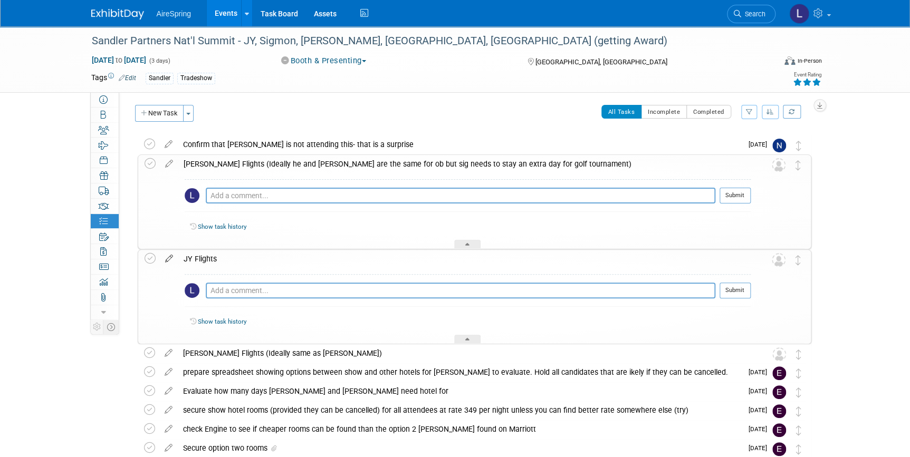
click at [167, 258] on icon at bounding box center [169, 256] width 18 height 13
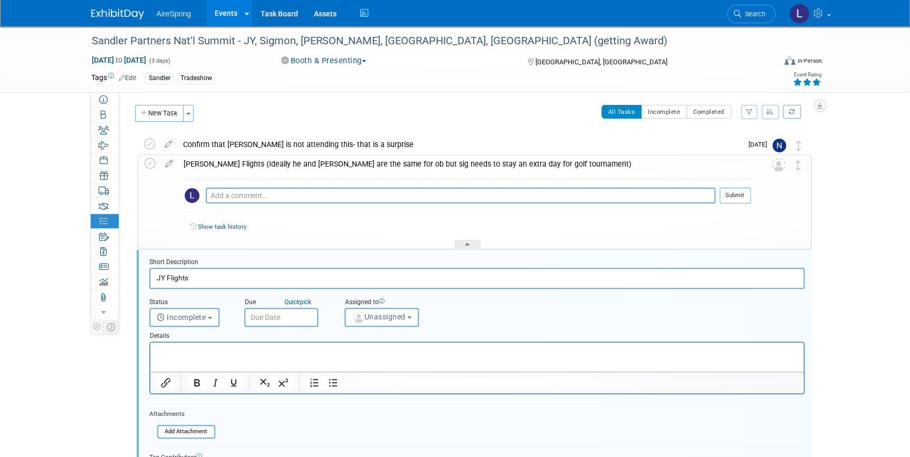
scroll to position [97, 0]
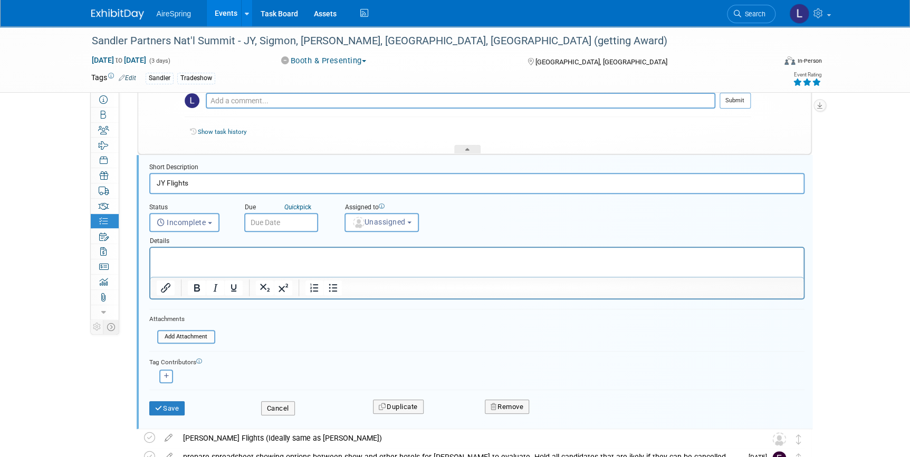
click at [238, 185] on input "JY Flights" at bounding box center [476, 183] width 655 height 21
type input "JY Flights he needsto extend to the 9th for the golf tournament"
click at [174, 410] on button "Save" at bounding box center [167, 408] width 36 height 15
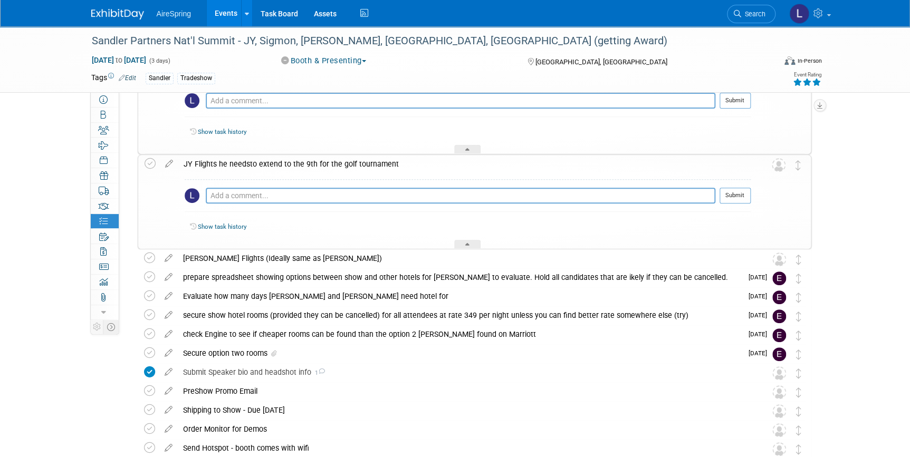
scroll to position [0, 0]
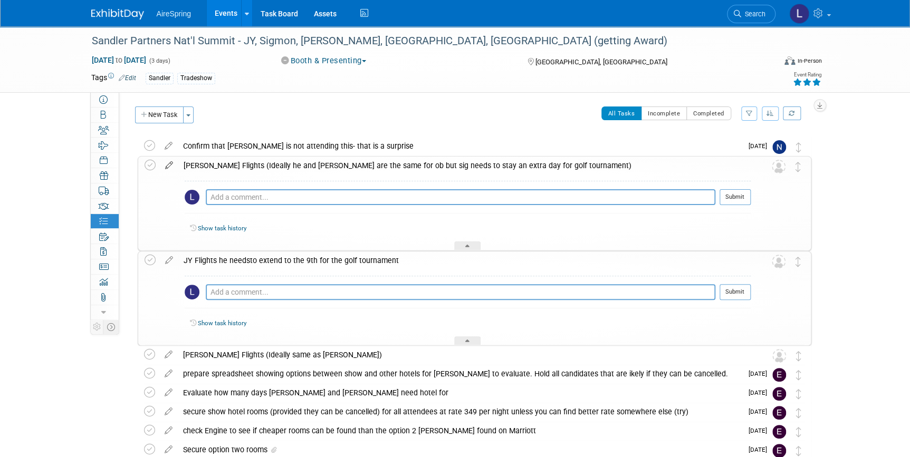
click at [169, 165] on icon at bounding box center [169, 163] width 18 height 13
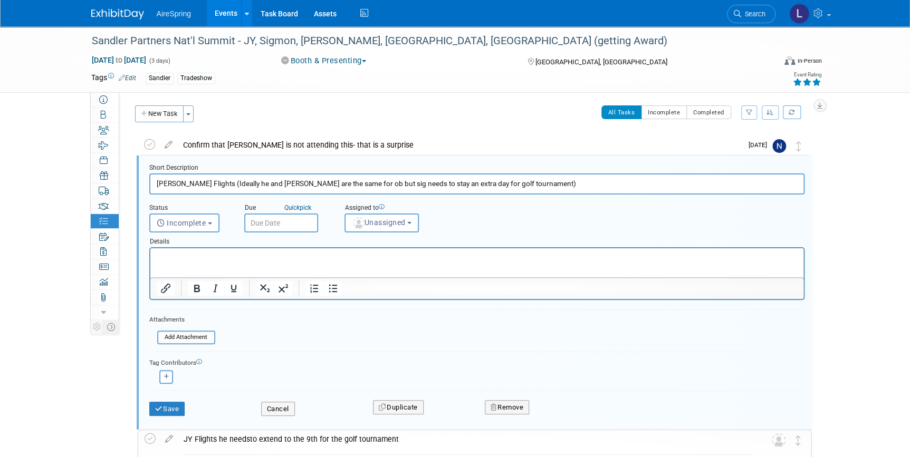
scroll to position [2, 0]
click at [365, 226] on button "Unassigned" at bounding box center [381, 222] width 75 height 19
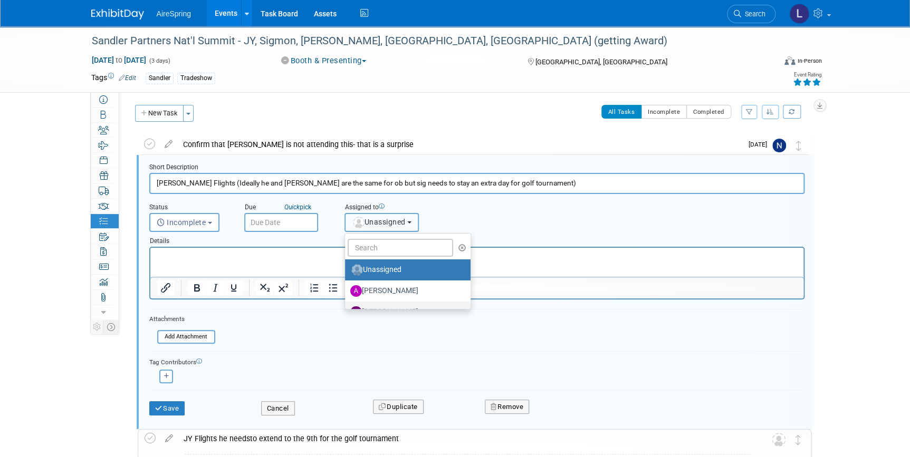
scroll to position [47, 0]
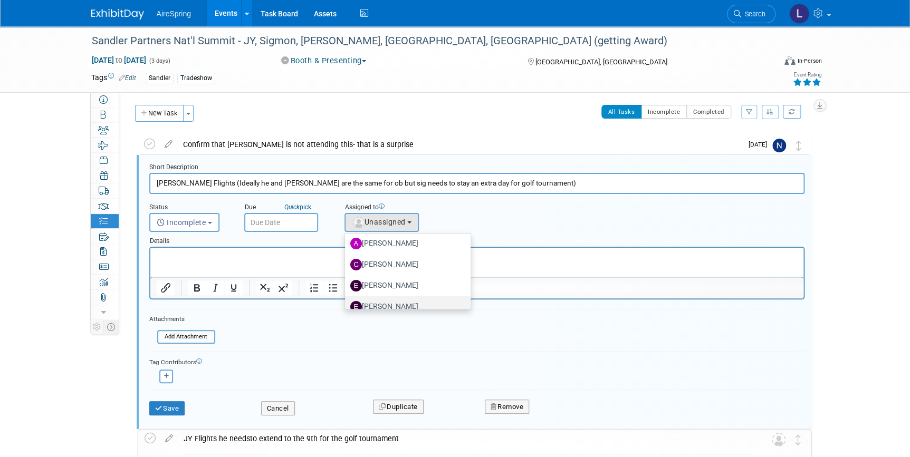
click at [400, 306] on label "[PERSON_NAME]" at bounding box center [405, 307] width 110 height 17
click at [347, 306] on input "[PERSON_NAME]" at bounding box center [343, 305] width 7 height 7
select select "ee927d6a-6932-484d-b61a-f41f65bcf1ce"
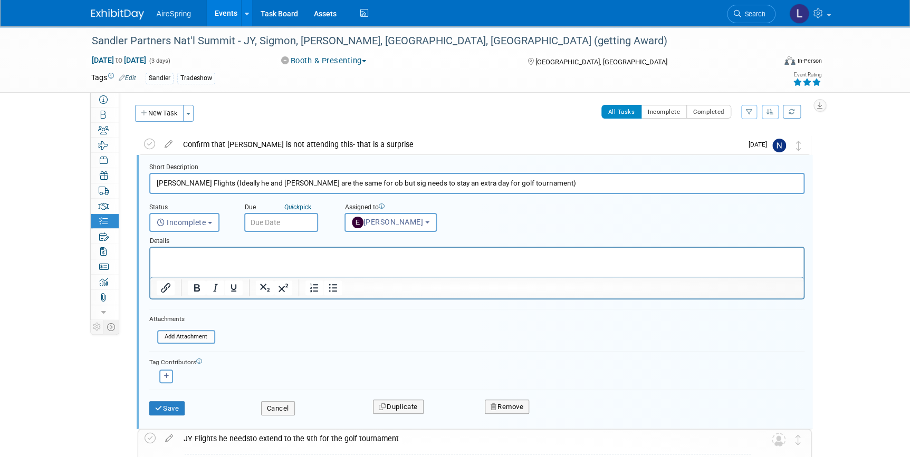
click at [301, 220] on input "text" at bounding box center [281, 222] width 74 height 19
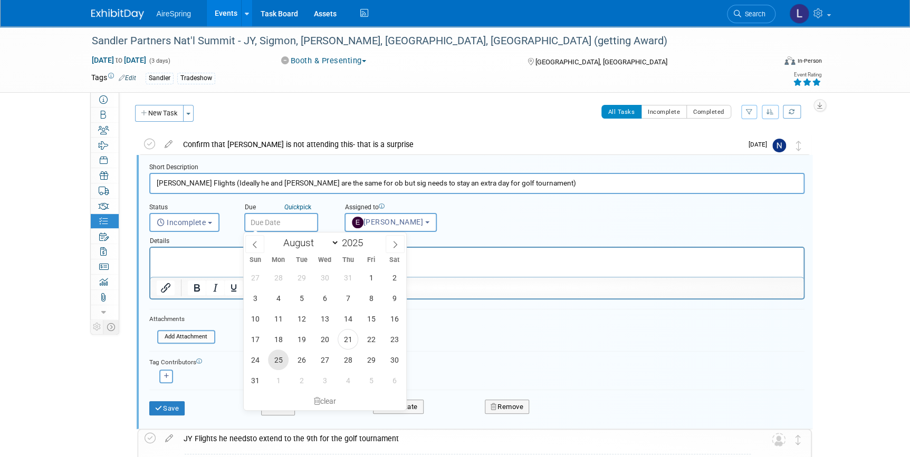
click at [274, 356] on span "25" at bounding box center [278, 360] width 21 height 21
type input "[DATE]"
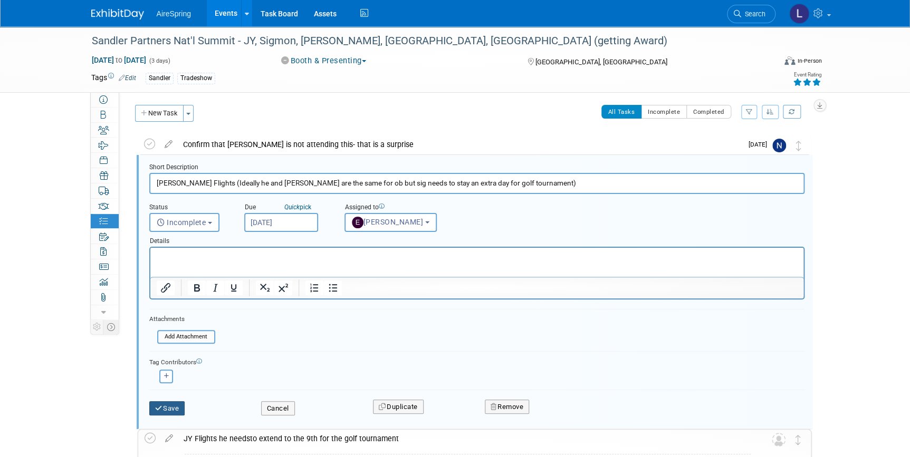
click at [165, 405] on button "Save" at bounding box center [167, 408] width 36 height 15
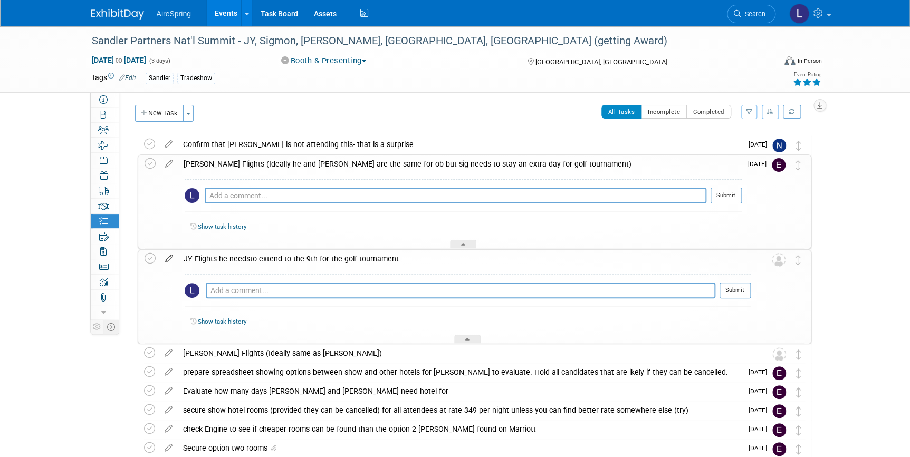
click at [164, 257] on icon at bounding box center [169, 256] width 18 height 13
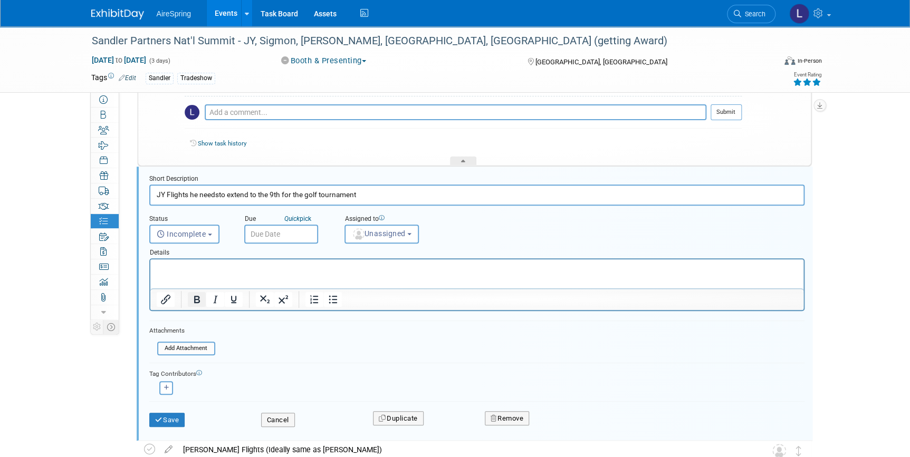
scroll to position [97, 0]
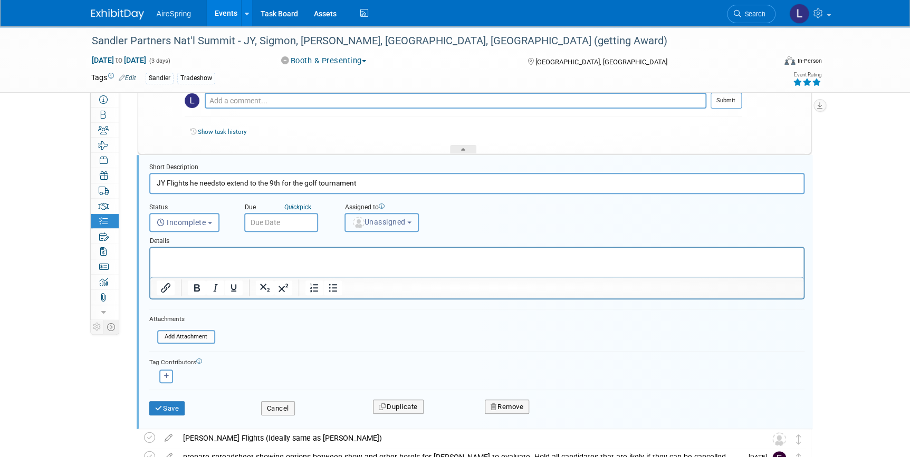
click at [353, 222] on img "button" at bounding box center [359, 223] width 12 height 12
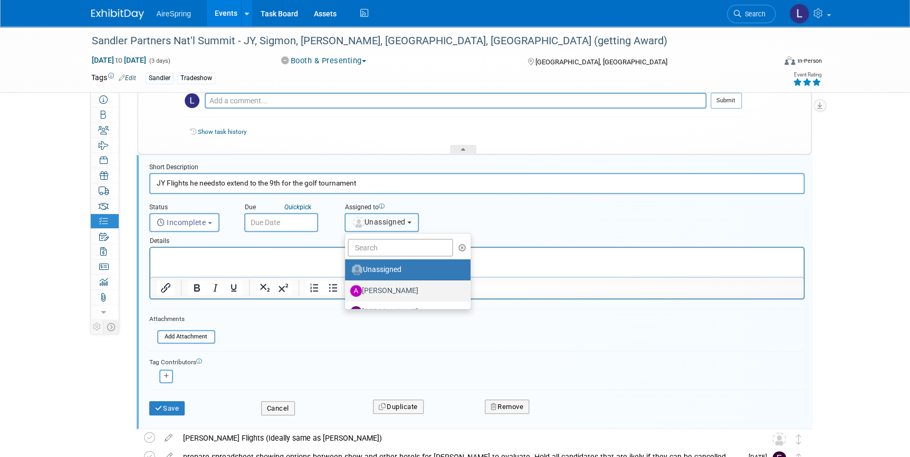
scroll to position [47, 0]
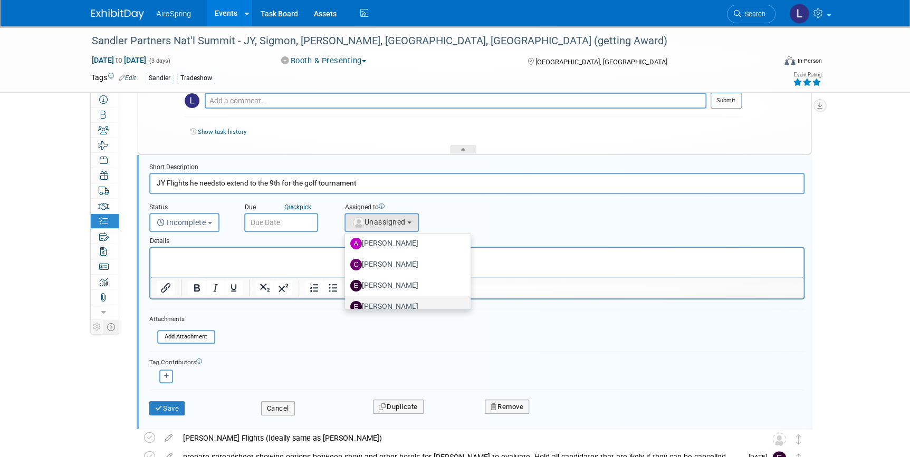
click at [373, 303] on label "[PERSON_NAME]" at bounding box center [405, 307] width 110 height 17
click at [347, 303] on input "[PERSON_NAME]" at bounding box center [343, 305] width 7 height 7
select select "ee927d6a-6932-484d-b61a-f41f65bcf1ce"
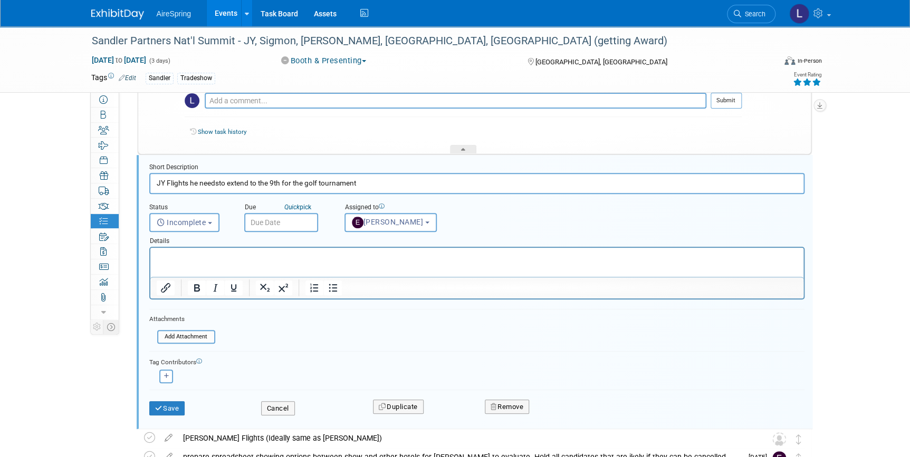
click at [289, 223] on input "text" at bounding box center [281, 222] width 74 height 19
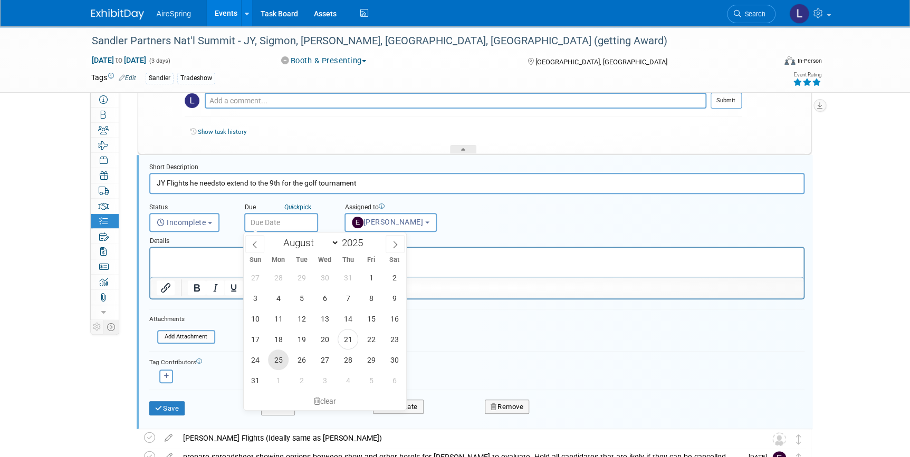
click at [279, 353] on span "25" at bounding box center [278, 360] width 21 height 21
type input "[DATE]"
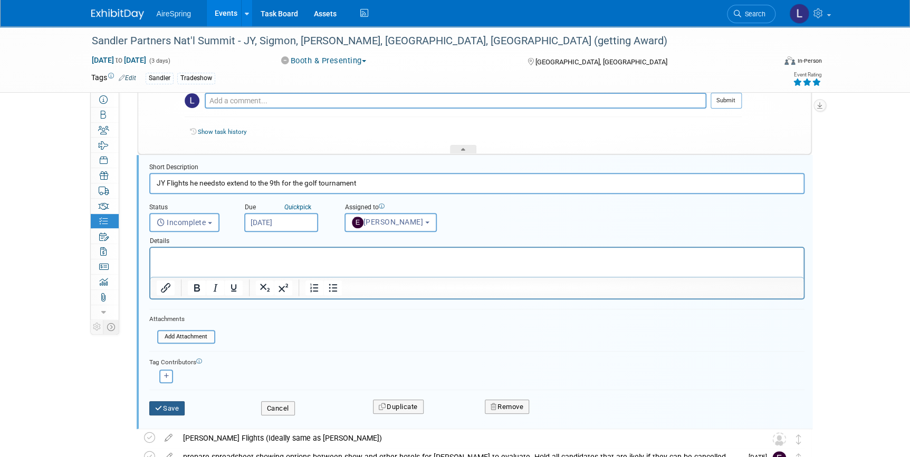
click at [178, 403] on button "Save" at bounding box center [167, 408] width 36 height 15
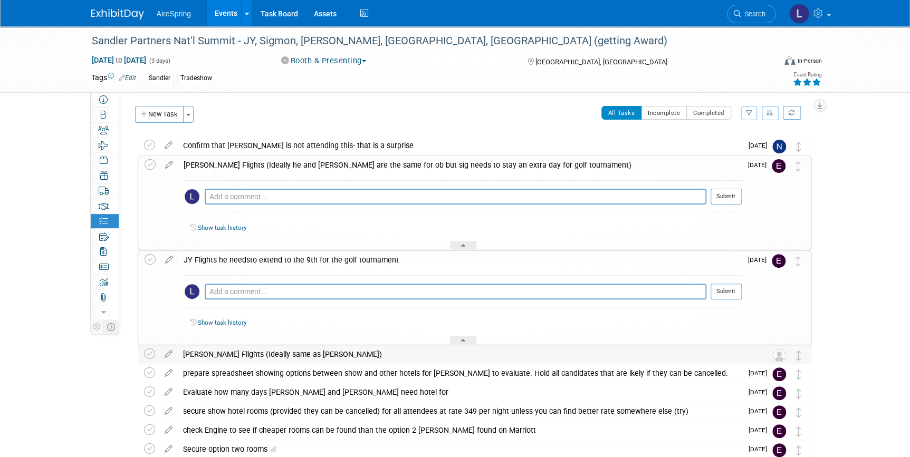
scroll to position [49, 0]
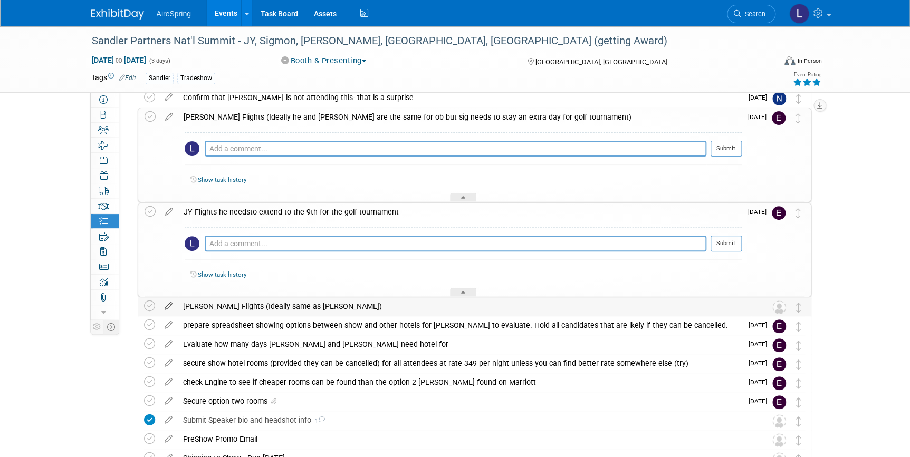
click at [170, 303] on icon at bounding box center [168, 303] width 18 height 13
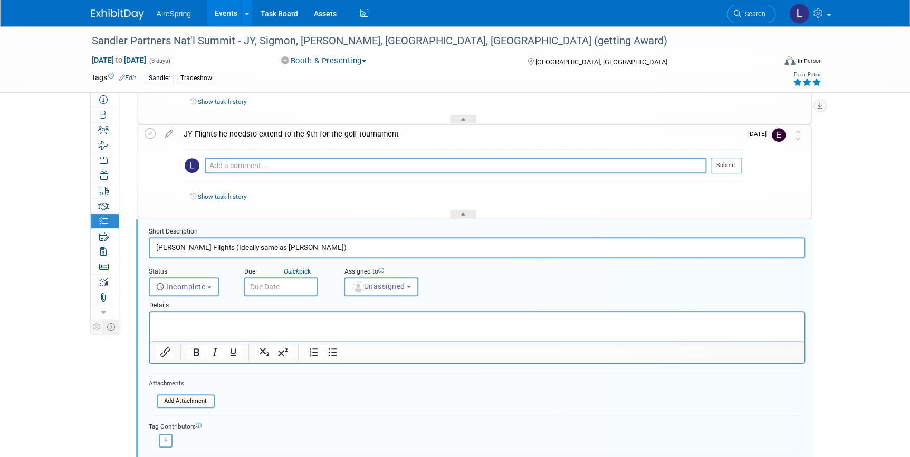
scroll to position [191, 0]
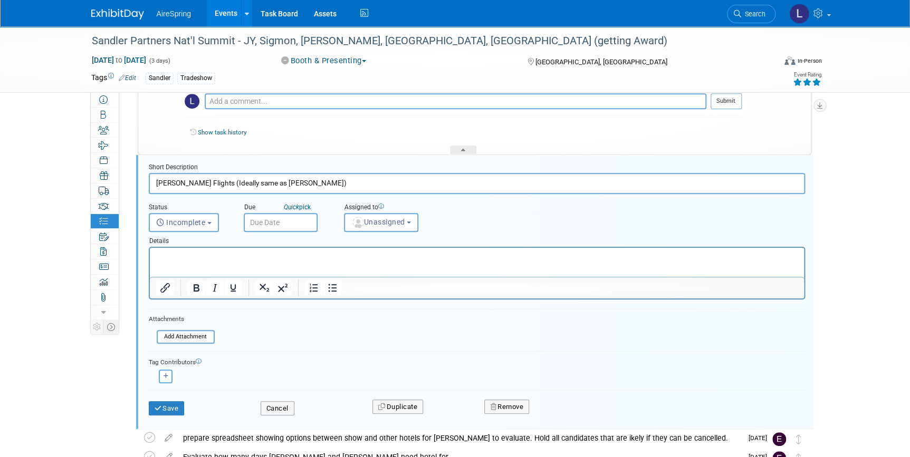
click at [307, 188] on input "[PERSON_NAME] Flights (Ideally same as [PERSON_NAME])" at bounding box center [477, 183] width 656 height 21
type input "[PERSON_NAME] Flights (Ideally same as [PERSON_NAME] for ob)"
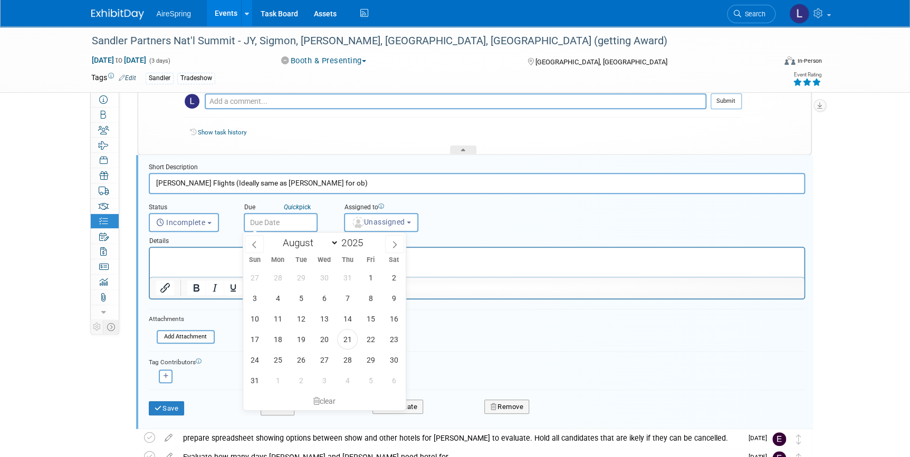
click at [313, 226] on input "text" at bounding box center [281, 222] width 74 height 19
click at [275, 363] on span "25" at bounding box center [277, 360] width 21 height 21
type input "[DATE]"
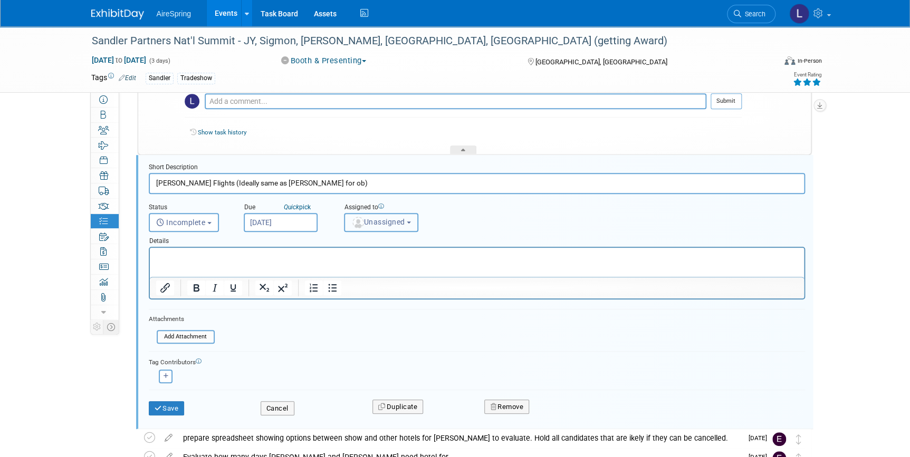
click at [377, 223] on span "Unassigned" at bounding box center [378, 222] width 54 height 8
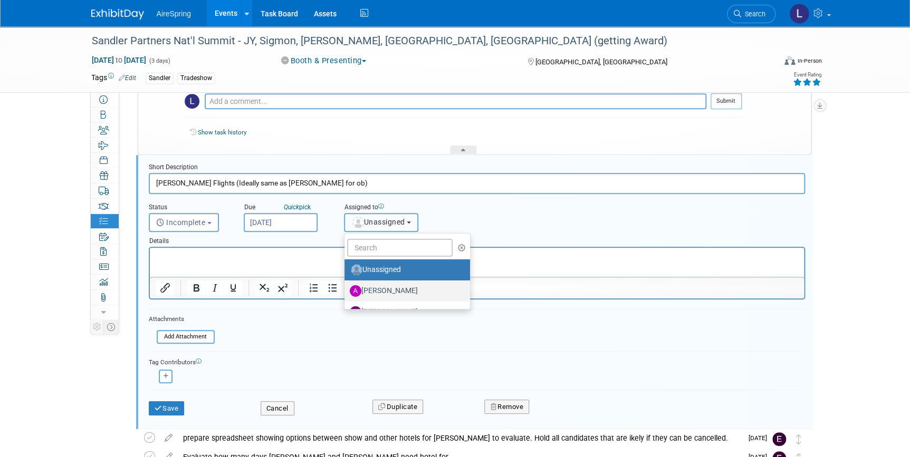
scroll to position [47, 0]
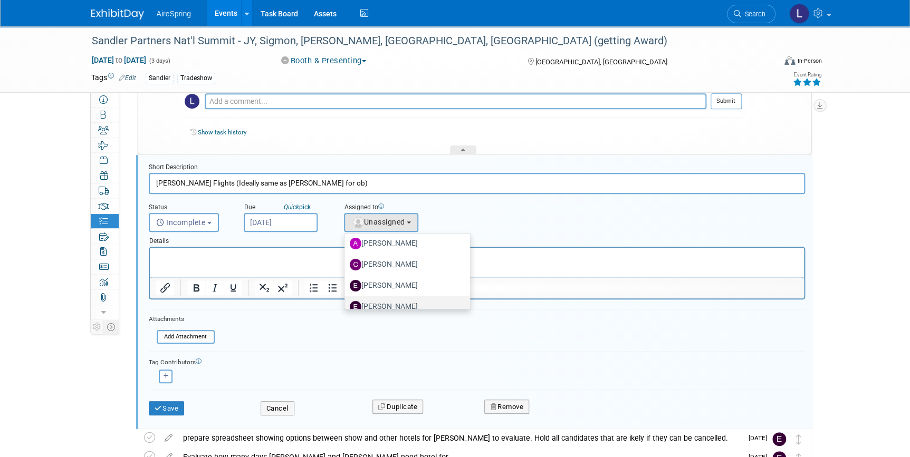
click at [380, 301] on label "[PERSON_NAME]" at bounding box center [405, 307] width 110 height 17
click at [346, 302] on input "[PERSON_NAME]" at bounding box center [342, 305] width 7 height 7
select select "ee927d6a-6932-484d-b61a-f41f65bcf1ce"
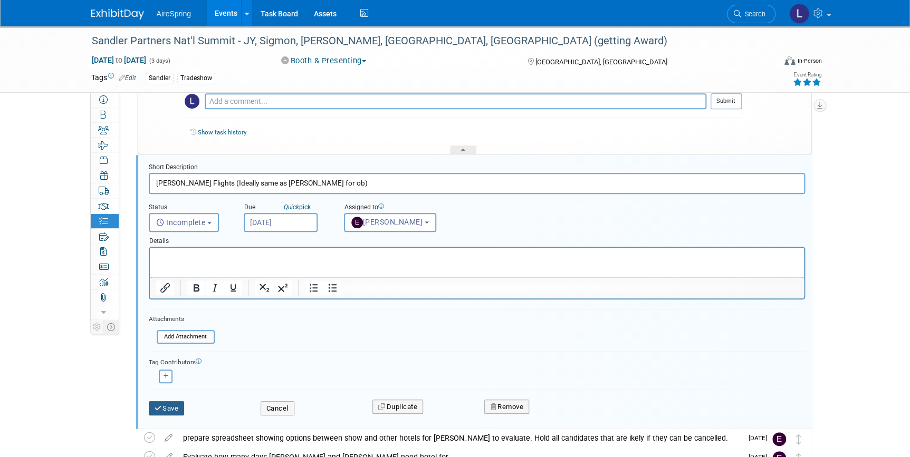
click at [170, 406] on button "Save" at bounding box center [167, 408] width 36 height 15
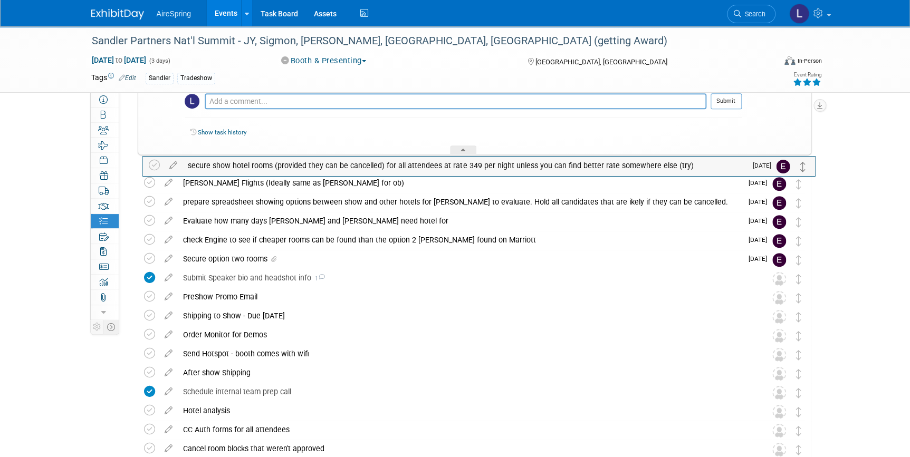
drag, startPoint x: 798, startPoint y: 224, endPoint x: 803, endPoint y: 168, distance: 56.1
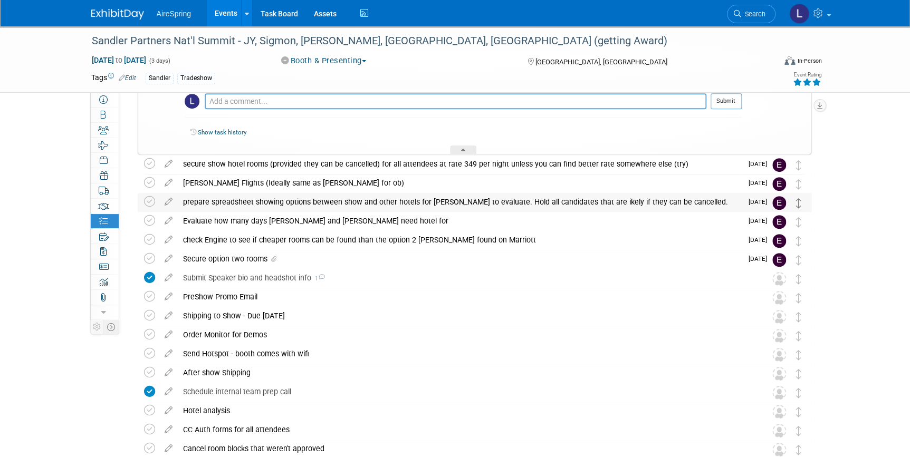
drag, startPoint x: 797, startPoint y: 227, endPoint x: 799, endPoint y: 206, distance: 20.6
click at [799, 206] on div "Sandler Partners Nat'l Summit - JY, Sigmon, [PERSON_NAME], [GEOGRAPHIC_DATA], […" at bounding box center [471, 373] width 679 height 855
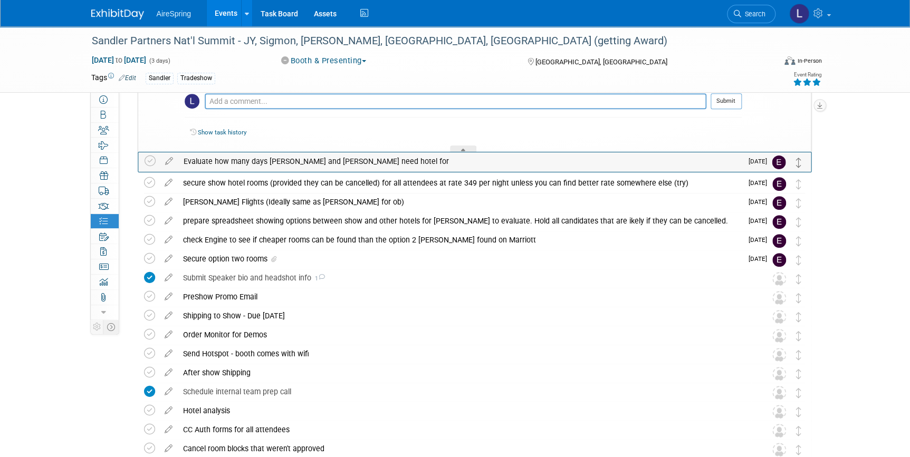
drag, startPoint x: 797, startPoint y: 226, endPoint x: 798, endPoint y: 166, distance: 60.1
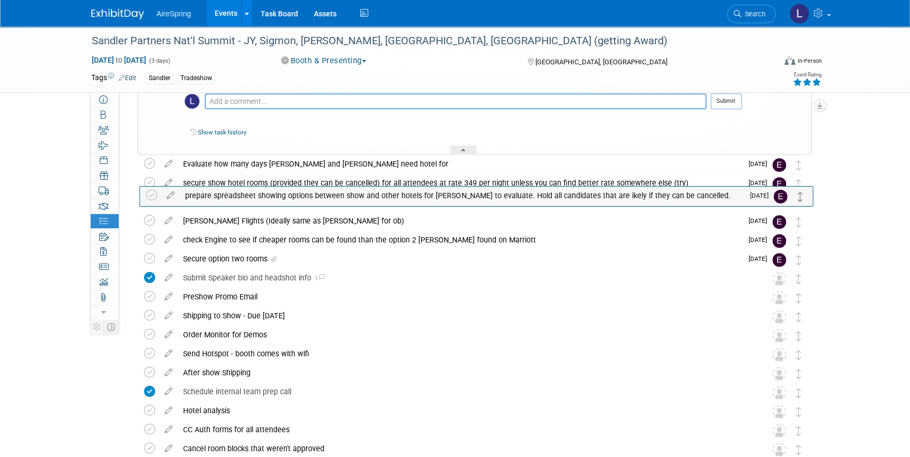
drag, startPoint x: 796, startPoint y: 224, endPoint x: 799, endPoint y: 198, distance: 25.4
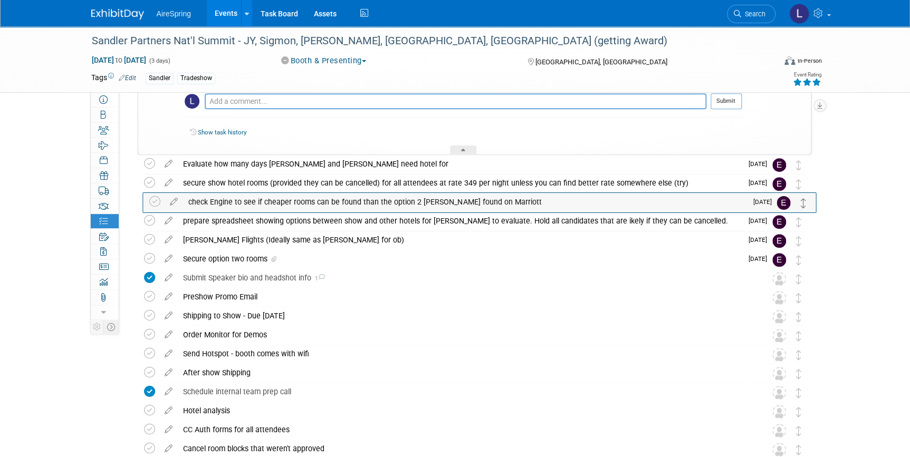
drag, startPoint x: 796, startPoint y: 245, endPoint x: 802, endPoint y: 206, distance: 38.9
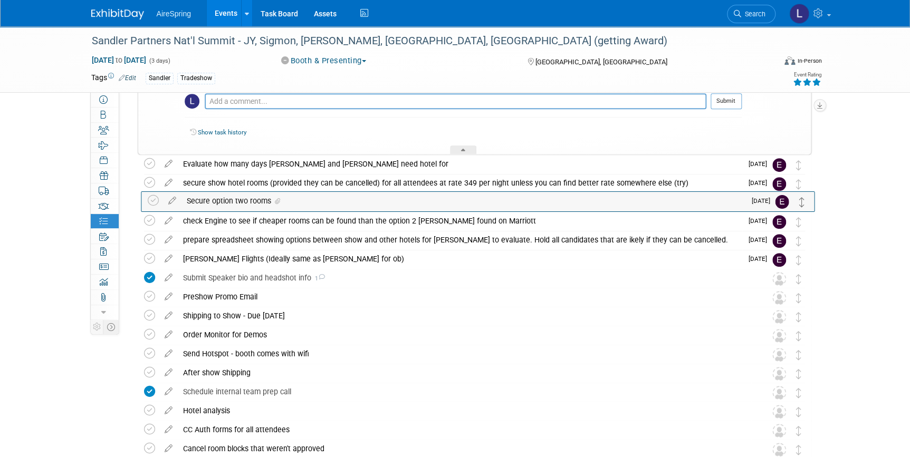
drag, startPoint x: 799, startPoint y: 263, endPoint x: 802, endPoint y: 205, distance: 58.1
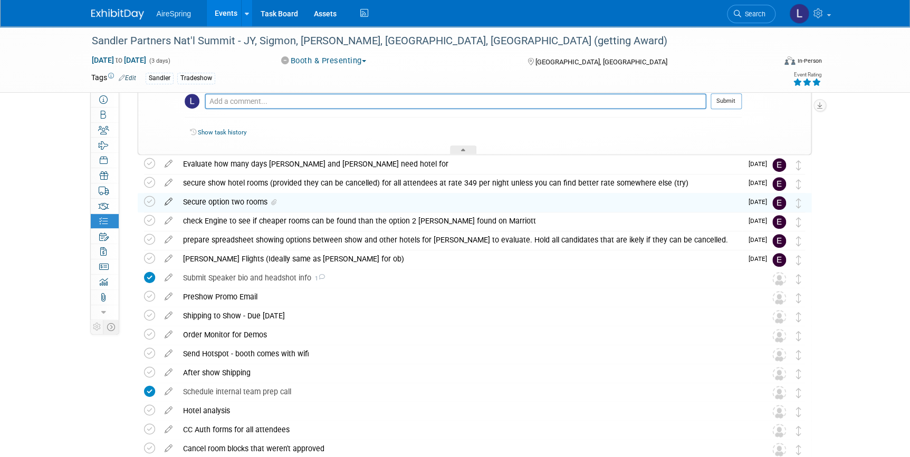
click at [169, 199] on icon at bounding box center [168, 199] width 18 height 13
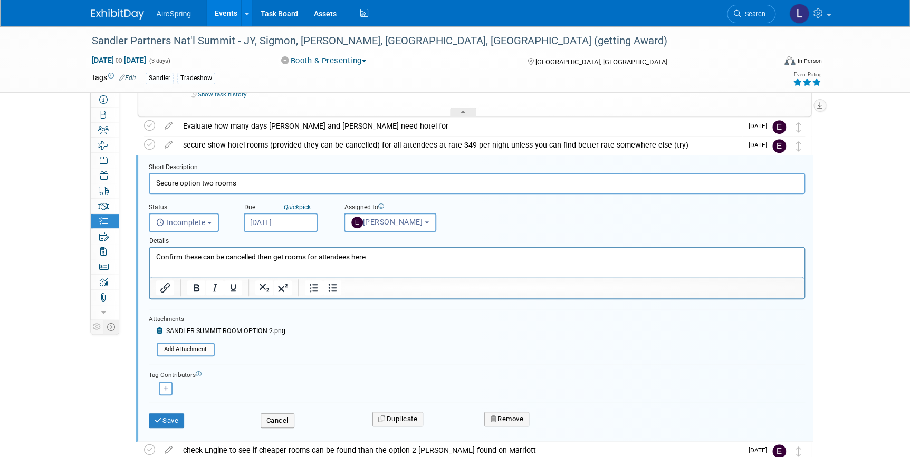
scroll to position [0, 0]
click at [325, 169] on div "Short Description" at bounding box center [477, 168] width 656 height 10
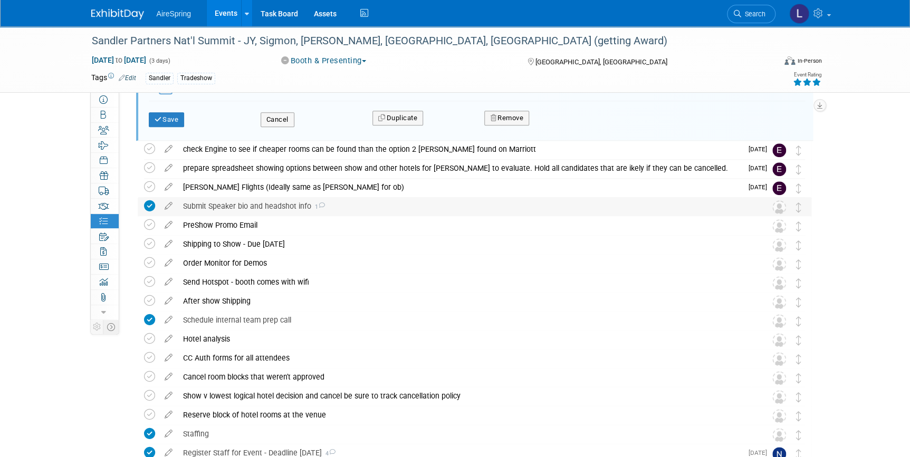
scroll to position [482, 0]
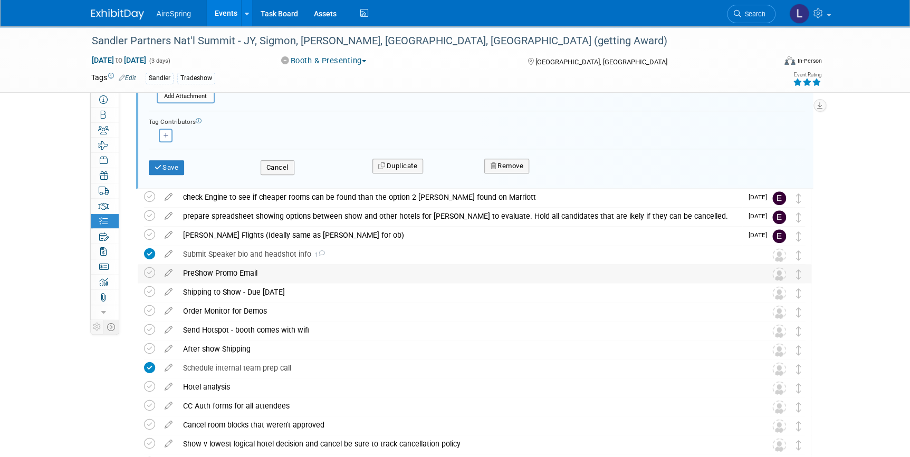
click at [335, 273] on div "PreShow Promo Email" at bounding box center [464, 273] width 573 height 18
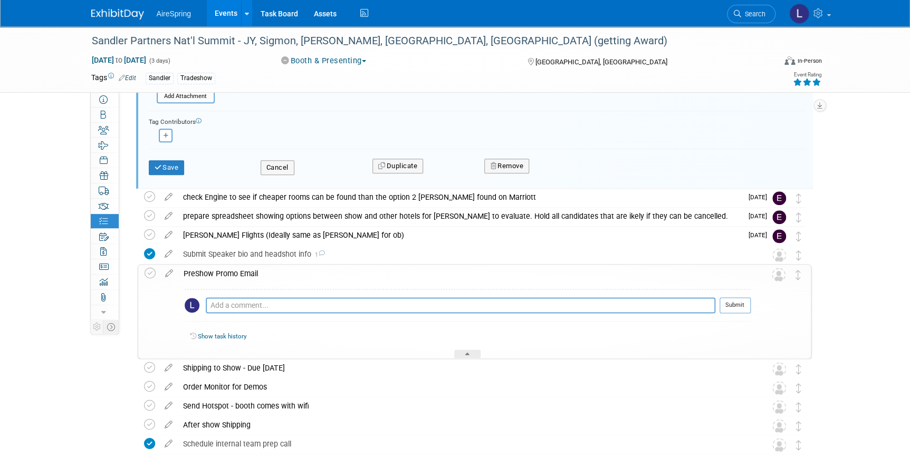
click at [33, 236] on div "Sandler Partners Nat'l Summit - JY, Sigmon, [PERSON_NAME], [GEOGRAPHIC_DATA], […" at bounding box center [455, 230] width 910 height 1373
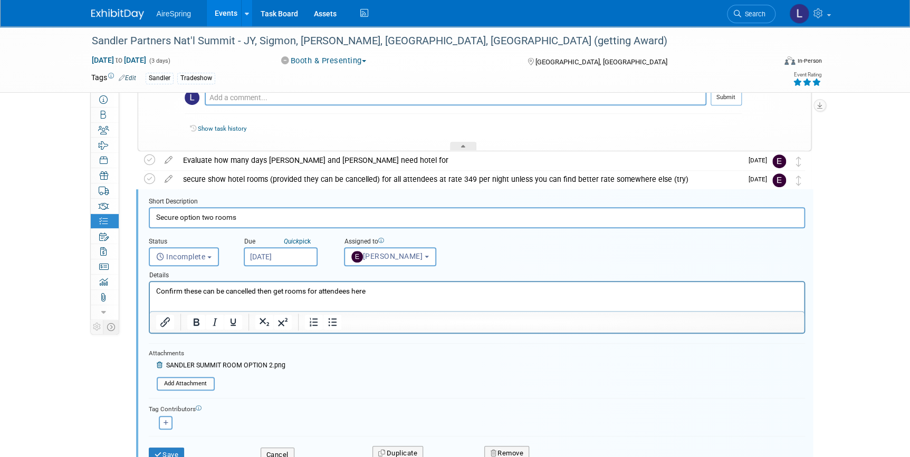
scroll to position [147, 0]
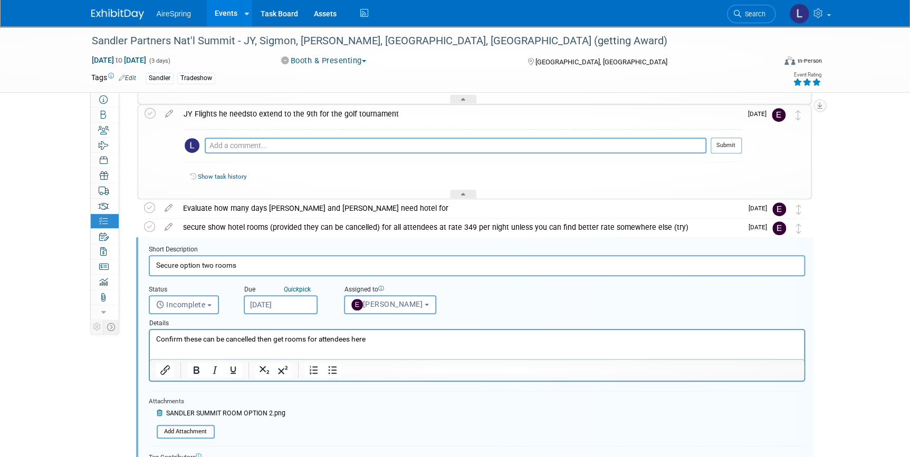
click at [322, 260] on input "Secure option two rooms" at bounding box center [477, 265] width 656 height 21
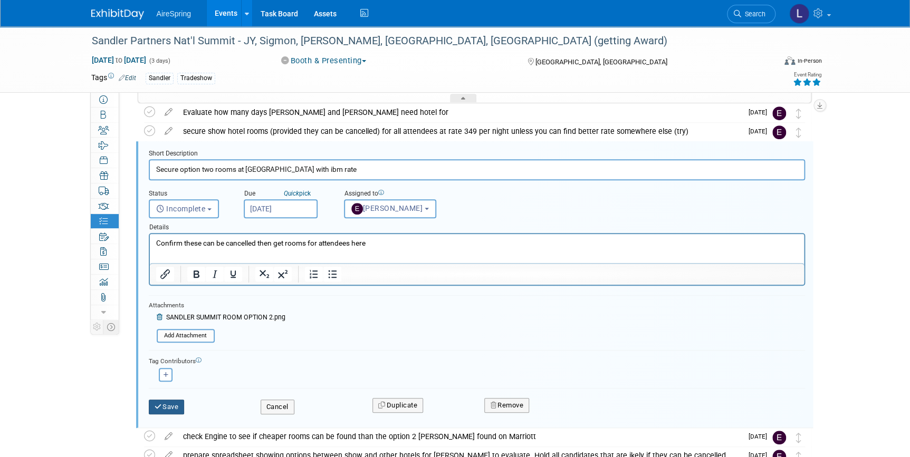
type input "Secure option two rooms at [GEOGRAPHIC_DATA] with ibm rate"
click at [184, 402] on button "Save" at bounding box center [167, 407] width 36 height 15
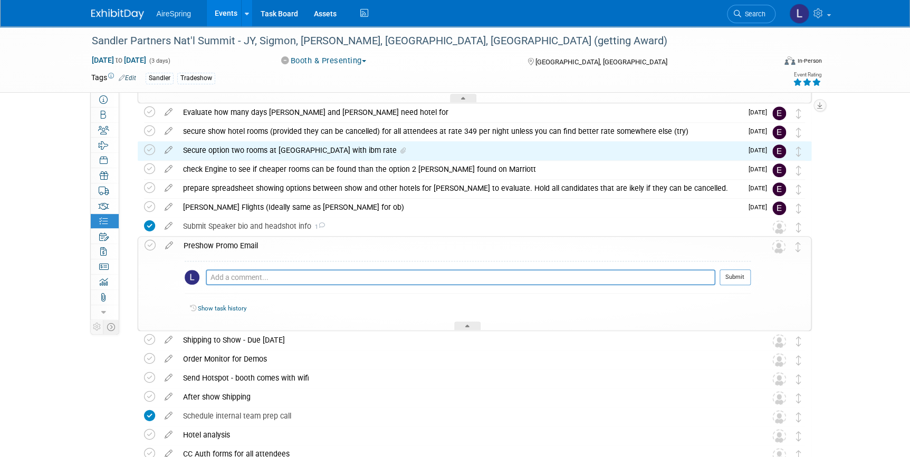
click at [10, 353] on div "Sandler Partners Nat'l Summit - JY, Sigmon, [PERSON_NAME], [GEOGRAPHIC_DATA], […" at bounding box center [455, 336] width 910 height 1105
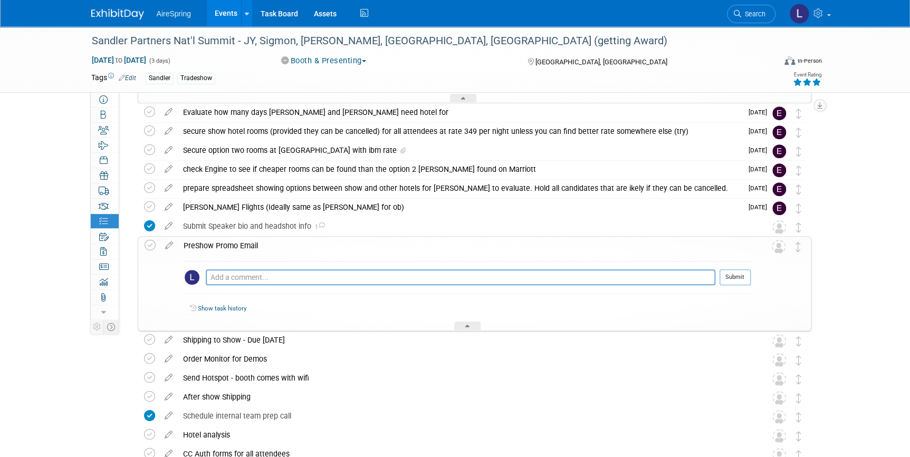
click at [864, 267] on div "Sandler Partners Nat'l Summit - JY, Sigmon, [PERSON_NAME], [GEOGRAPHIC_DATA], […" at bounding box center [455, 336] width 910 height 1105
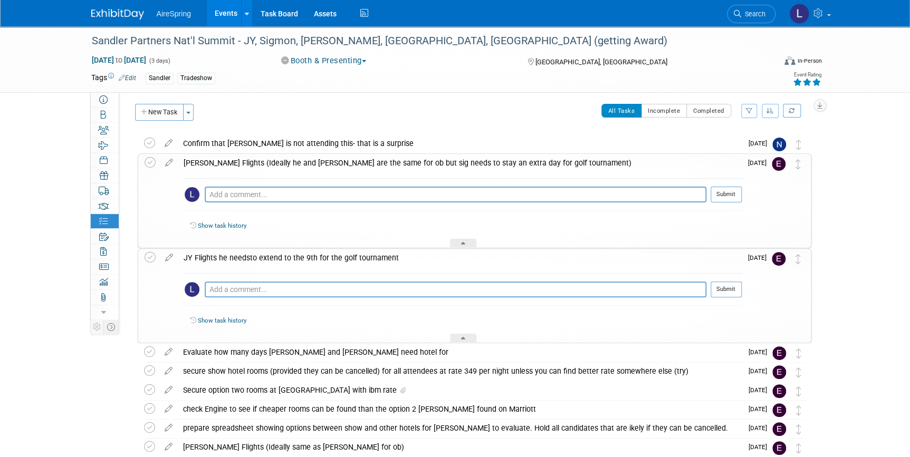
scroll to position [0, 0]
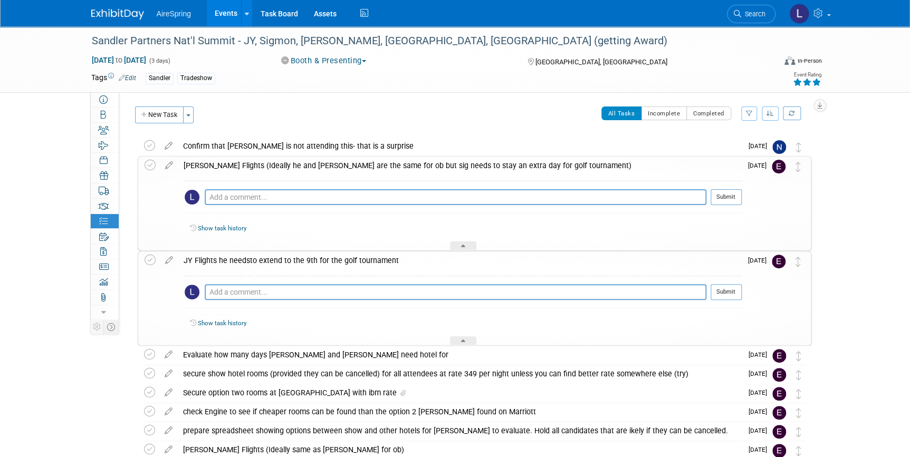
drag, startPoint x: 797, startPoint y: 362, endPoint x: 817, endPoint y: 223, distance: 141.2
click at [817, 223] on div "Event Website: Edit [URL][DOMAIN_NAME] Event Venue Address: [GEOGRAPHIC_DATA] […" at bounding box center [469, 205] width 700 height 227
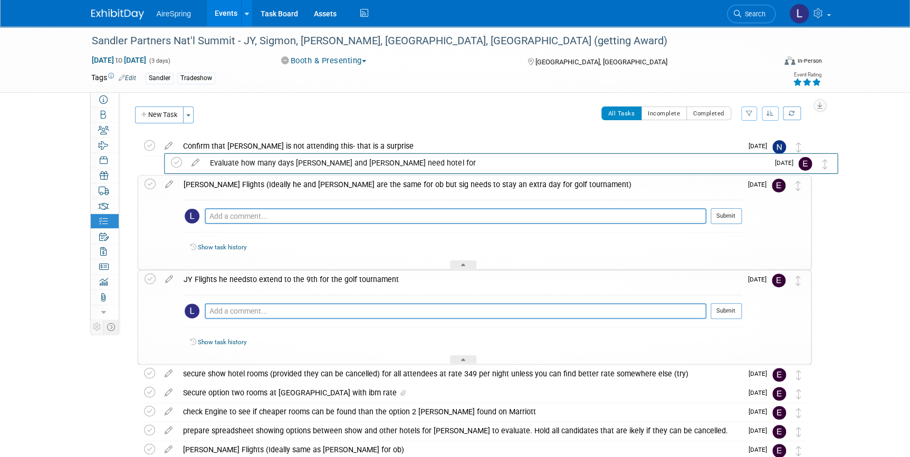
drag, startPoint x: 801, startPoint y: 358, endPoint x: 828, endPoint y: 165, distance: 194.9
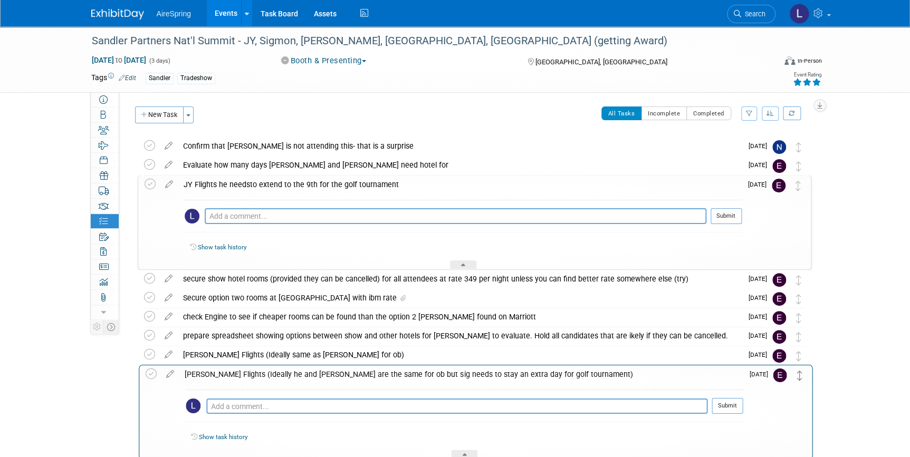
drag, startPoint x: 797, startPoint y: 184, endPoint x: 799, endPoint y: 374, distance: 189.9
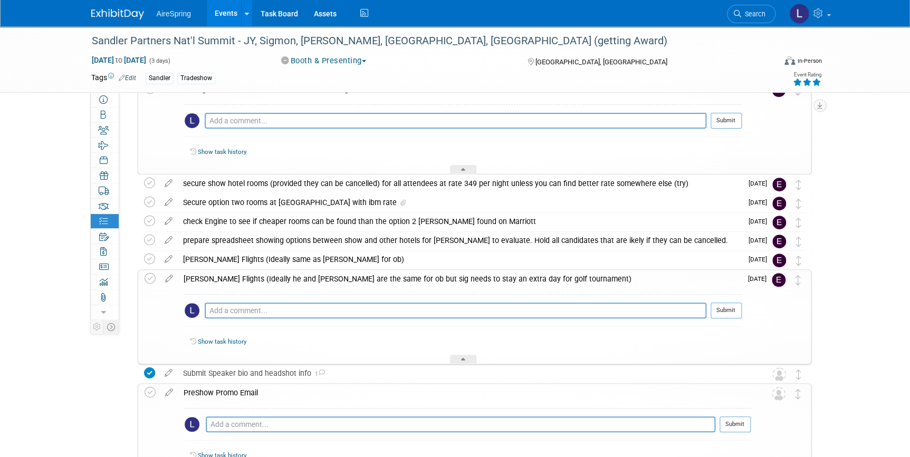
scroll to position [143, 0]
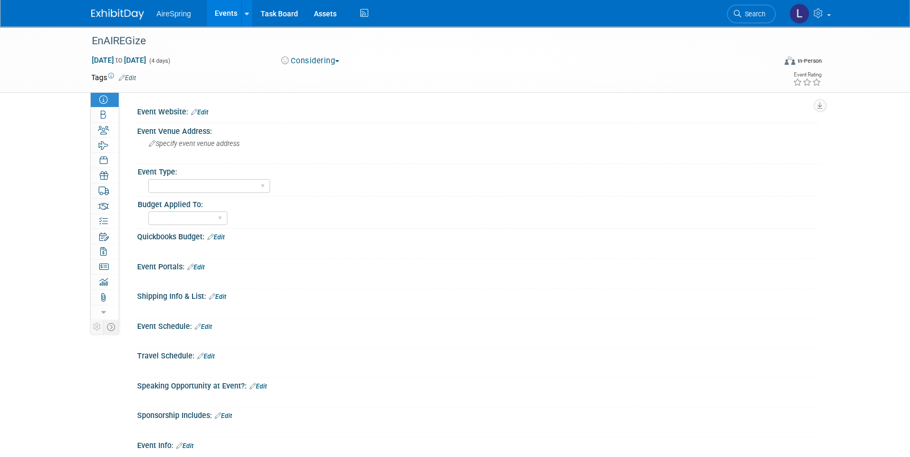
click at [330, 61] on button "Considering" at bounding box center [310, 60] width 66 height 11
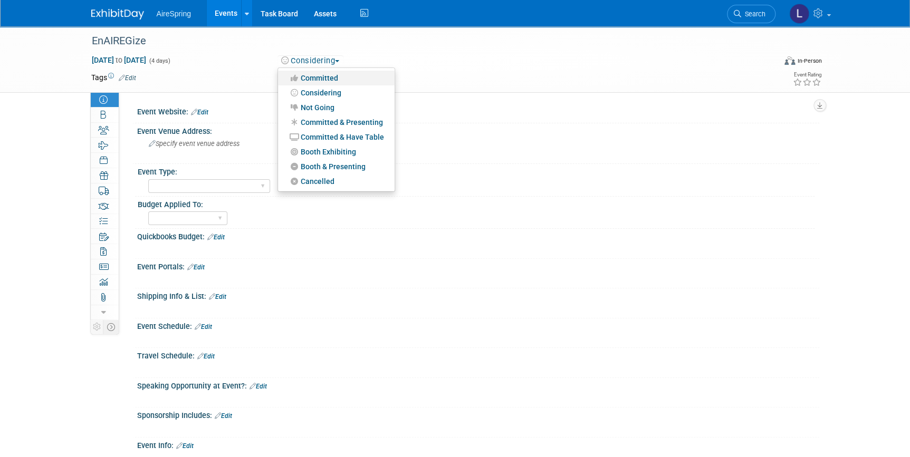
click at [331, 79] on link "Committed" at bounding box center [336, 78] width 117 height 15
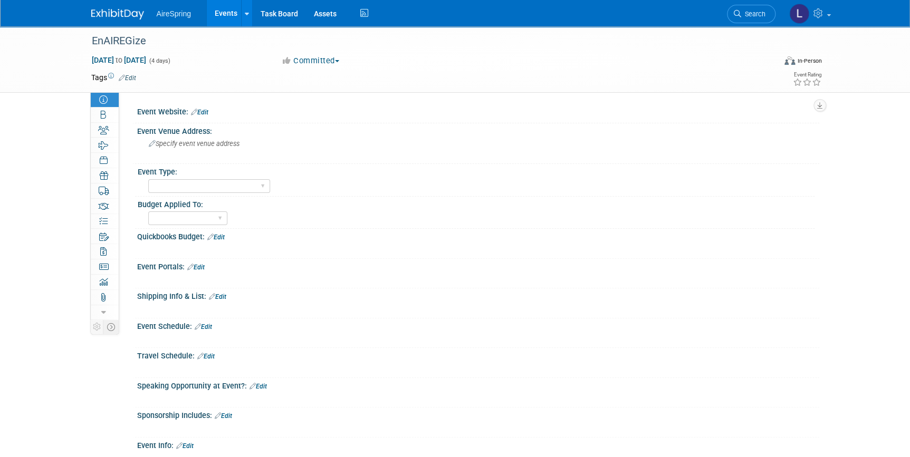
click at [118, 12] on img at bounding box center [117, 14] width 53 height 11
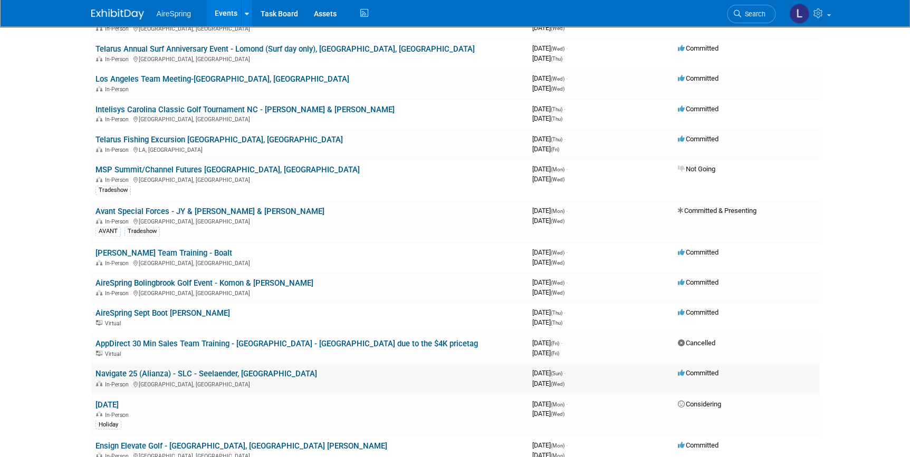
scroll to position [575, 0]
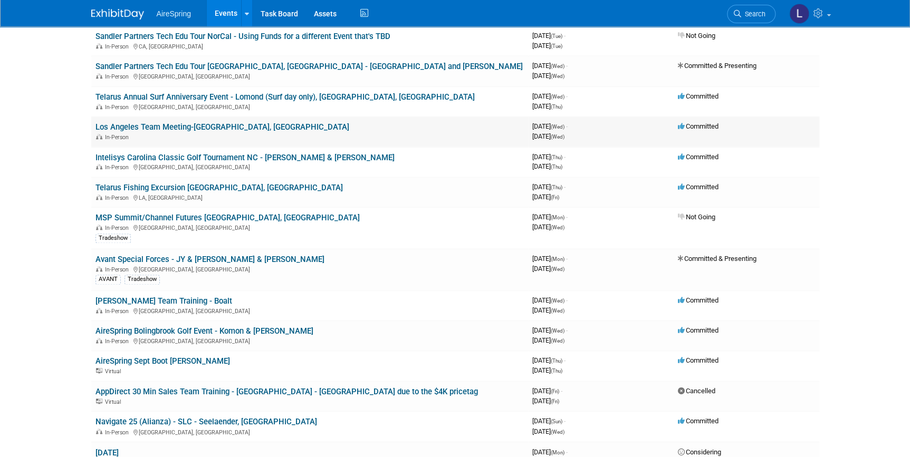
click at [165, 122] on link "Los Angeles Team Meeting-[GEOGRAPHIC_DATA], [GEOGRAPHIC_DATA]" at bounding box center [222, 126] width 254 height 9
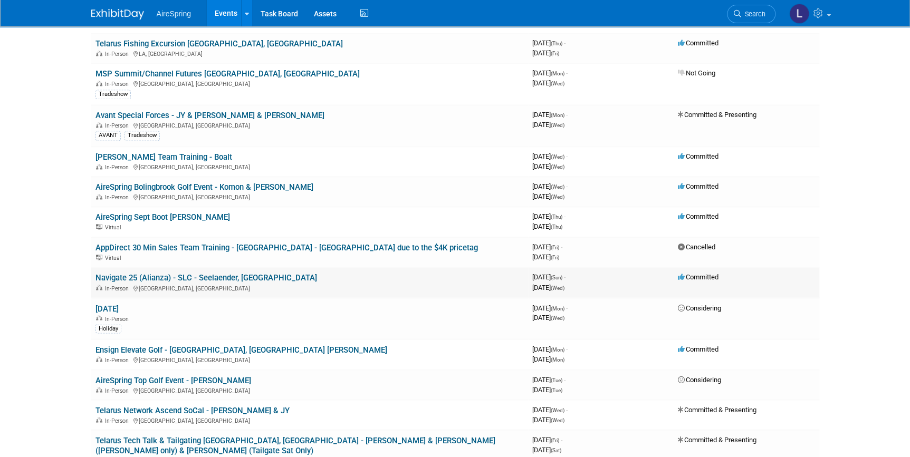
scroll to position [767, 0]
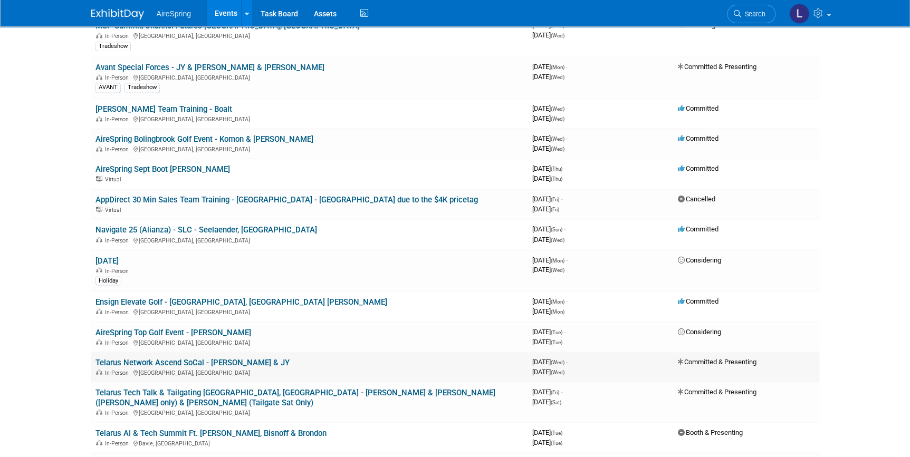
click at [219, 358] on link "Telarus Network Ascend SoCal - [PERSON_NAME] & JY" at bounding box center [192, 362] width 194 height 9
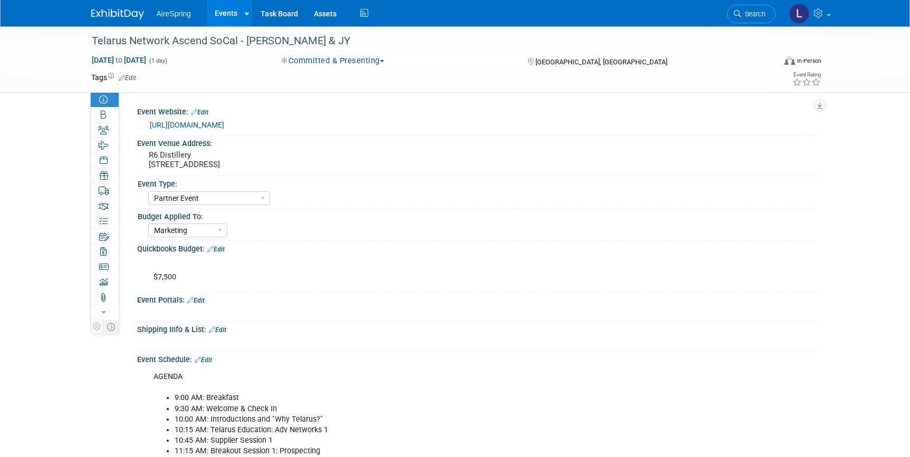
select select "Partner Event"
select select "Marketing"
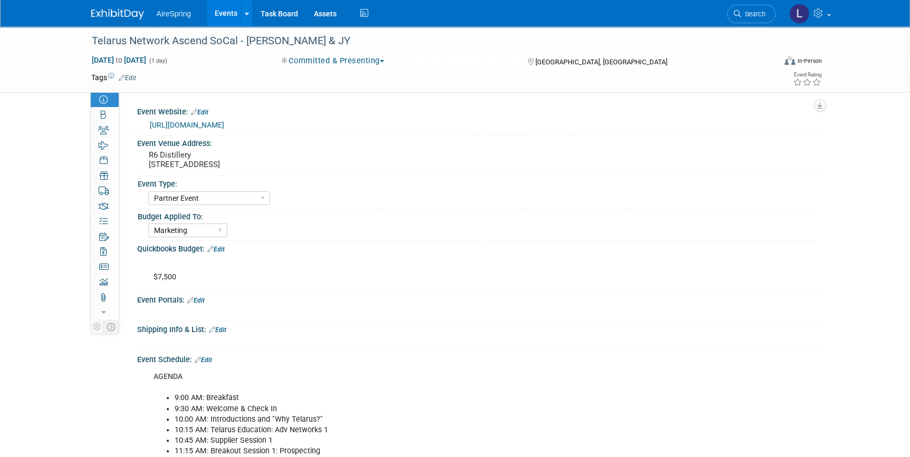
click at [224, 122] on link "[URL][DOMAIN_NAME]" at bounding box center [187, 125] width 74 height 8
drag, startPoint x: 310, startPoint y: 165, endPoint x: 139, endPoint y: 162, distance: 170.9
click at [139, 162] on div "R6 Distillery [STREET_ADDRESS]" at bounding box center [279, 160] width 284 height 25
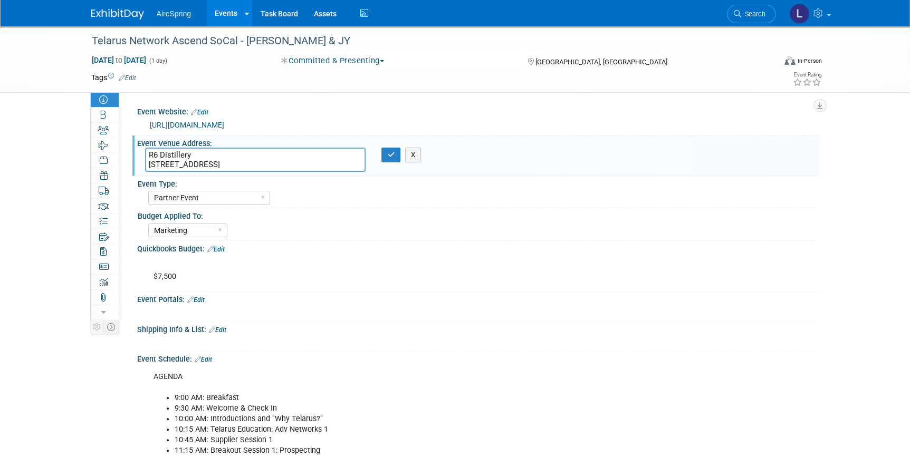
drag, startPoint x: 312, startPoint y: 161, endPoint x: 319, endPoint y: 166, distance: 8.3
click at [319, 166] on textarea "R6 Distillery [STREET_ADDRESS]" at bounding box center [255, 160] width 221 height 24
click at [316, 167] on textarea "R6 Distillery [STREET_ADDRESS]" at bounding box center [255, 160] width 221 height 24
drag, startPoint x: 311, startPoint y: 167, endPoint x: 148, endPoint y: 172, distance: 163.6
click at [148, 172] on div "R6 Distillery [STREET_ADDRESS] R6 Distillery [STREET_ADDRESS] X" at bounding box center [279, 160] width 284 height 25
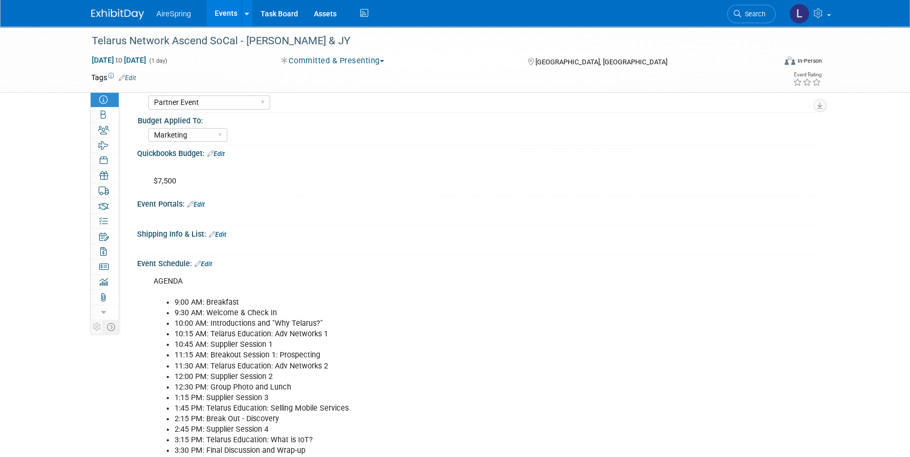
scroll to position [239, 0]
